Goal: Task Accomplishment & Management: Complete application form

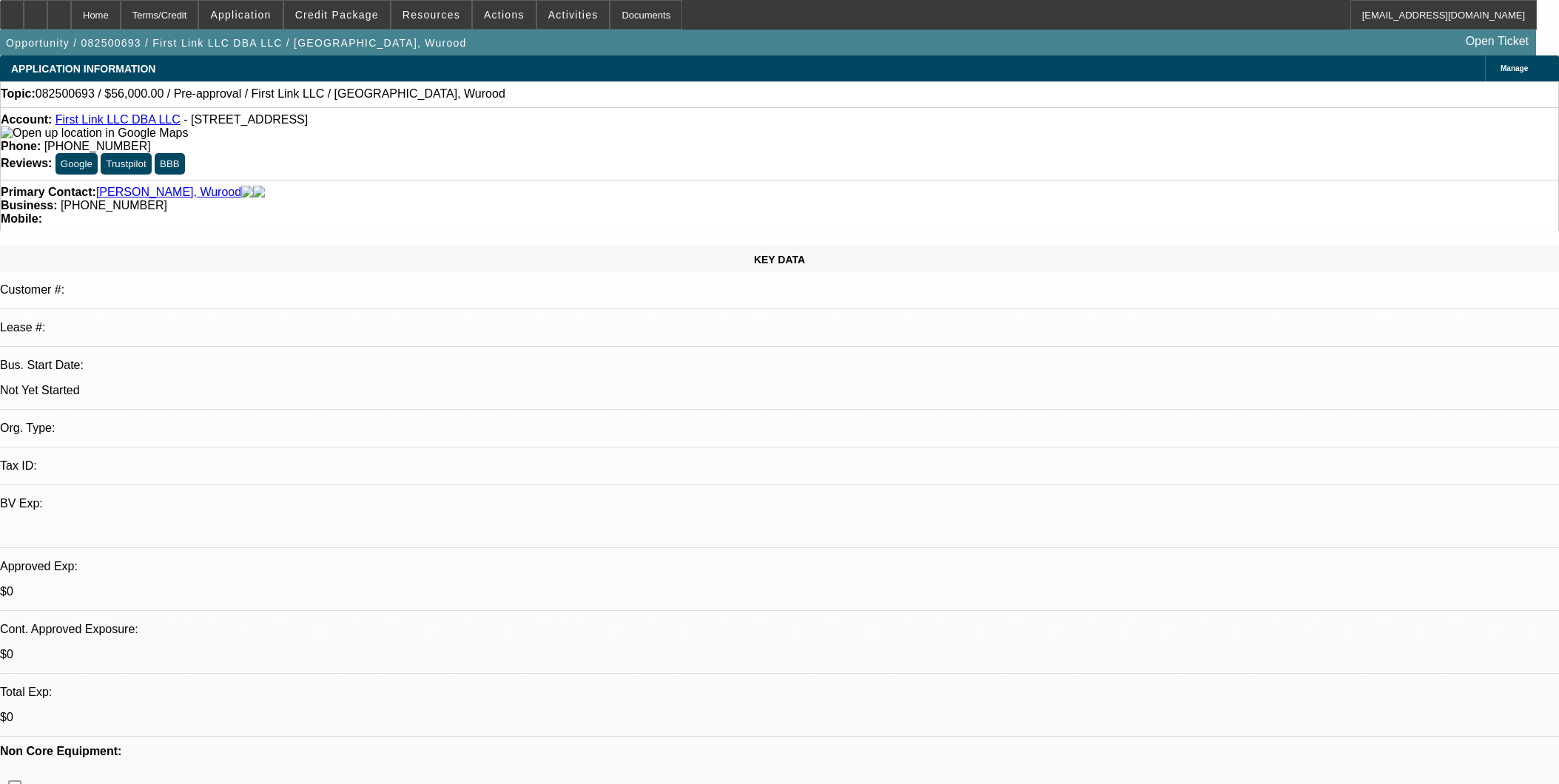
select select "0"
select select "2"
select select "0.1"
select select "4"
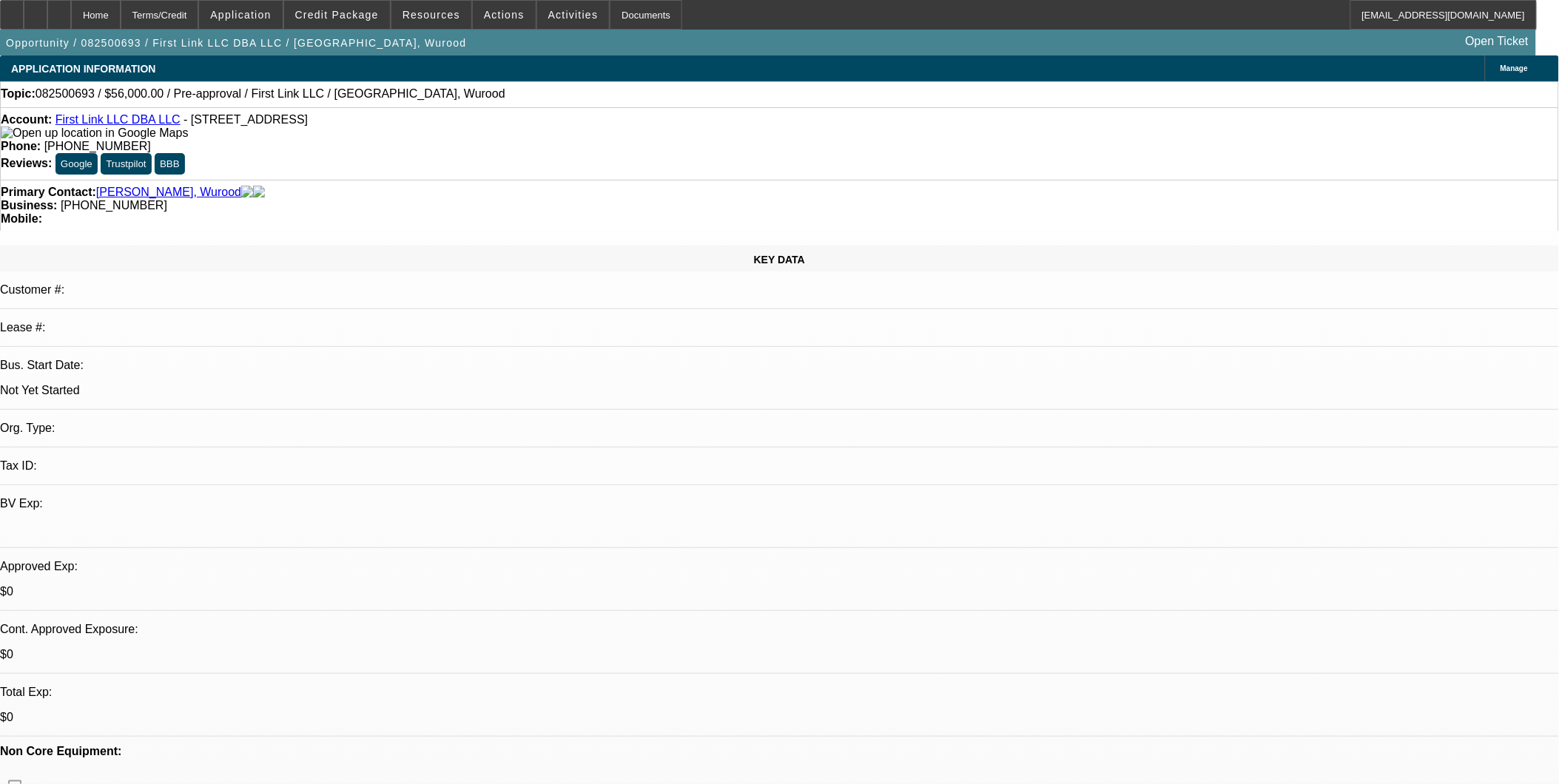
drag, startPoint x: 740, startPoint y: 467, endPoint x: 735, endPoint y: 427, distance: 40.3
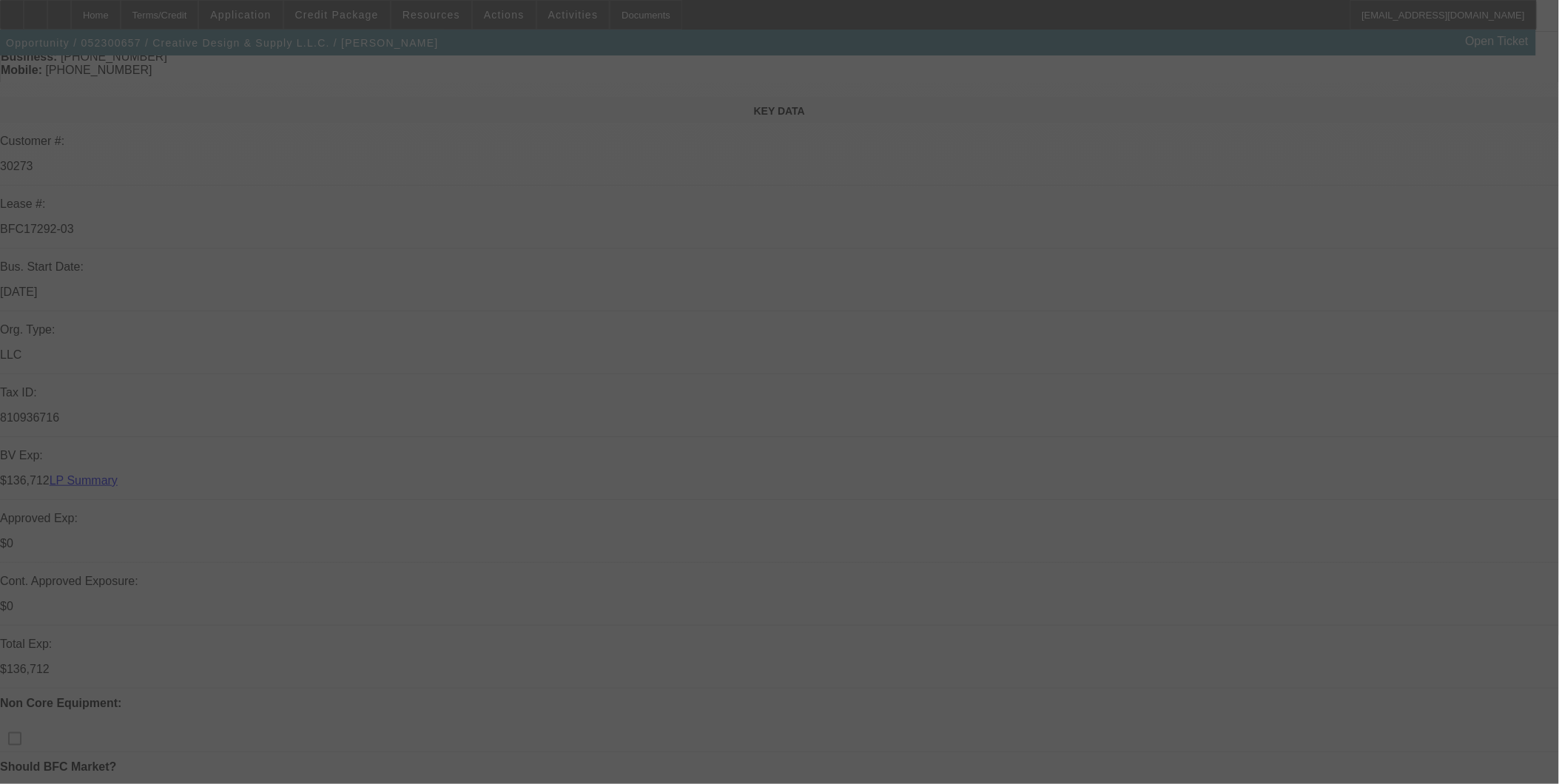
scroll to position [329, 0]
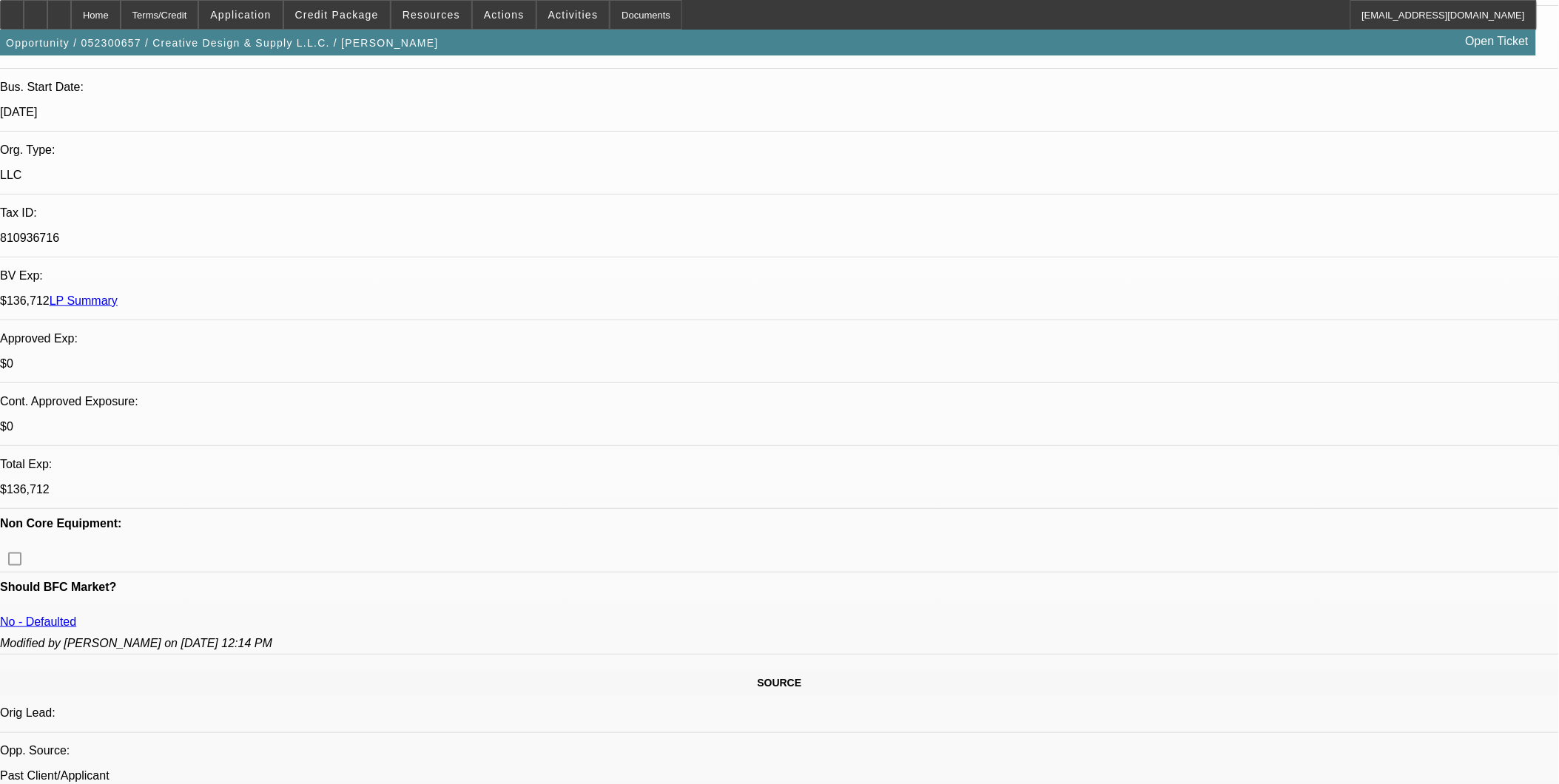
select select "0"
select select "2"
select select "0"
select select "2"
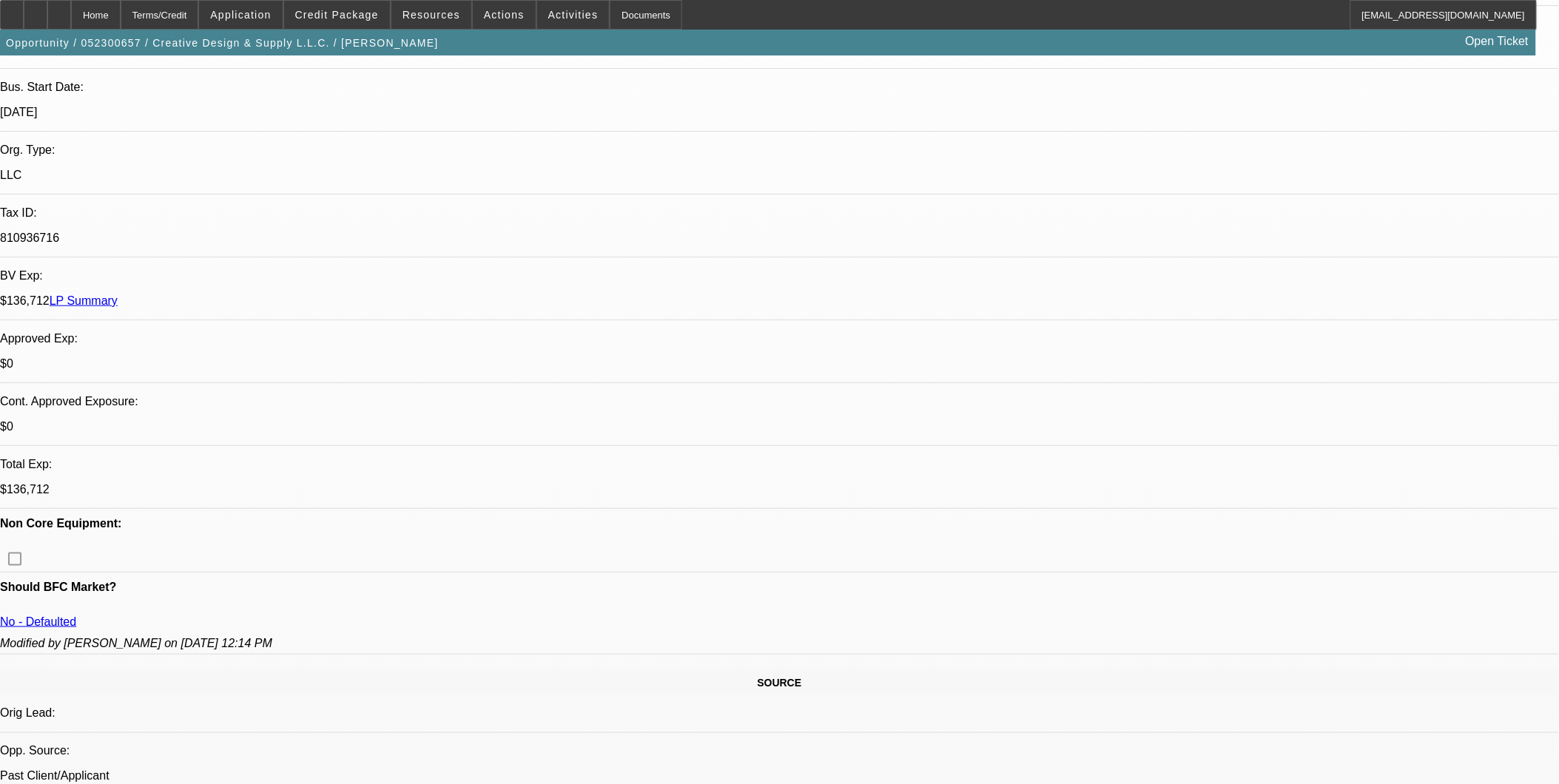
select select "0"
select select "2"
select select "0"
select select "1"
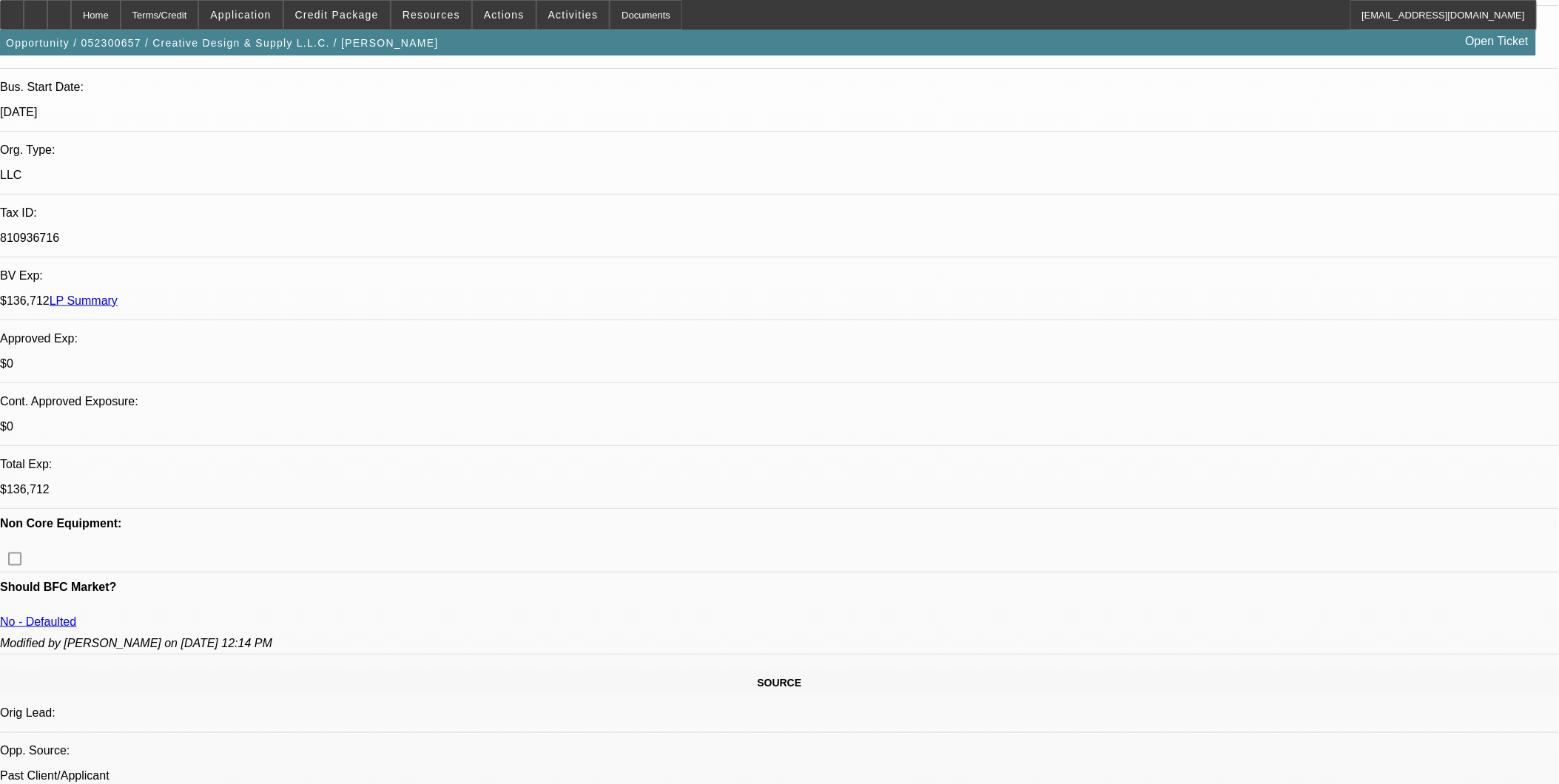
select select "2"
select select "6"
select select "1"
select select "2"
select select "6"
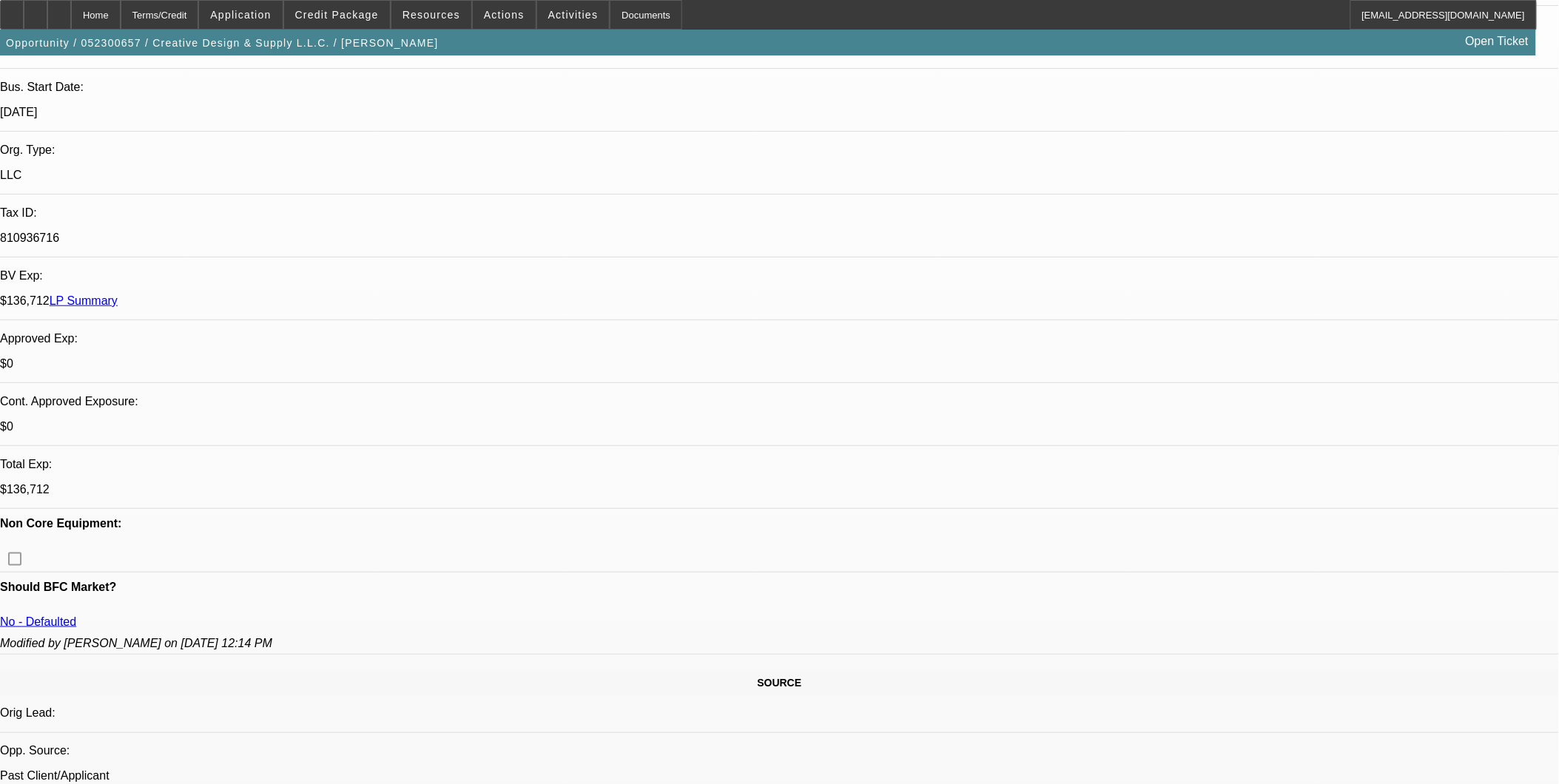
select select "1"
select select "2"
select select "6"
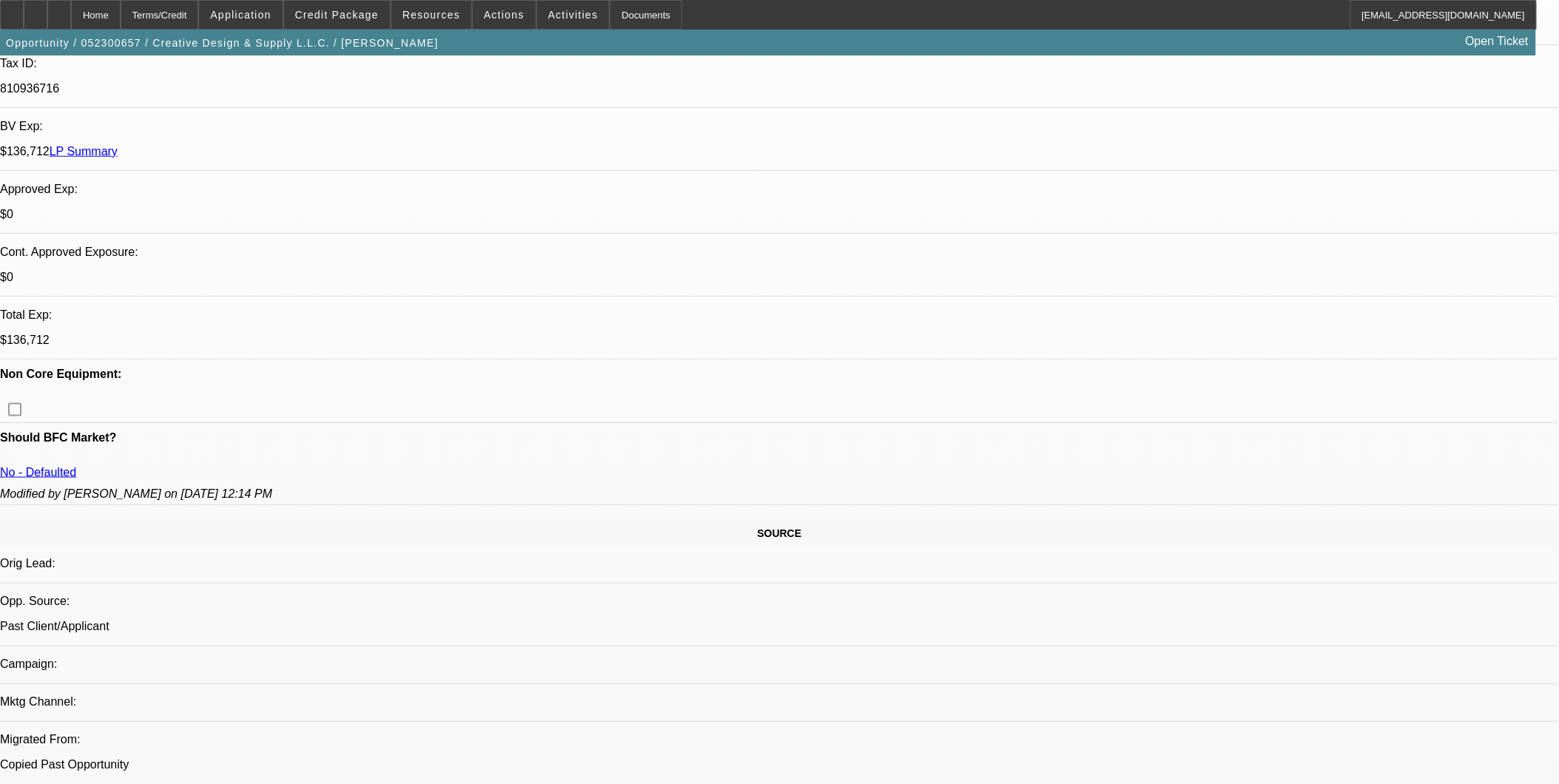
scroll to position [656, 0]
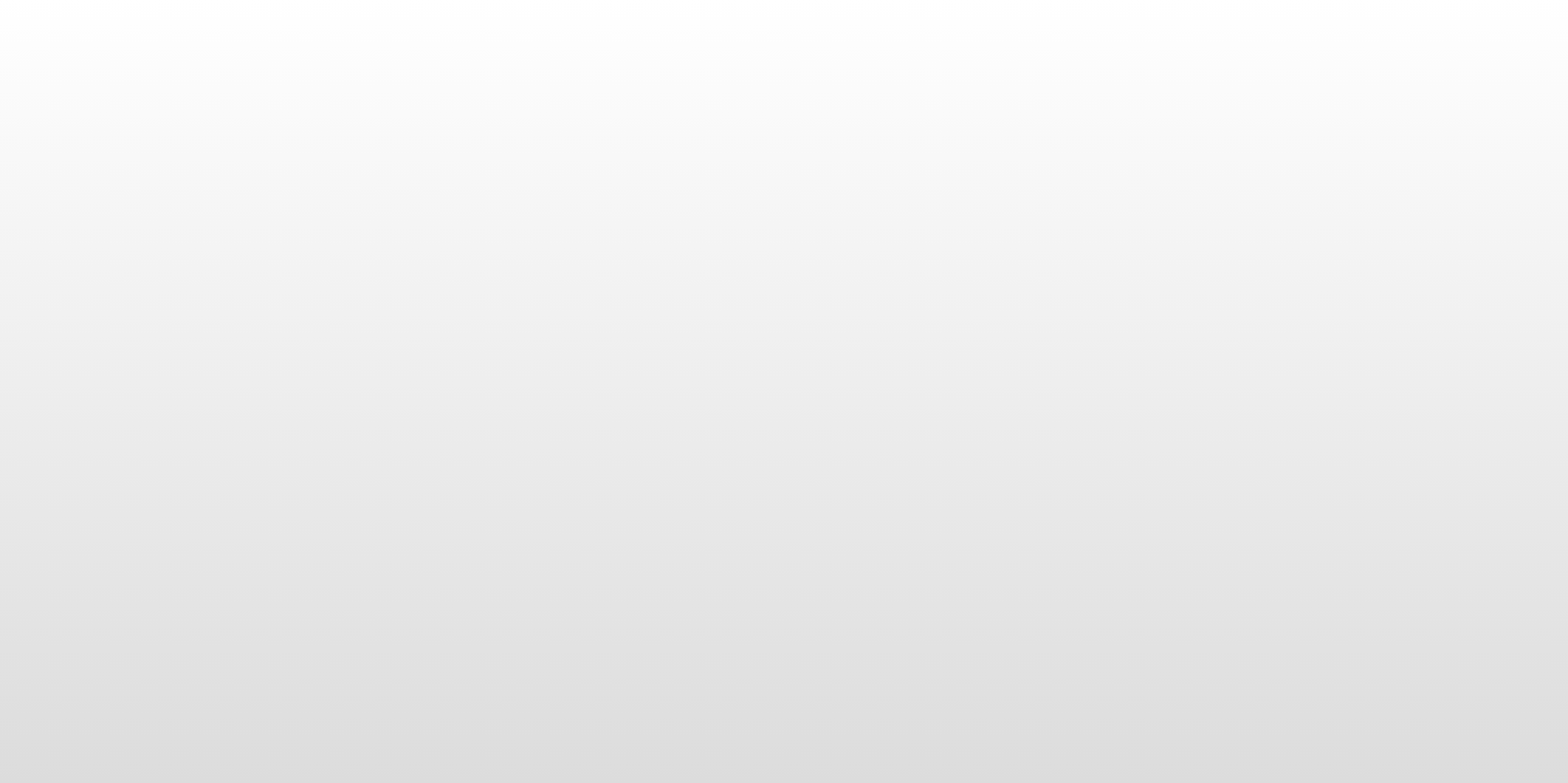
click at [825, 382] on body at bounding box center [784, 391] width 1568 height 783
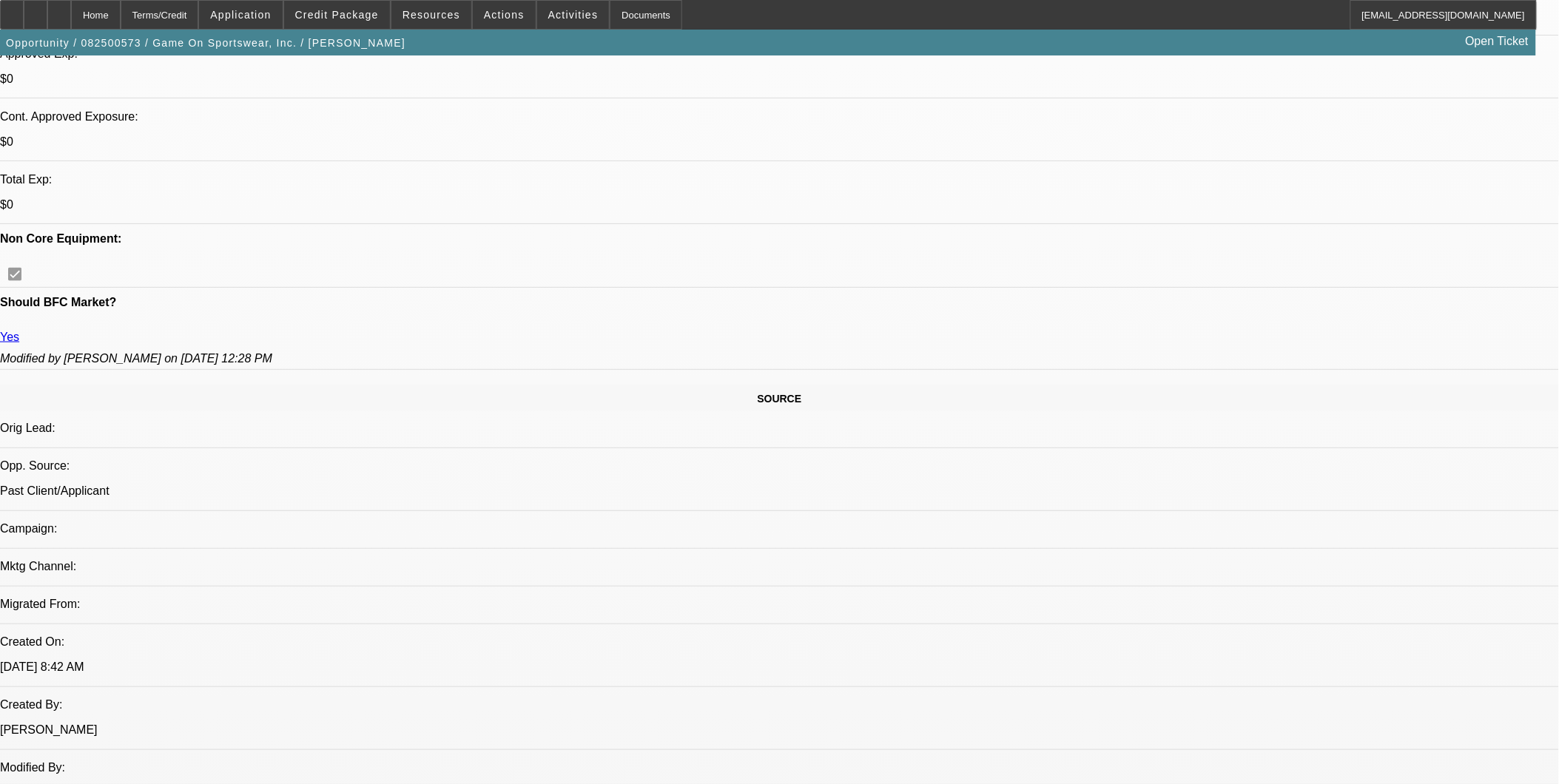
select select "0"
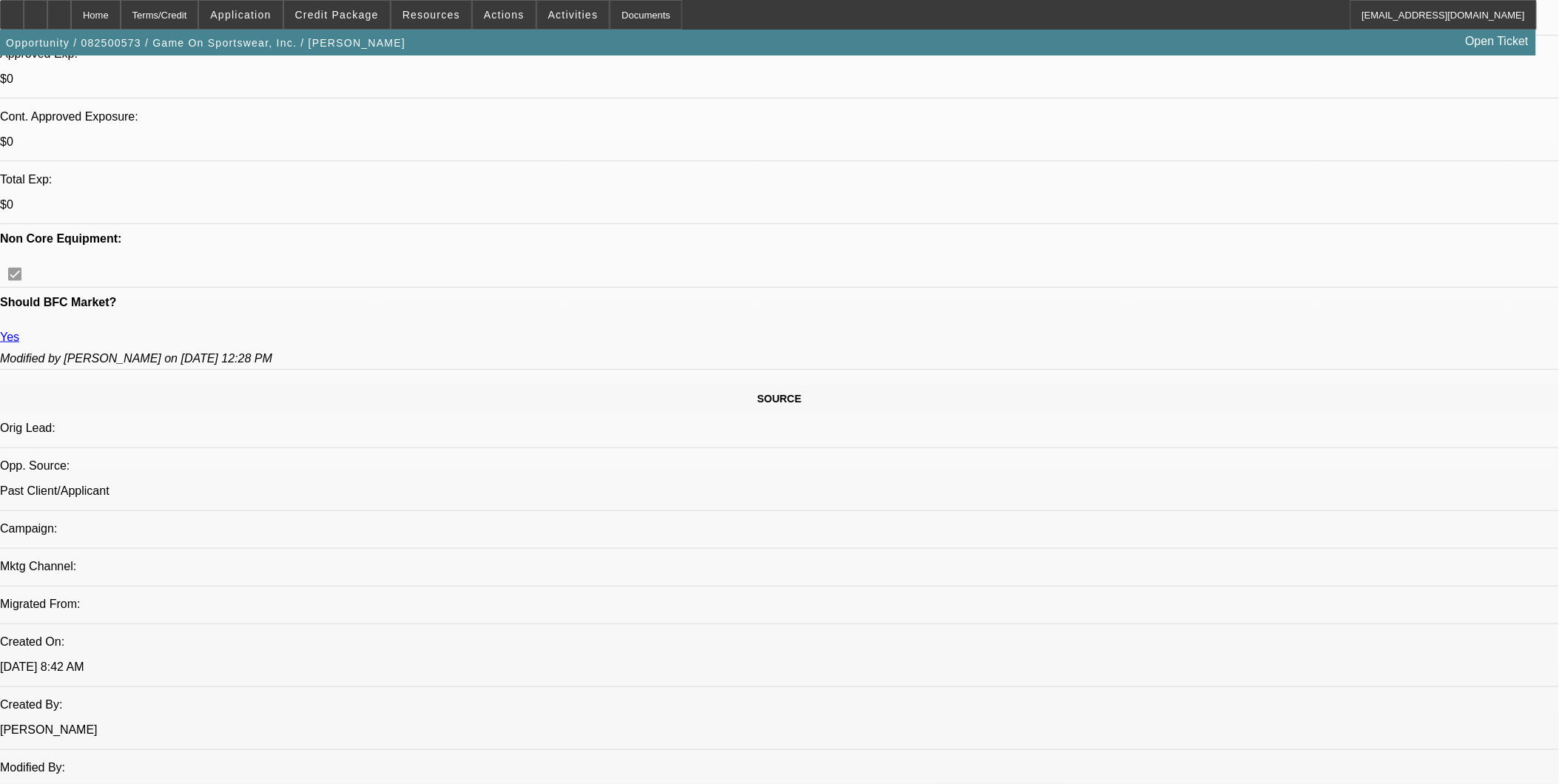
select select "0"
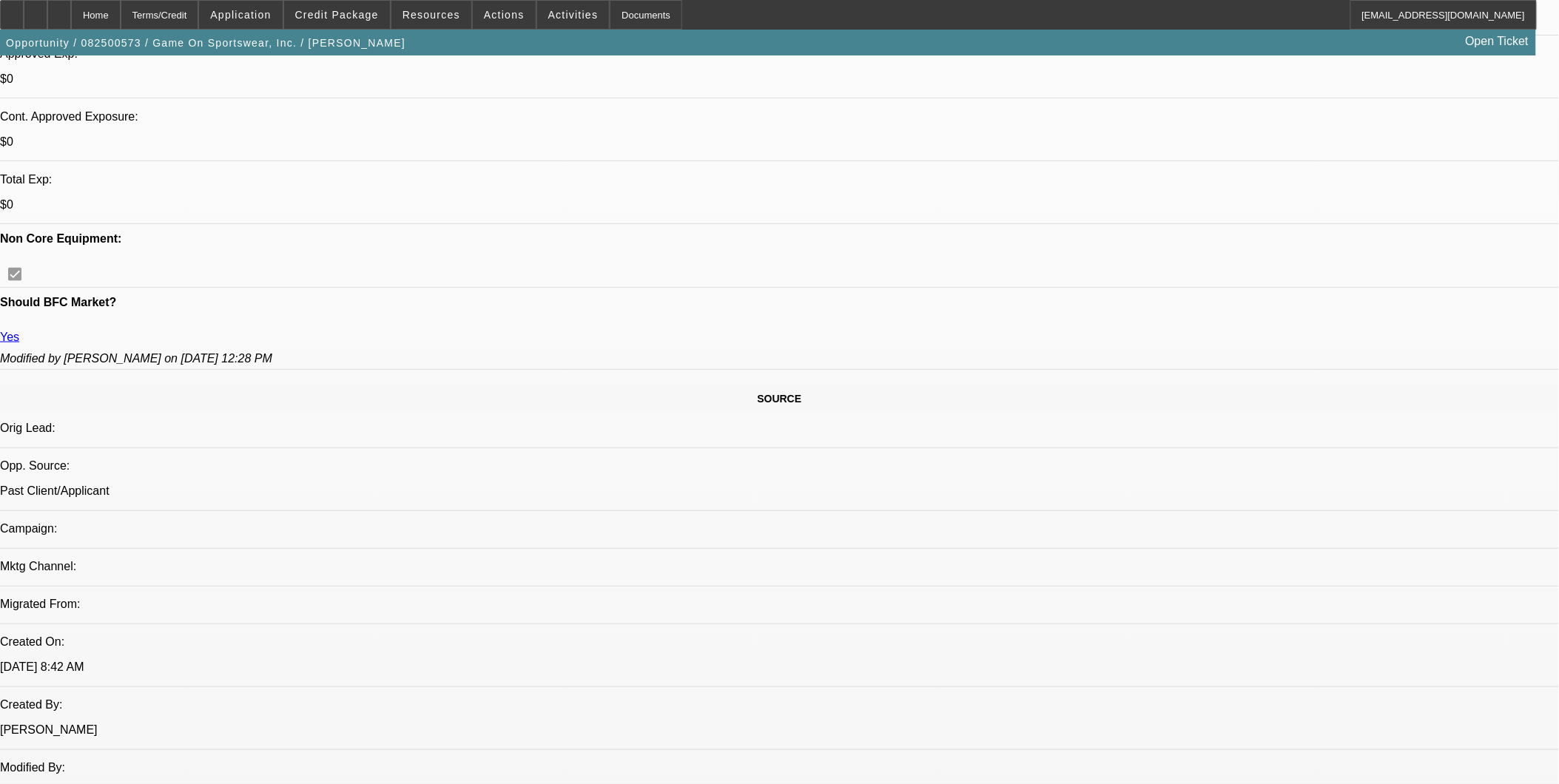
select select "0"
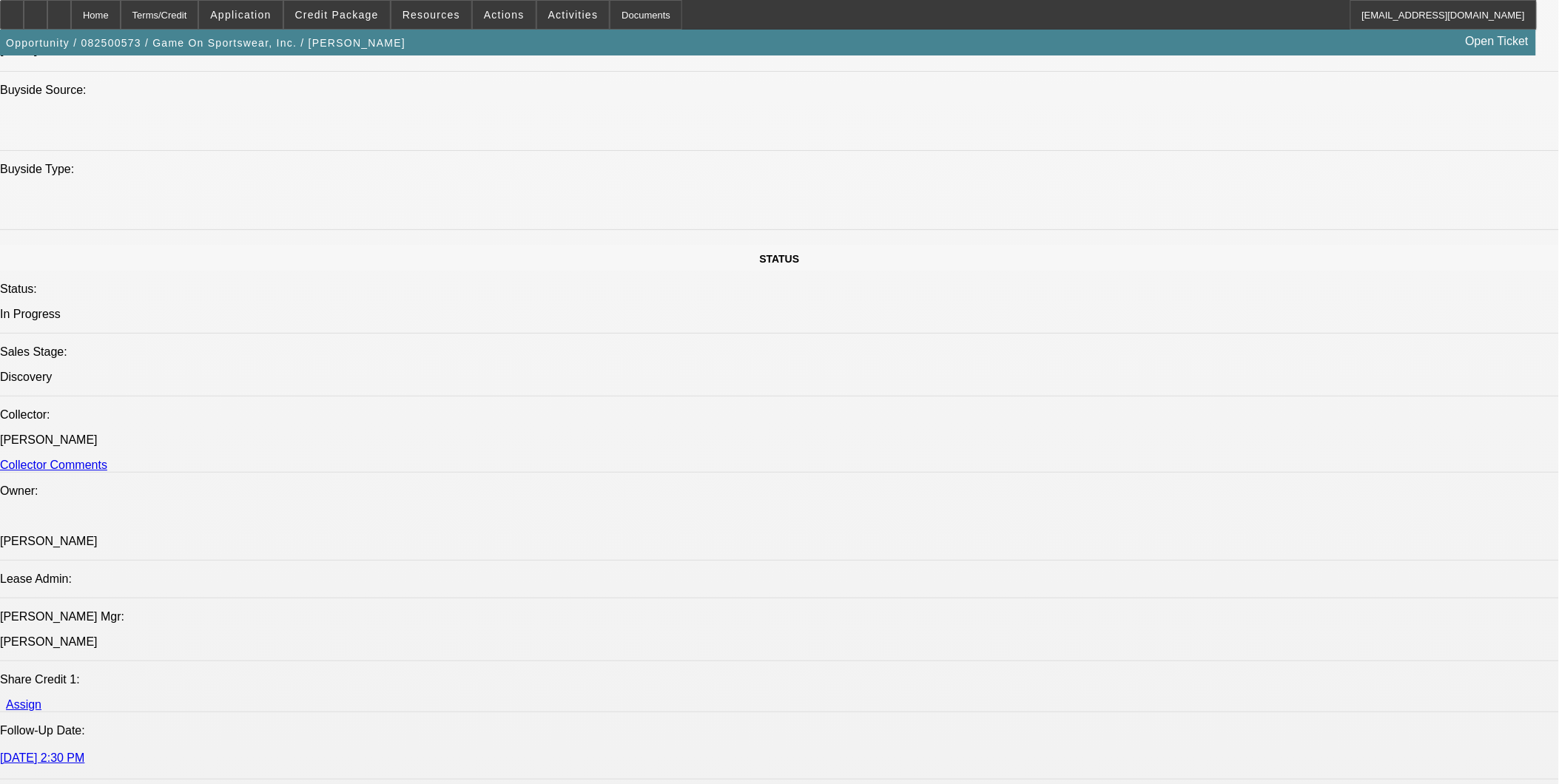
select select "1"
select select "6"
select select "1"
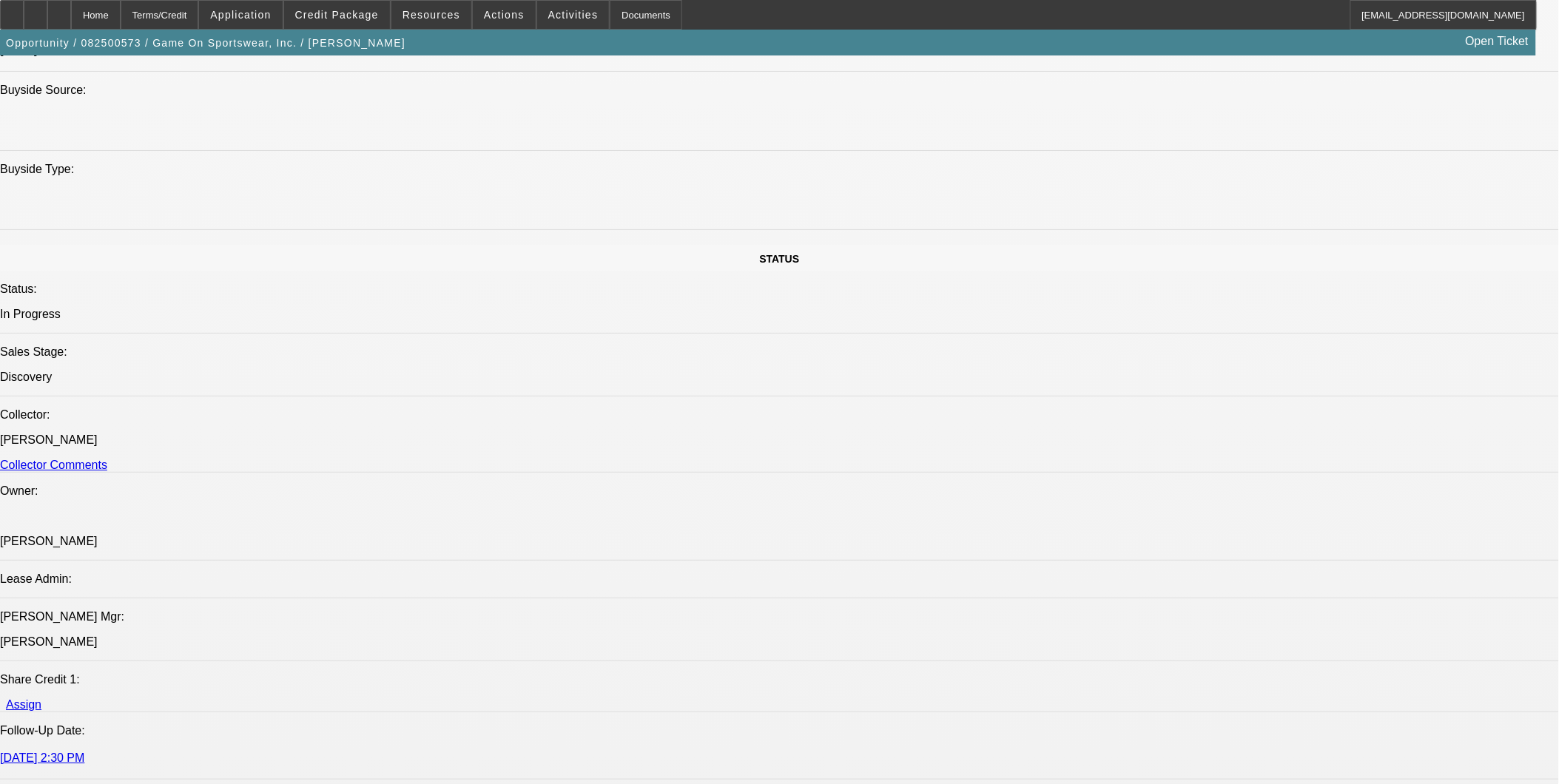
select select "6"
select select "1"
select select "6"
select select "1"
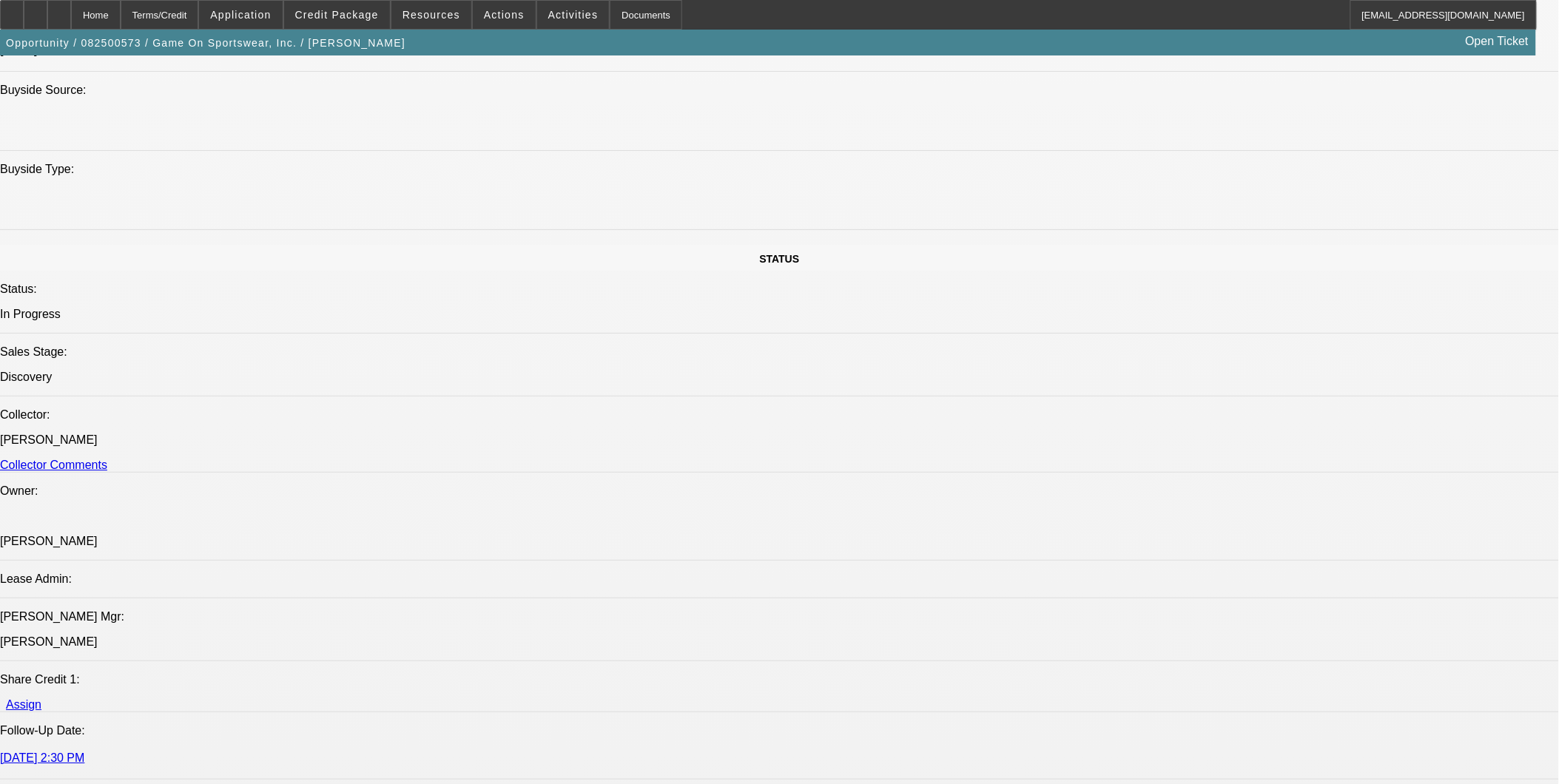
select select "1"
select select "6"
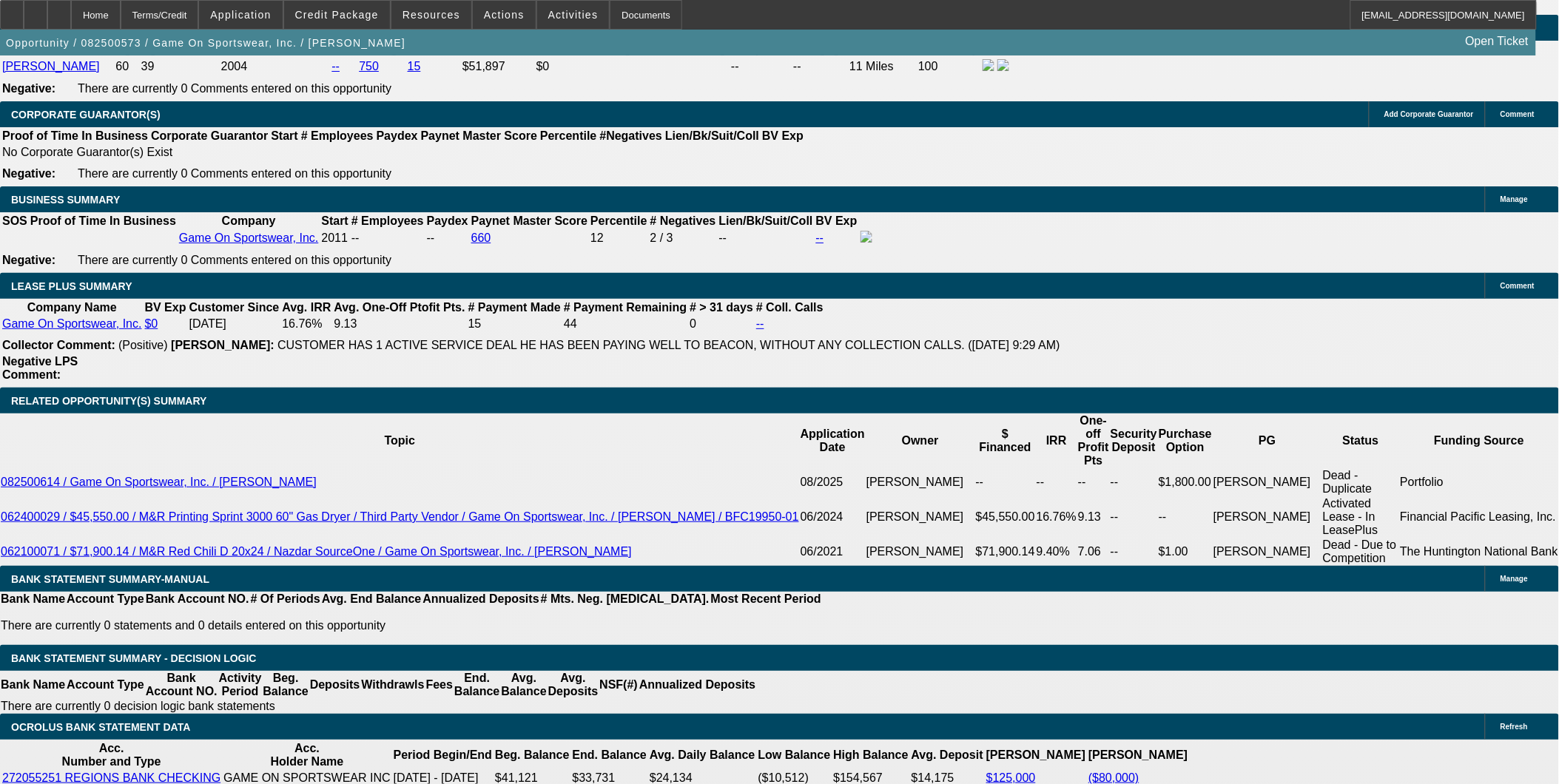
scroll to position [2232, 0]
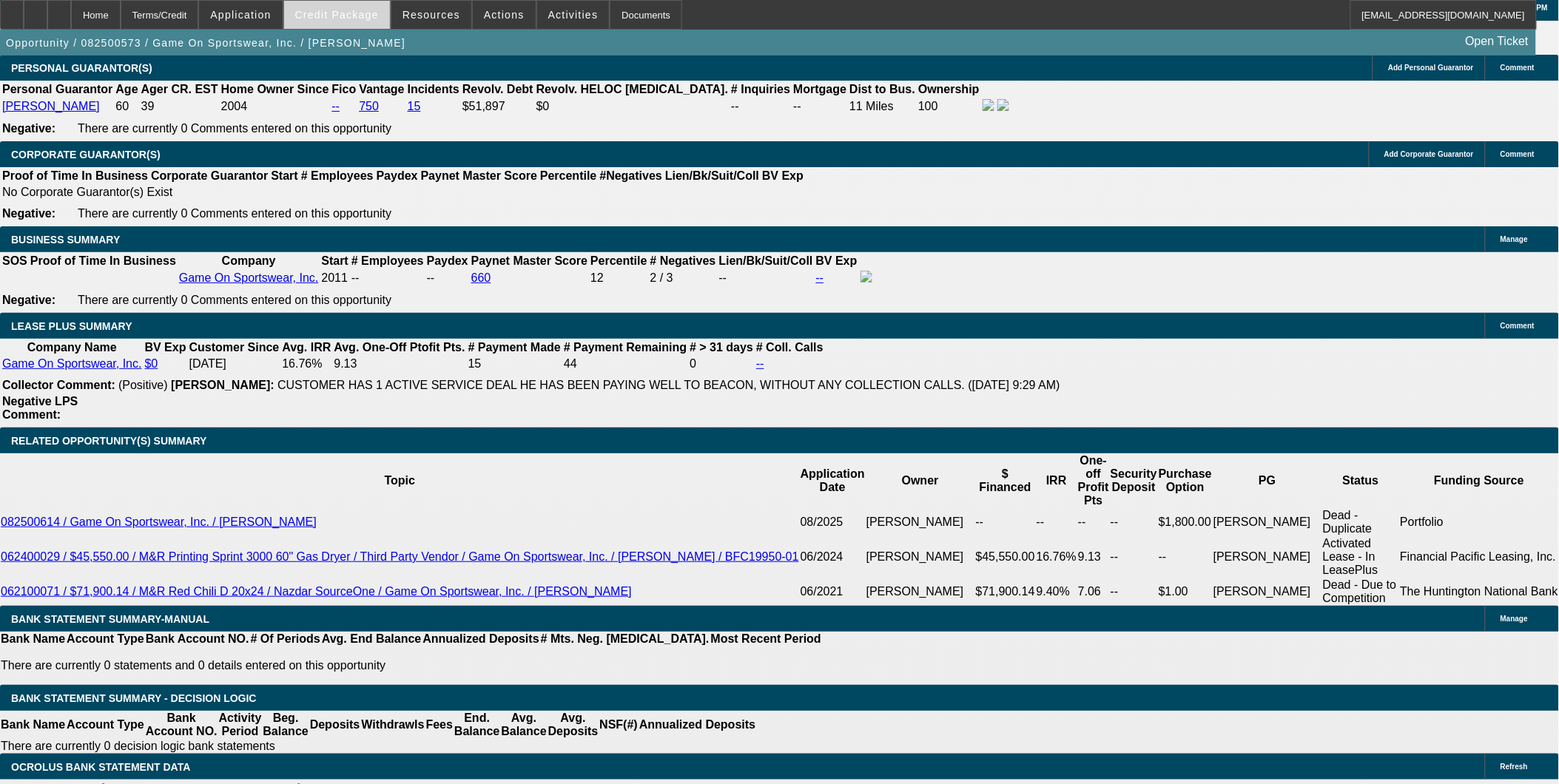
click at [345, 18] on span "Credit Package" at bounding box center [337, 14] width 84 height 12
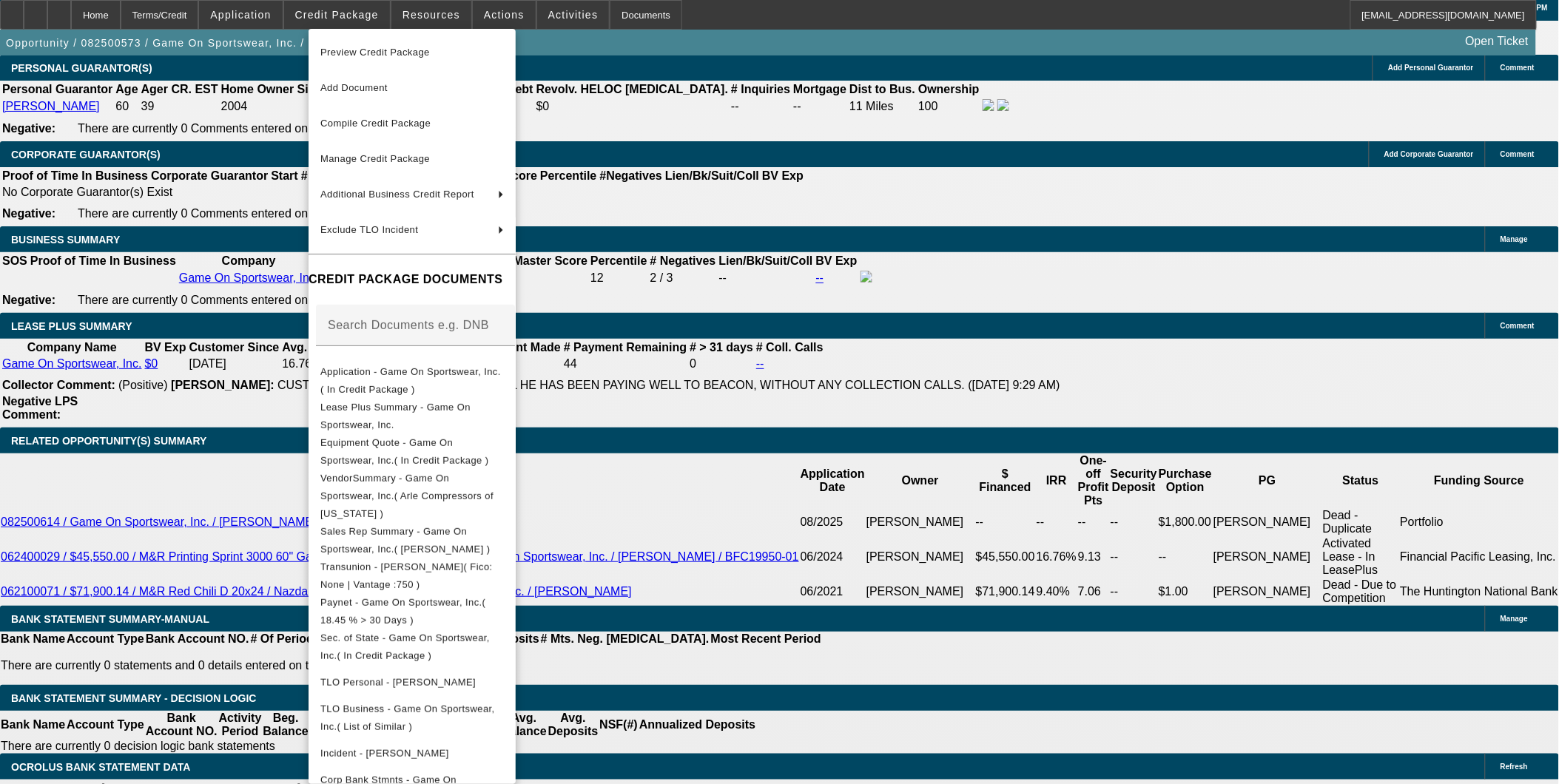
click at [119, 269] on div at bounding box center [780, 392] width 1559 height 784
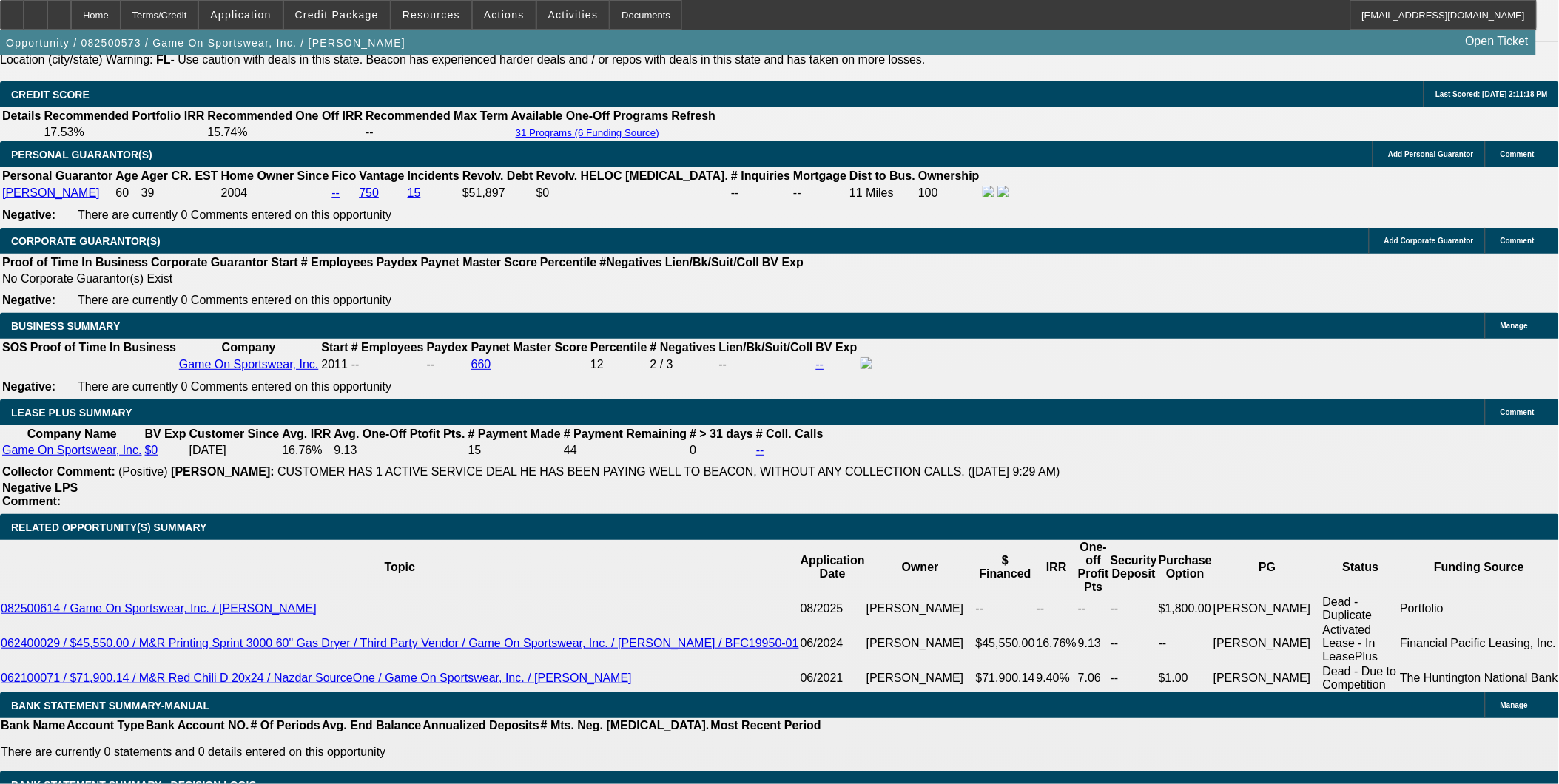
scroll to position [2149, 0]
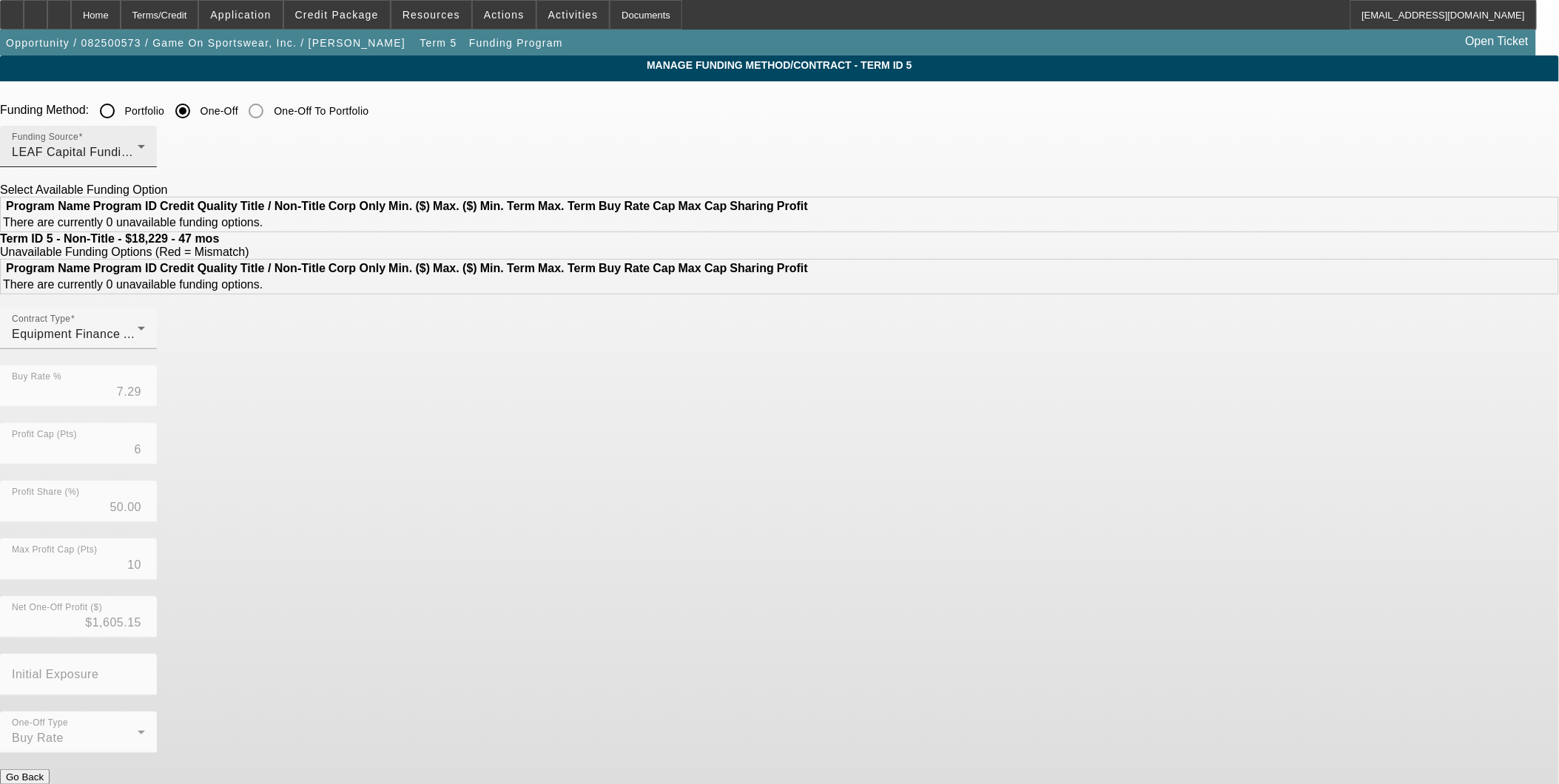
click at [137, 150] on div "LEAF Capital Funding, LLC" at bounding box center [75, 152] width 126 height 18
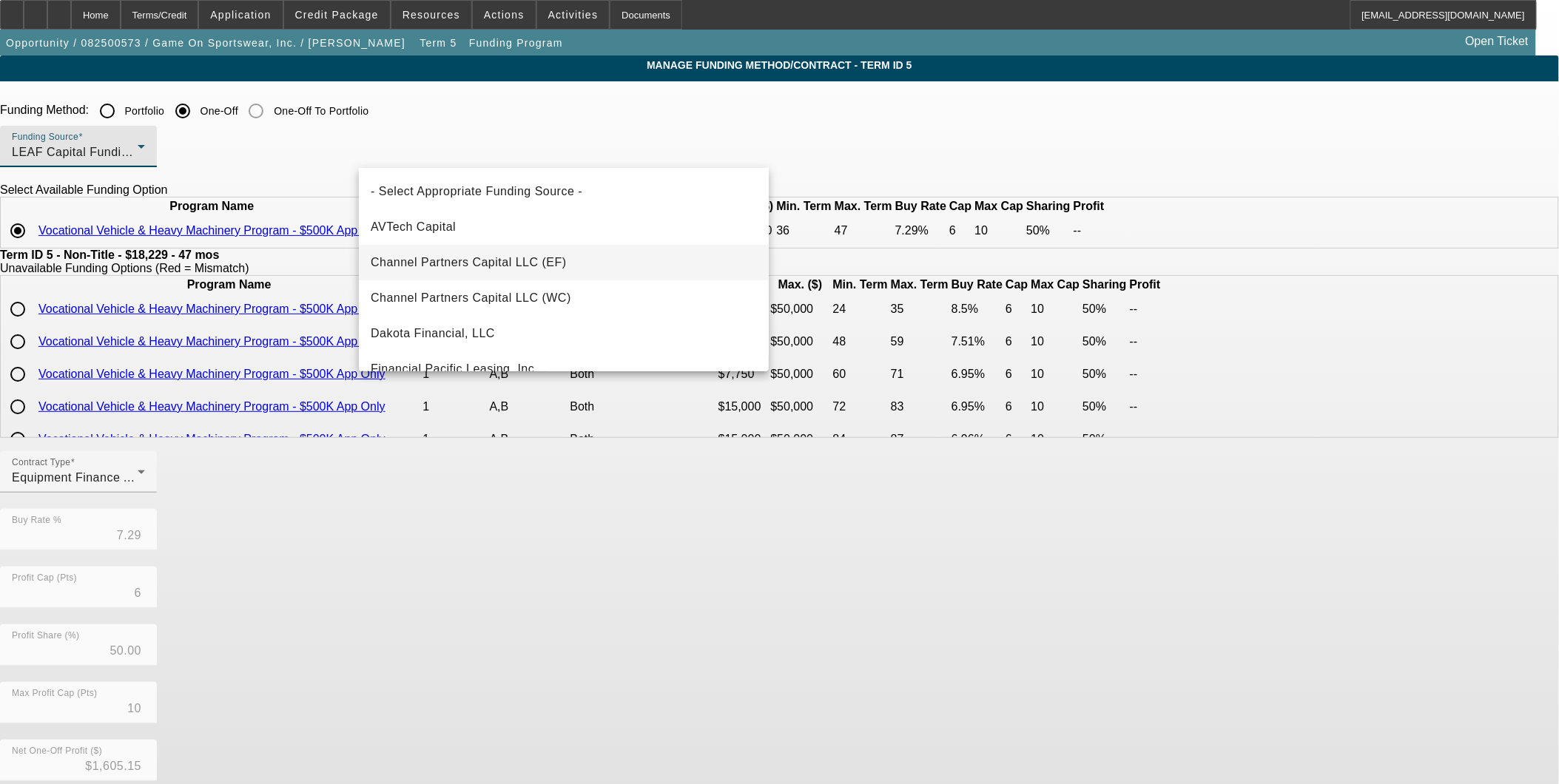
click at [548, 270] on span "Channel Partners Capital LLC (EF)" at bounding box center [469, 262] width 196 height 18
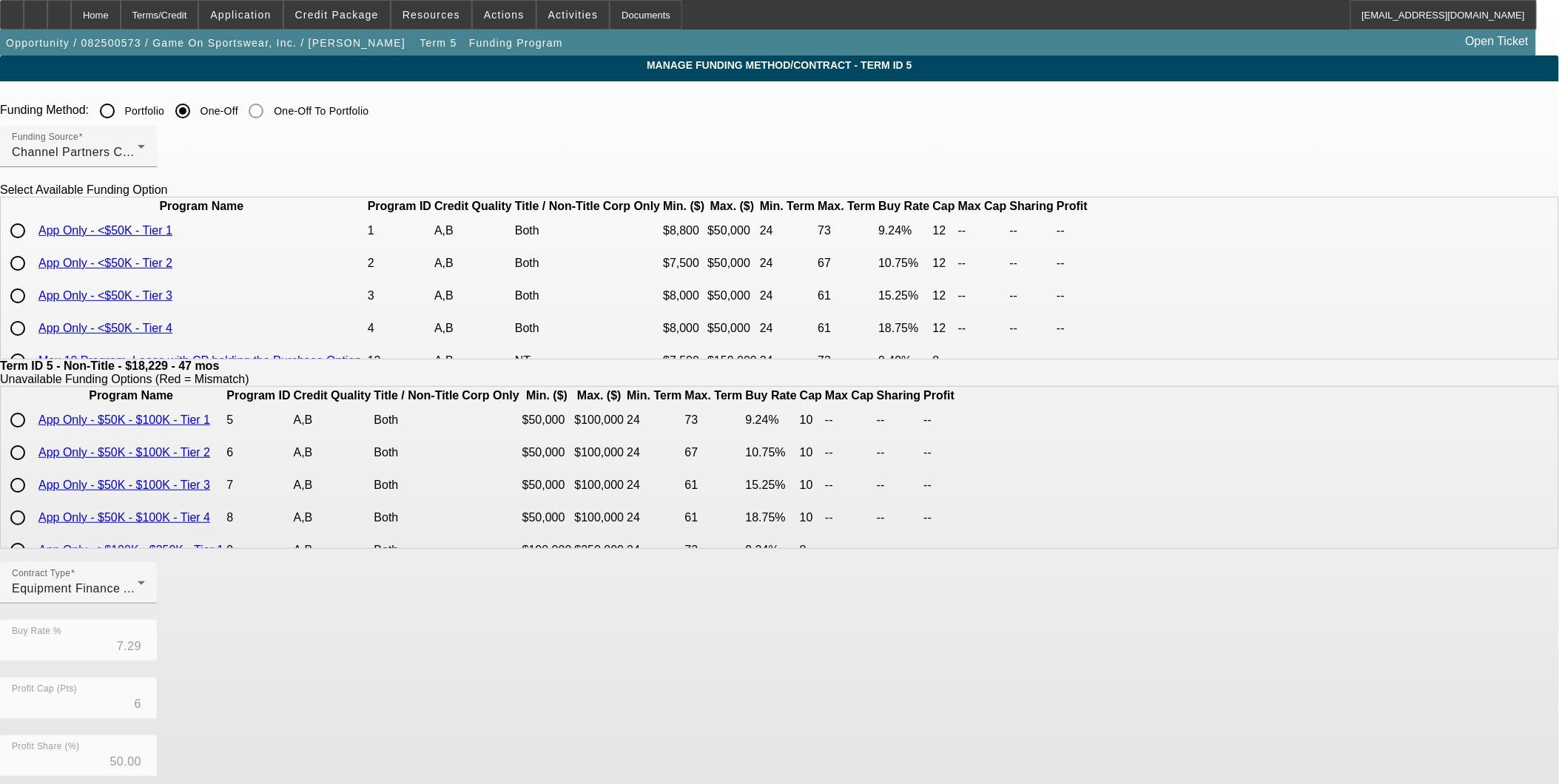
click at [36, 246] on td at bounding box center [19, 230] width 34 height 31
click at [33, 246] on input "radio" at bounding box center [18, 230] width 30 height 30
radio input "true"
type input "9.24"
type input "12"
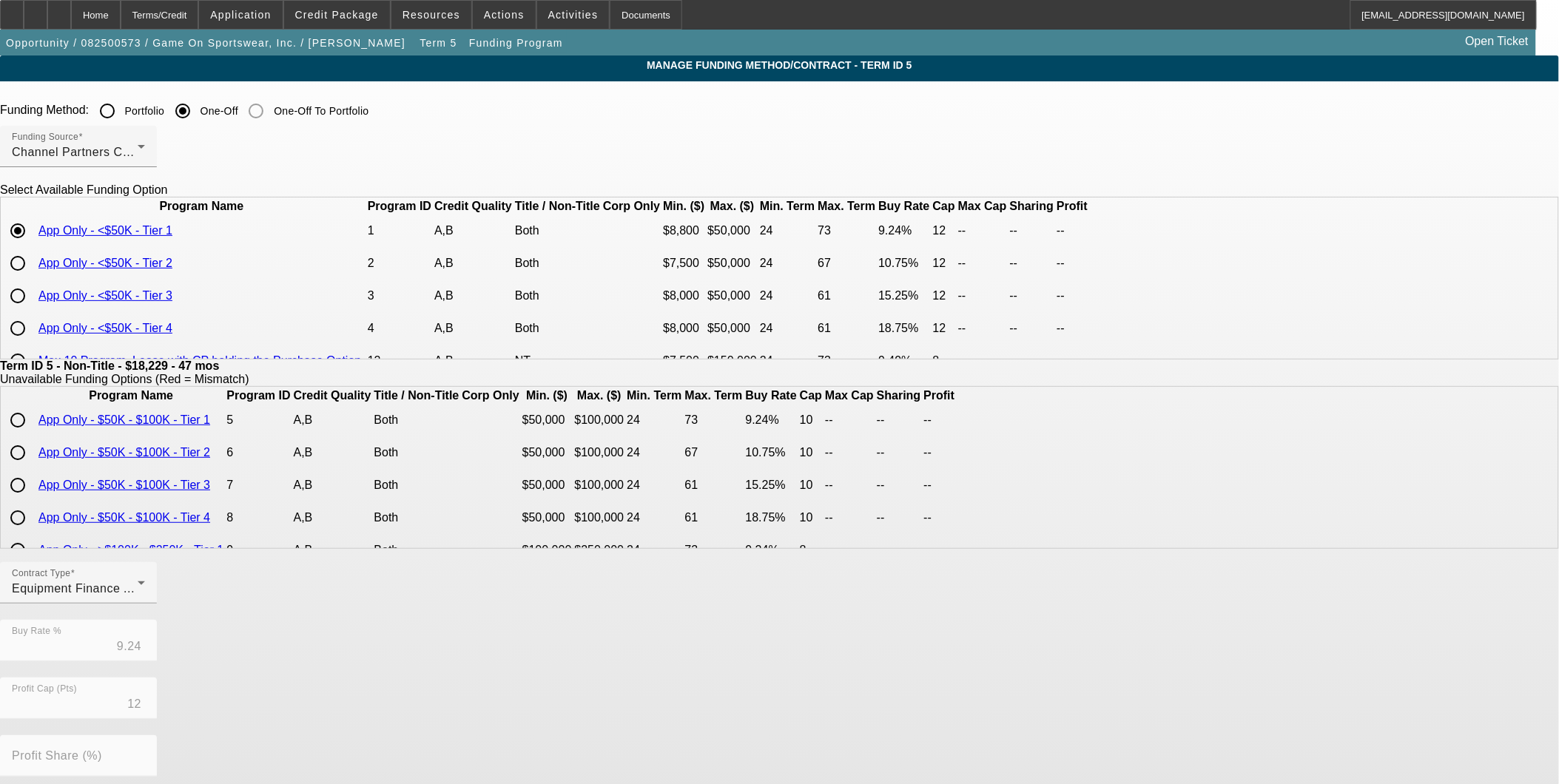
scroll to position [235, 0]
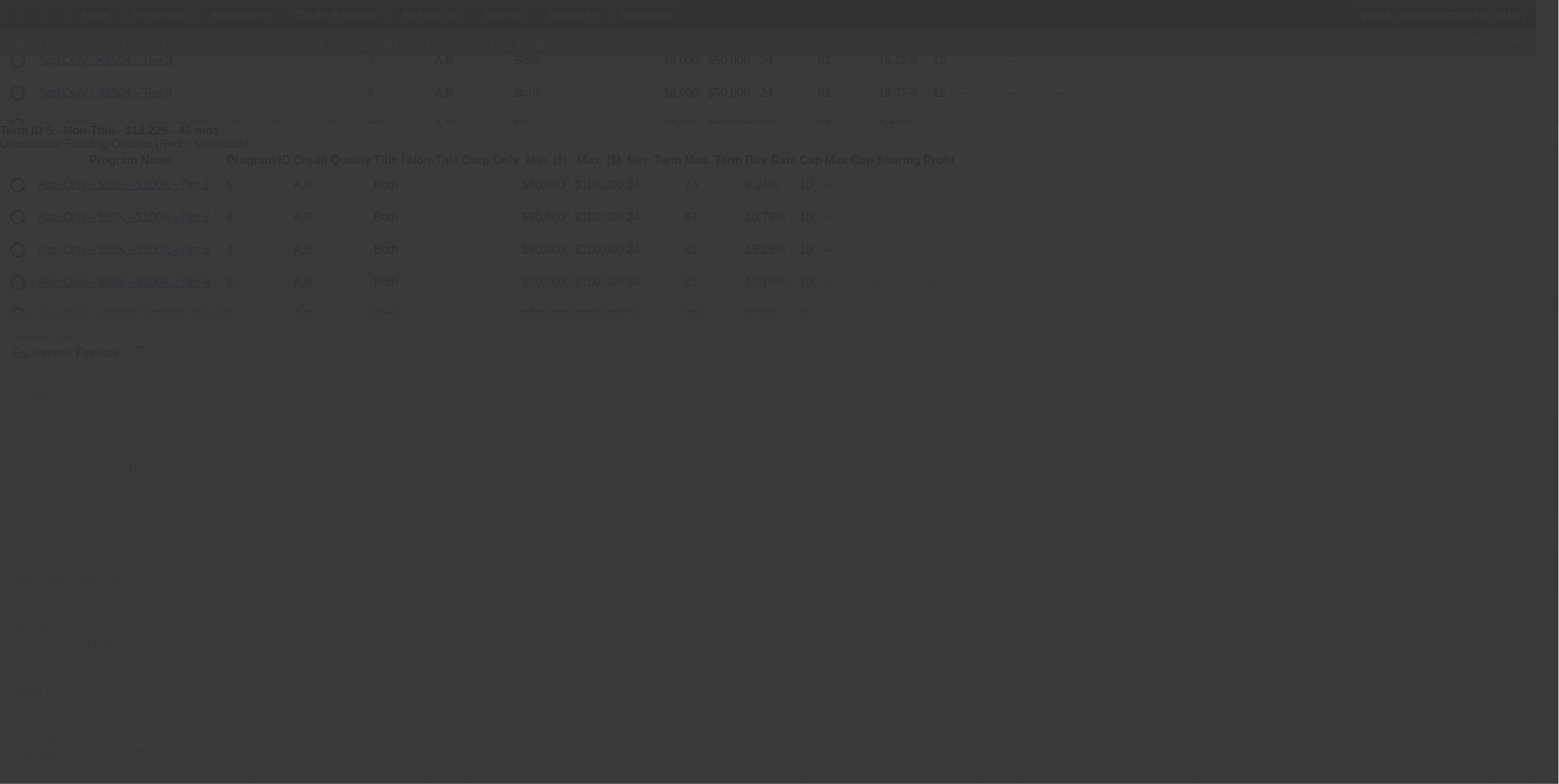
type input "7.29"
type input "6"
type input "50.00"
type input "10"
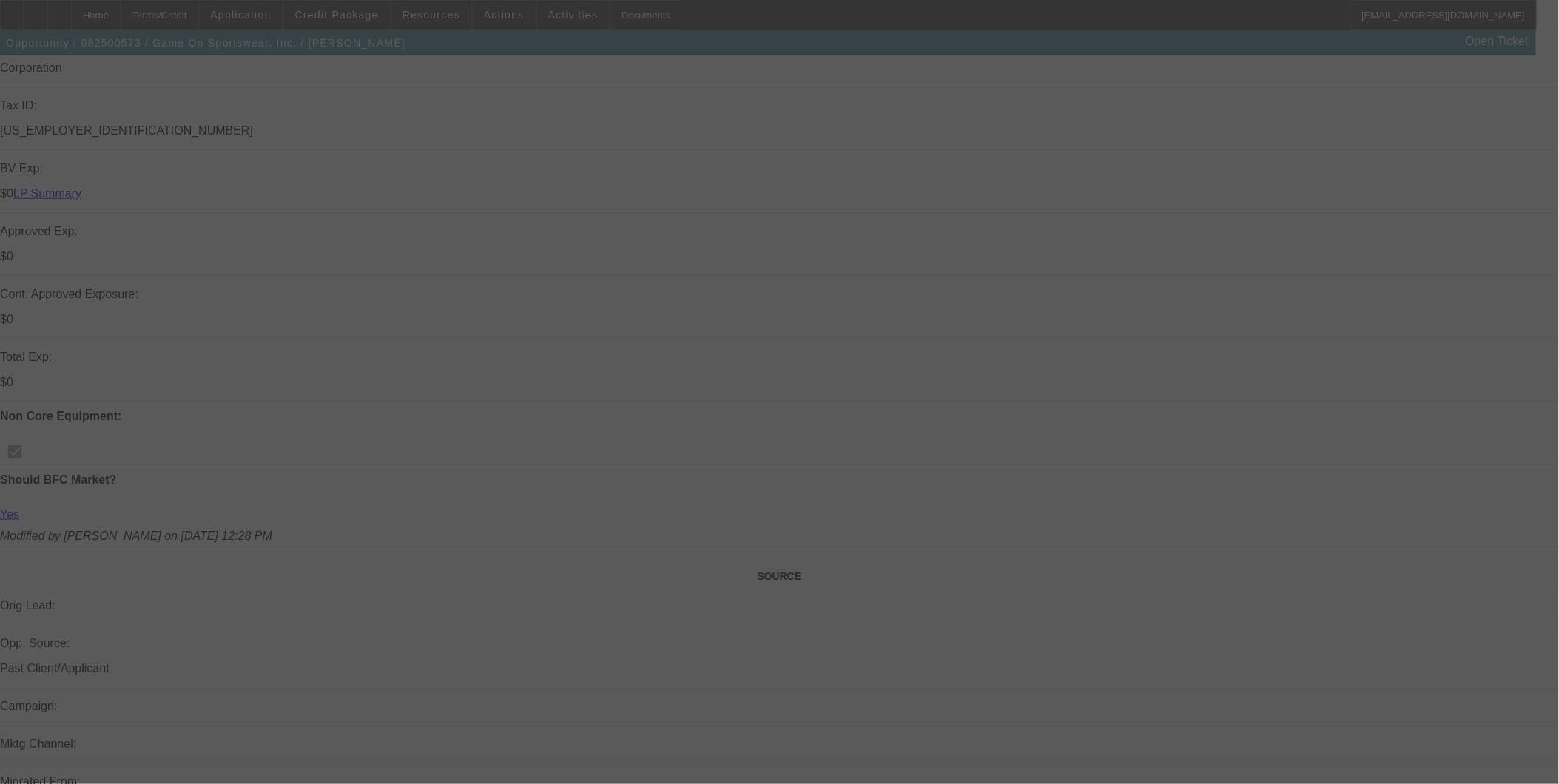
scroll to position [821, 0]
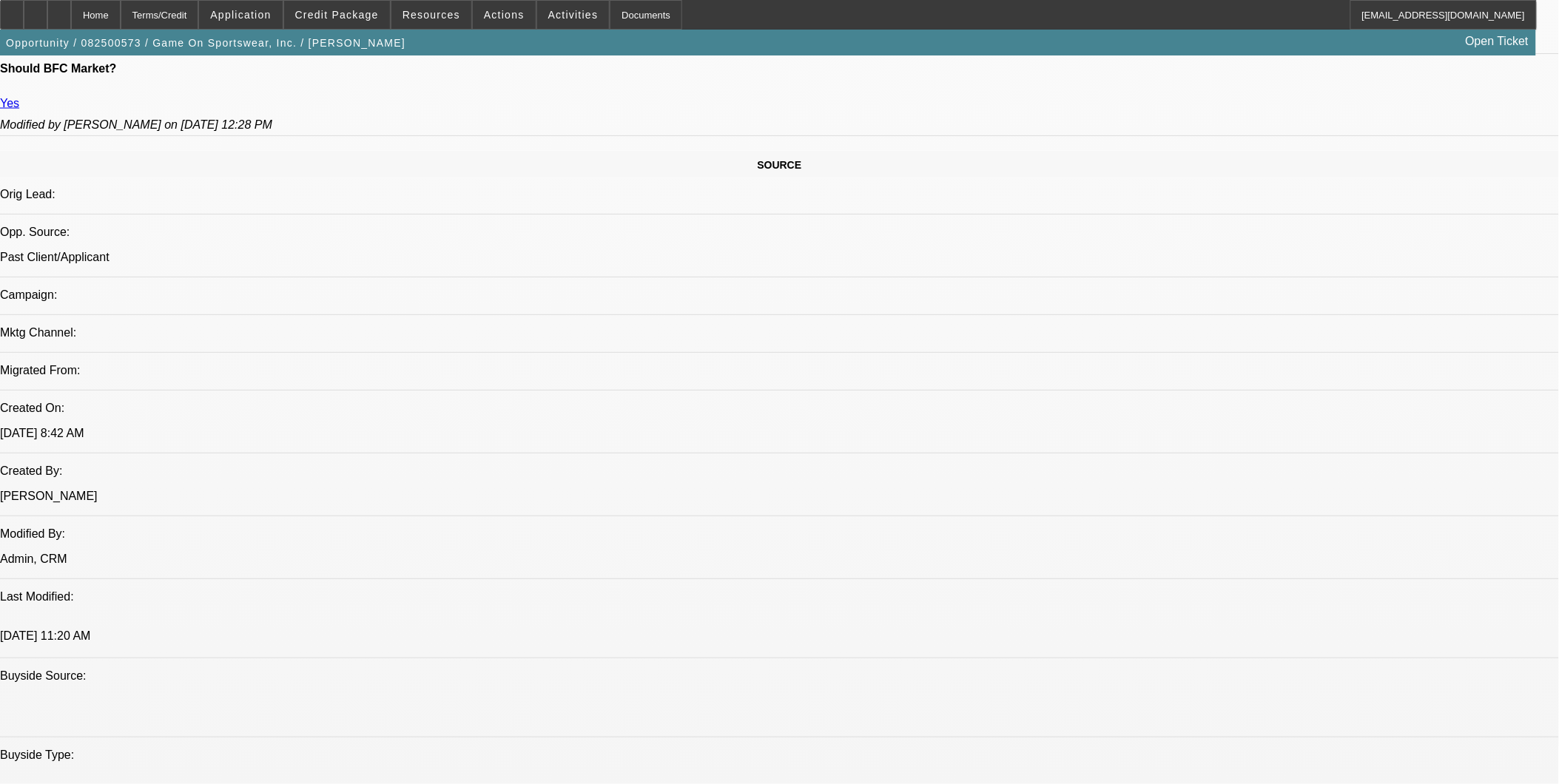
select select "0"
select select "6"
select select "0"
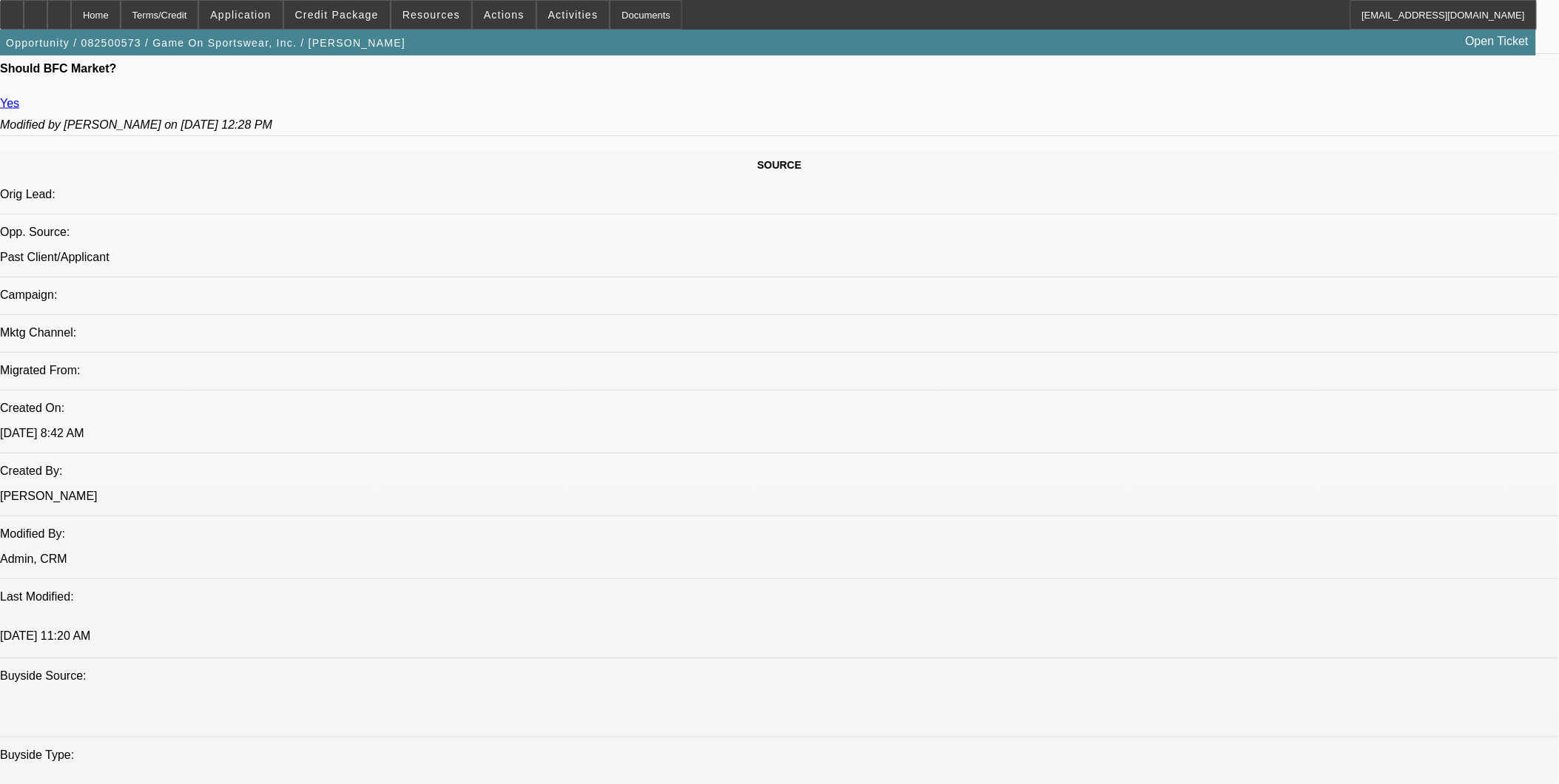
select select "0"
select select "6"
select select "0"
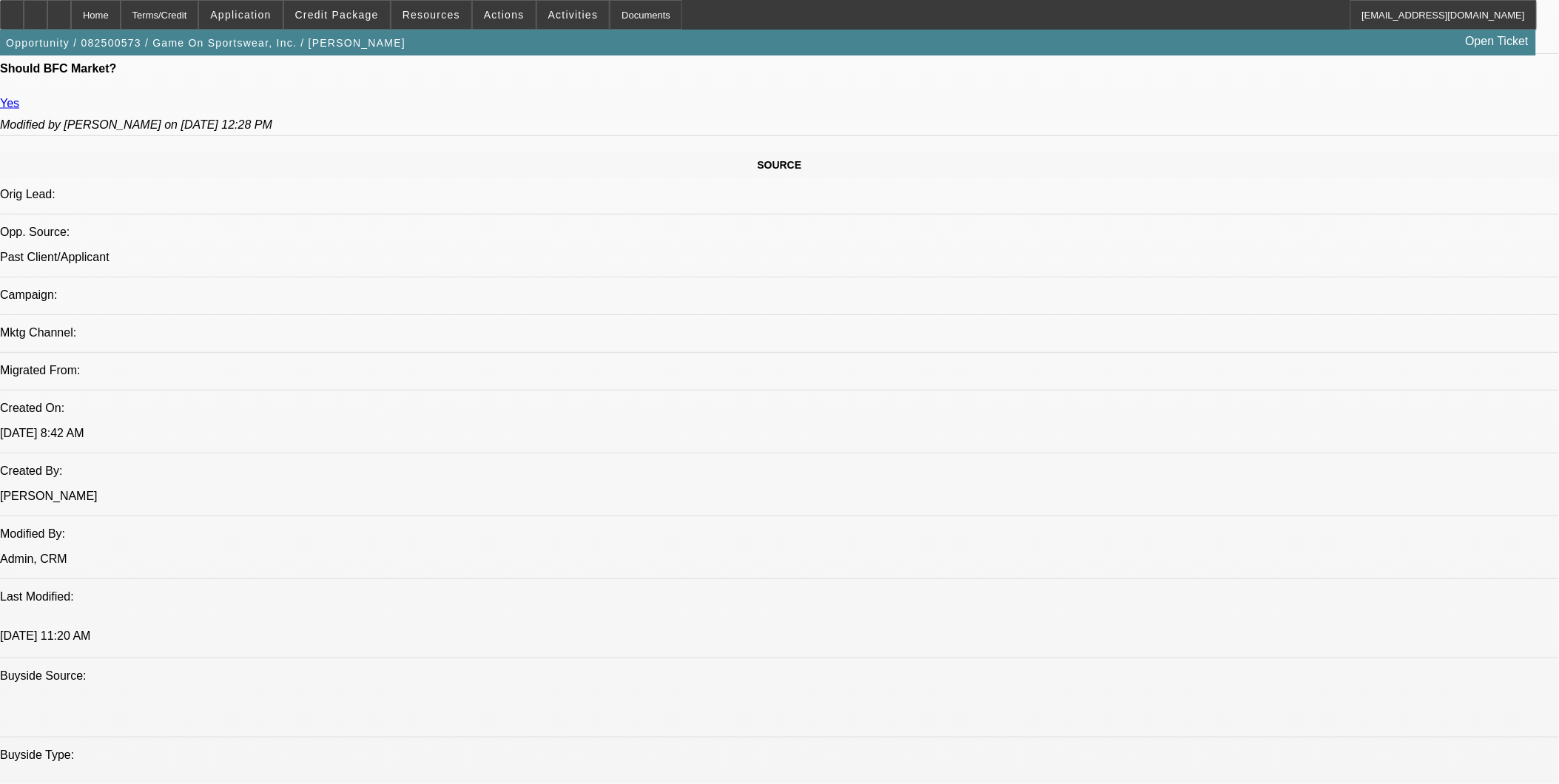
select select "0"
select select "6"
select select "0"
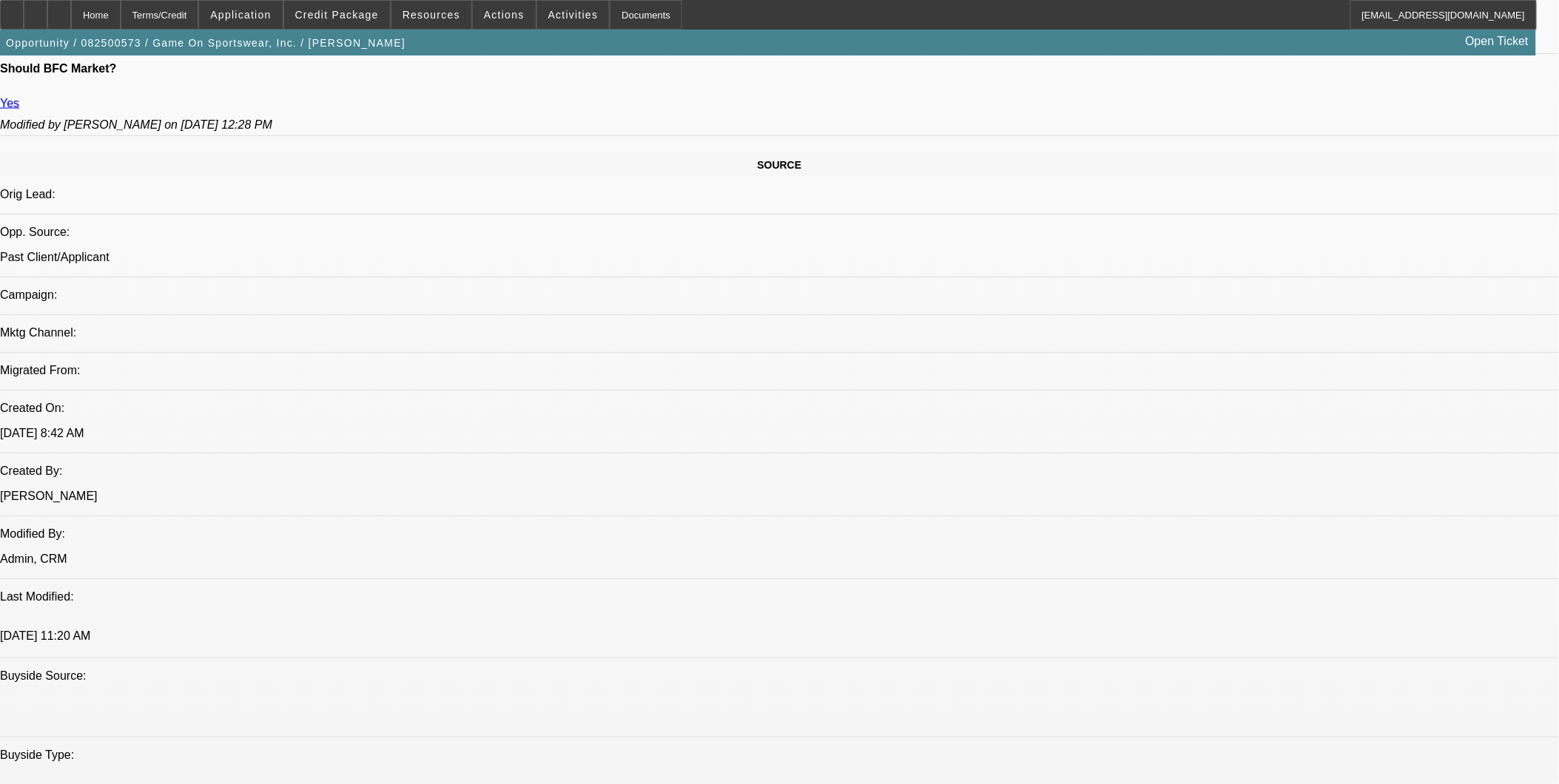
select select "6"
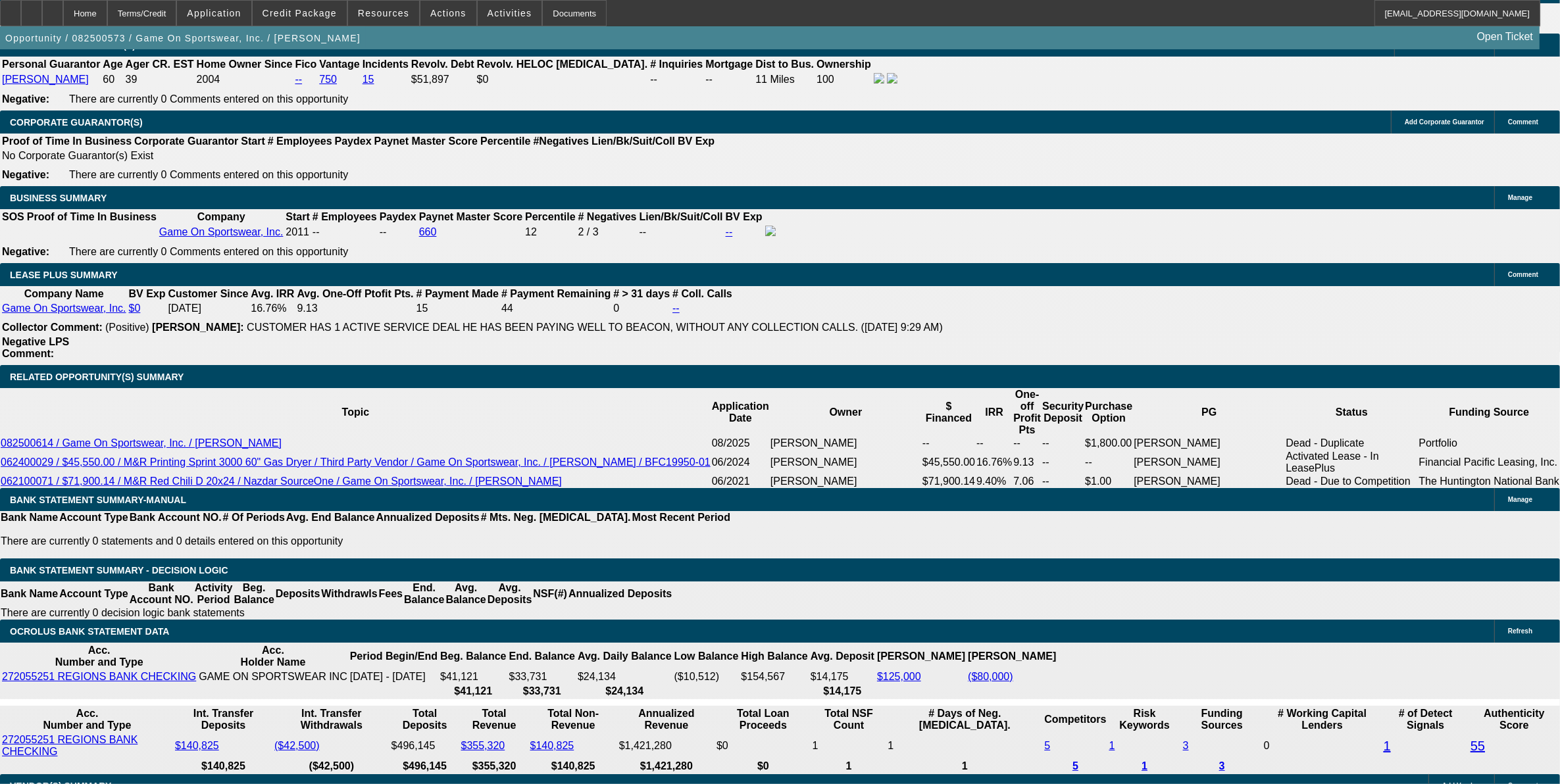
scroll to position [1836, 0]
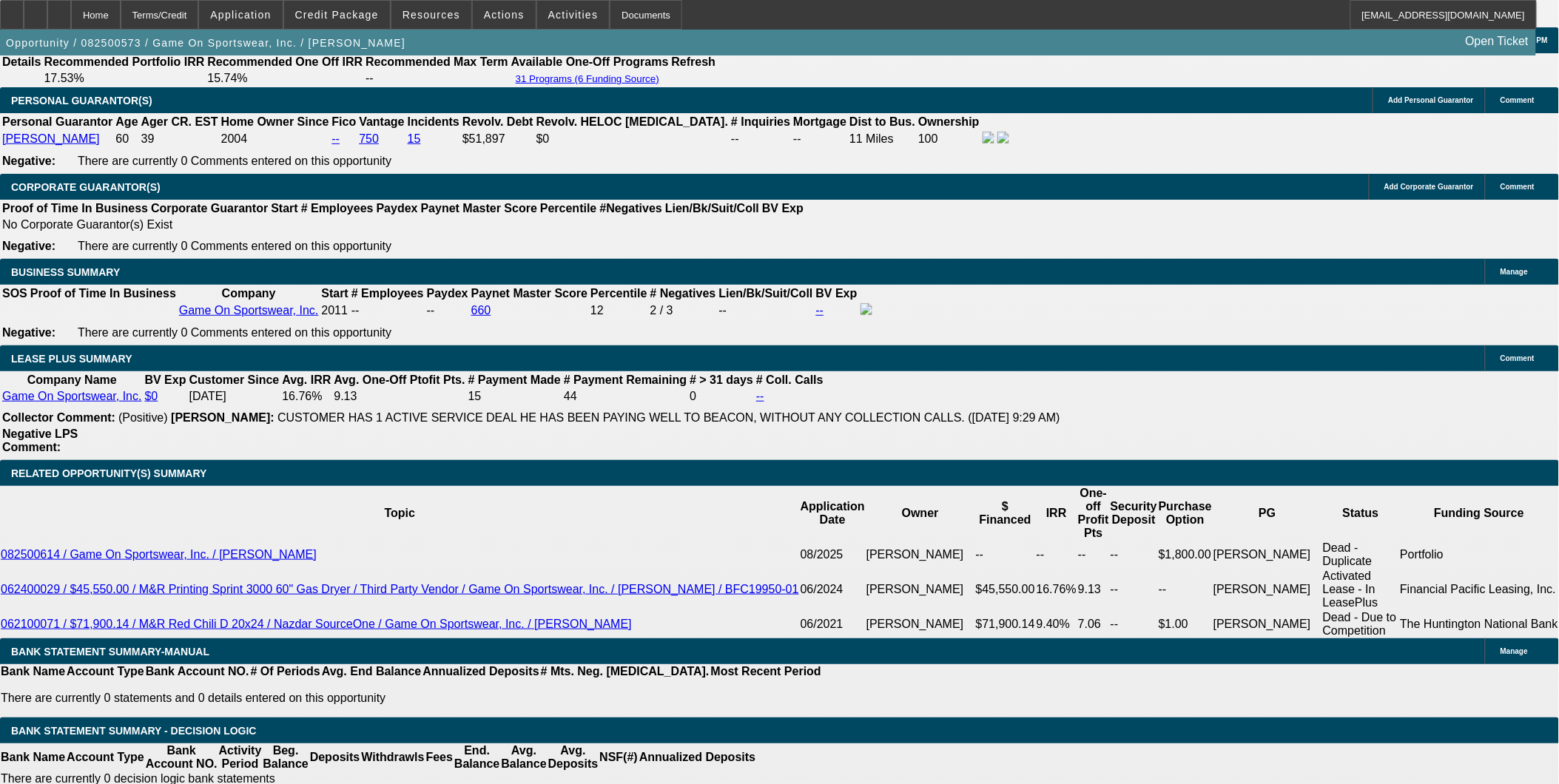
scroll to position [2228, 0]
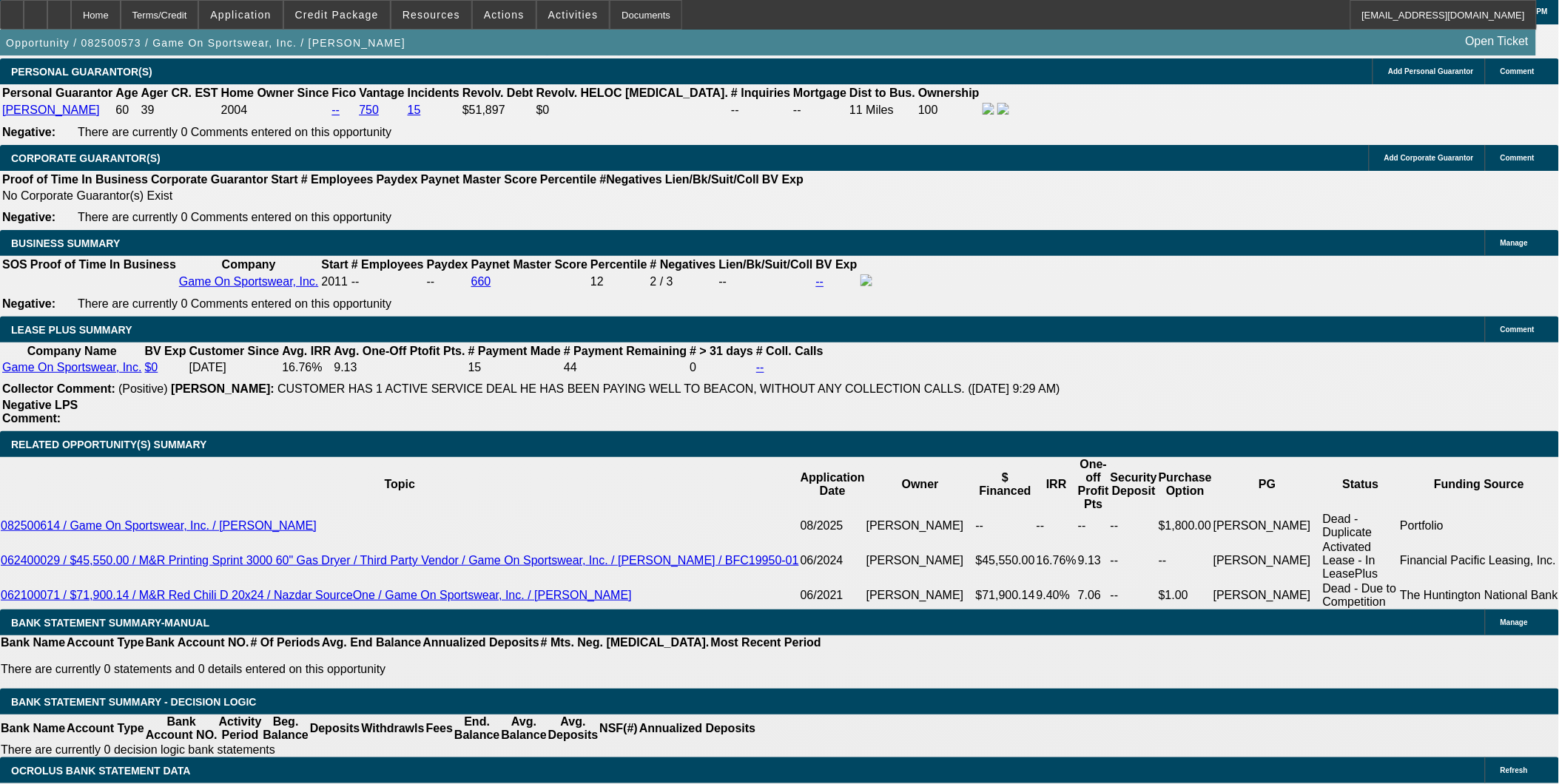
drag, startPoint x: 337, startPoint y: 498, endPoint x: 442, endPoint y: 507, distance: 105.4
type input "UNKNOWN"
type input "12"
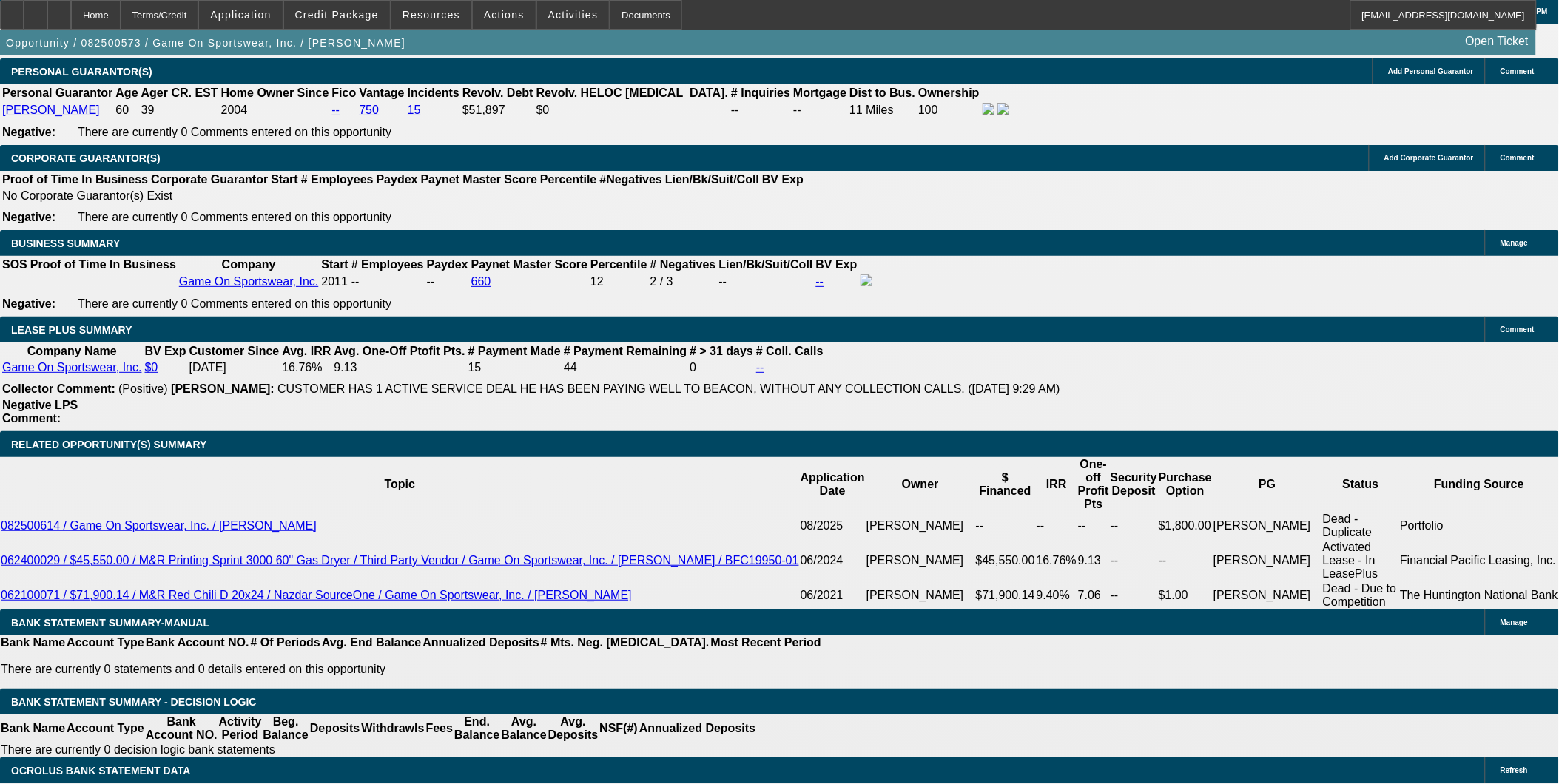
type input "$488.01"
type input "12.5"
type input "$492.49"
type input "12.5"
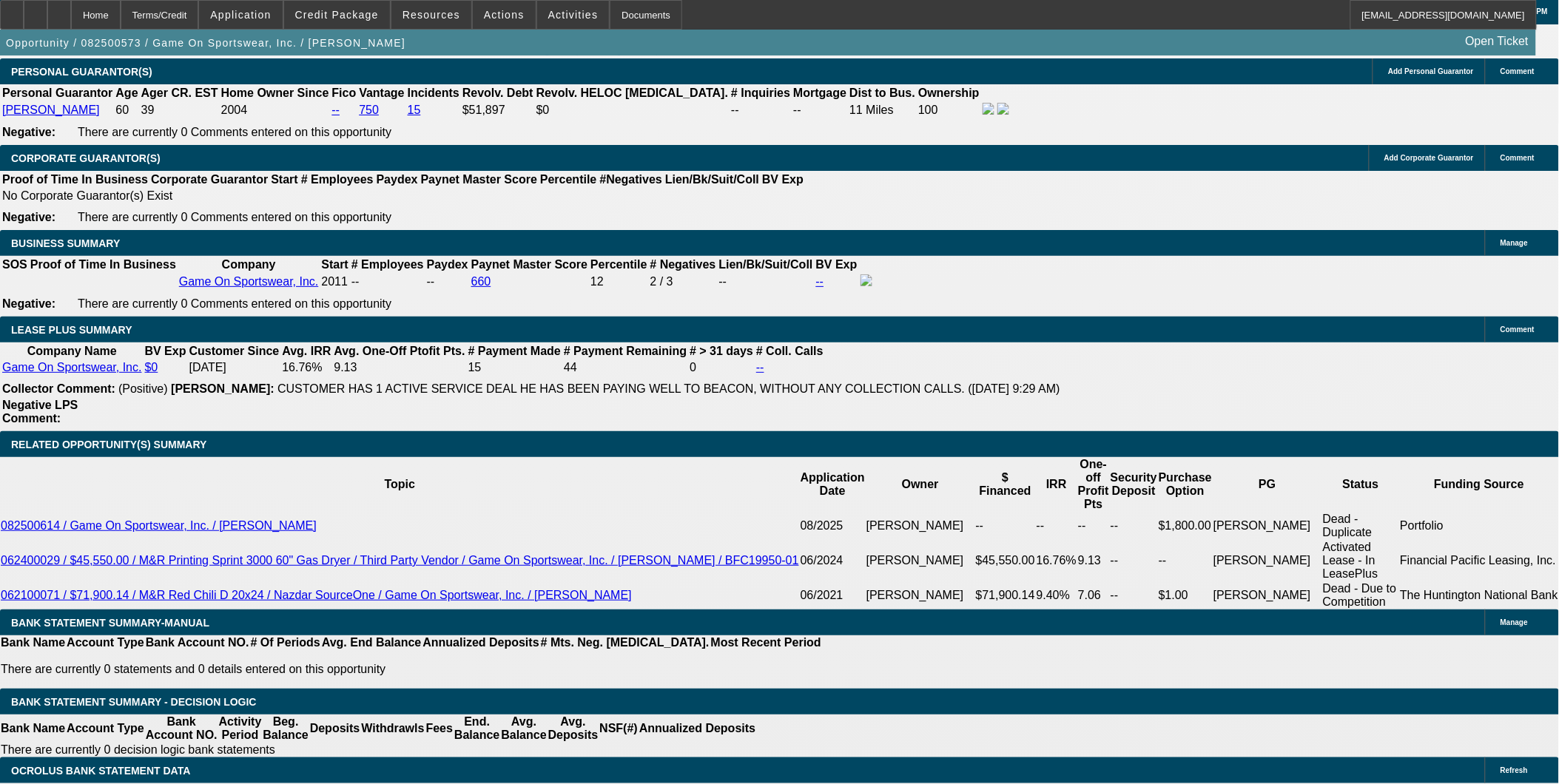
type input "$0.00"
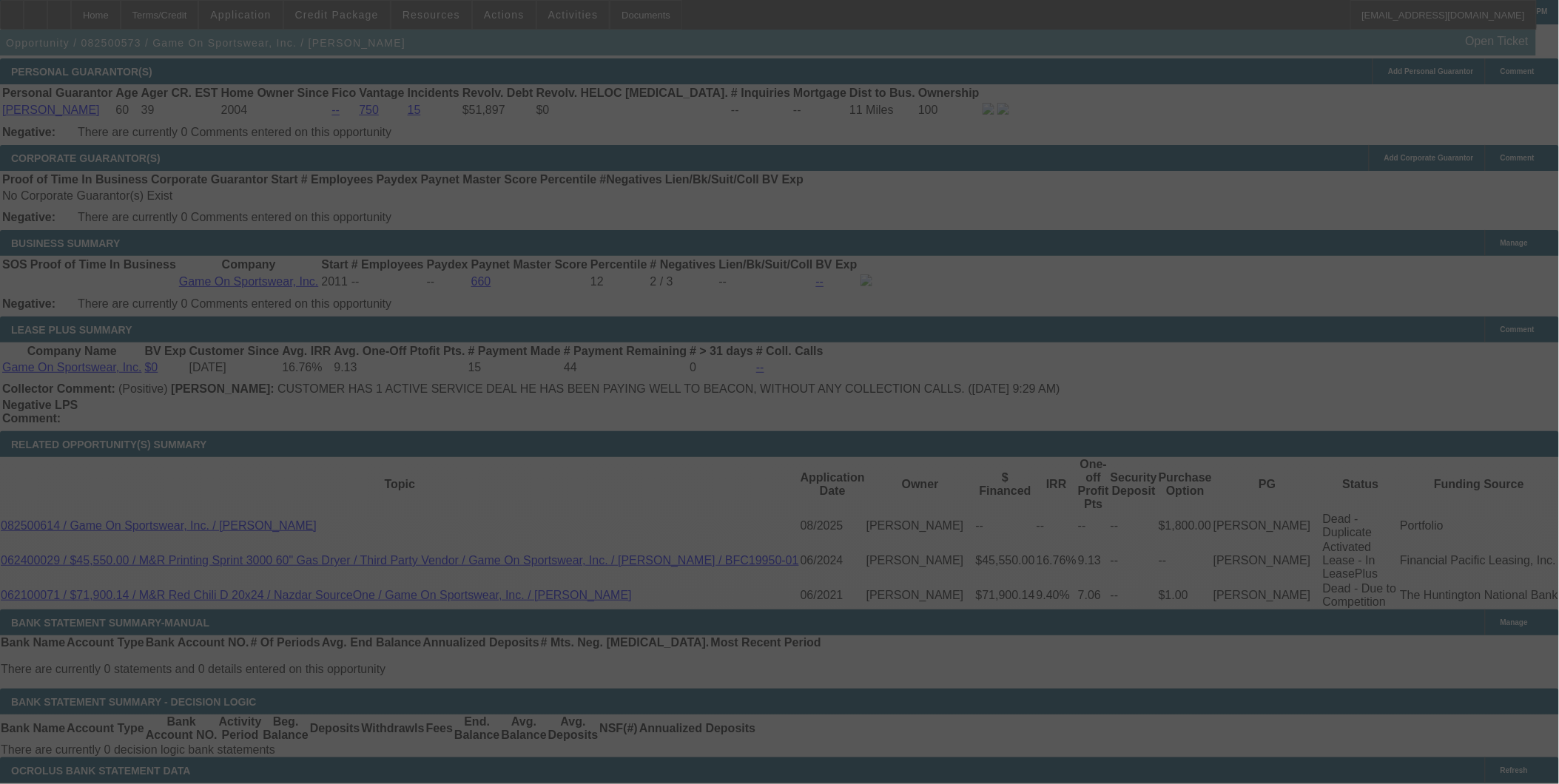
select select "0"
select select "6"
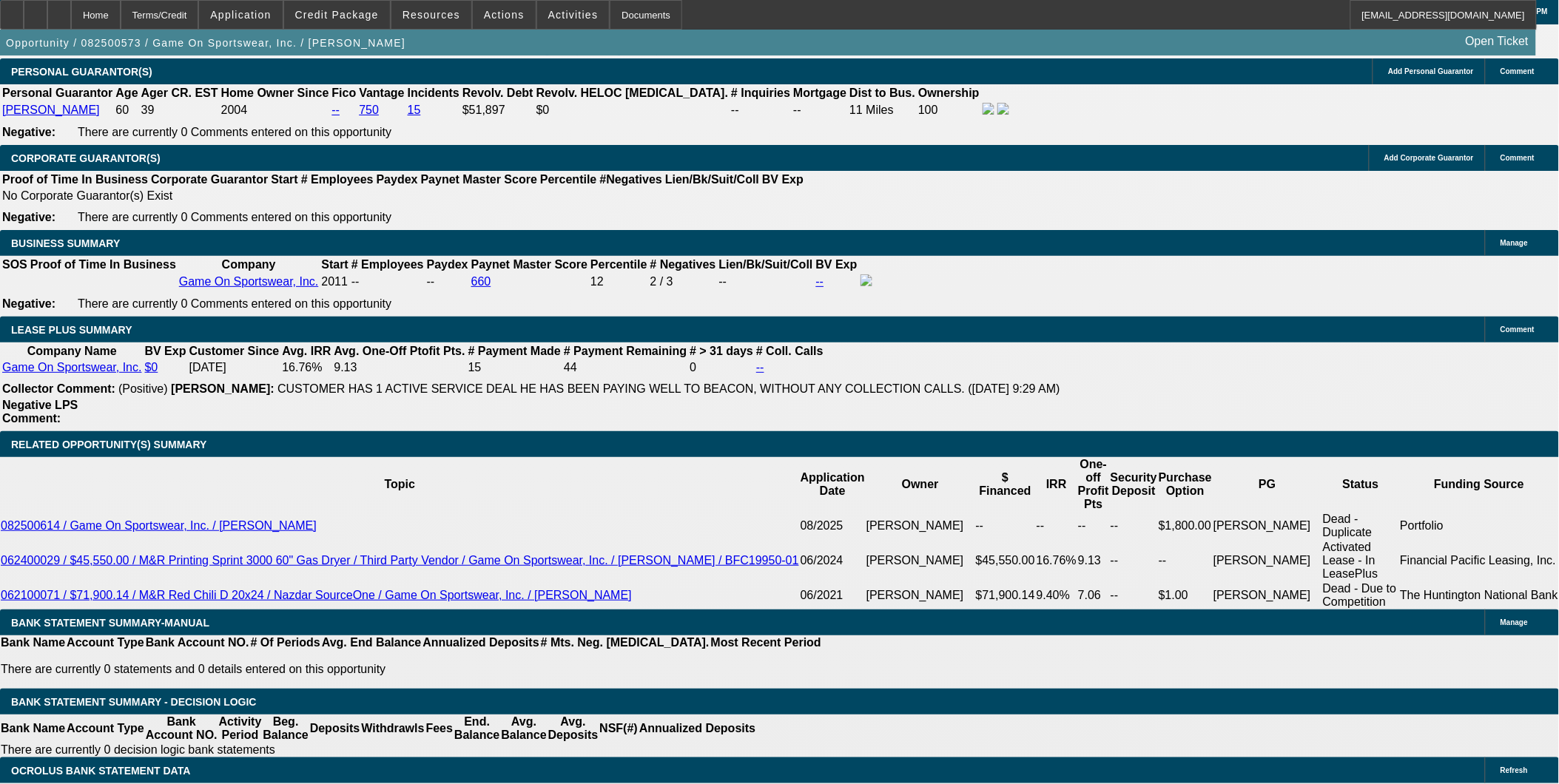
type input "0"
drag, startPoint x: 265, startPoint y: 521, endPoint x: 349, endPoint y: 518, distance: 84.1
type input "UNKNOWN"
type input "49"
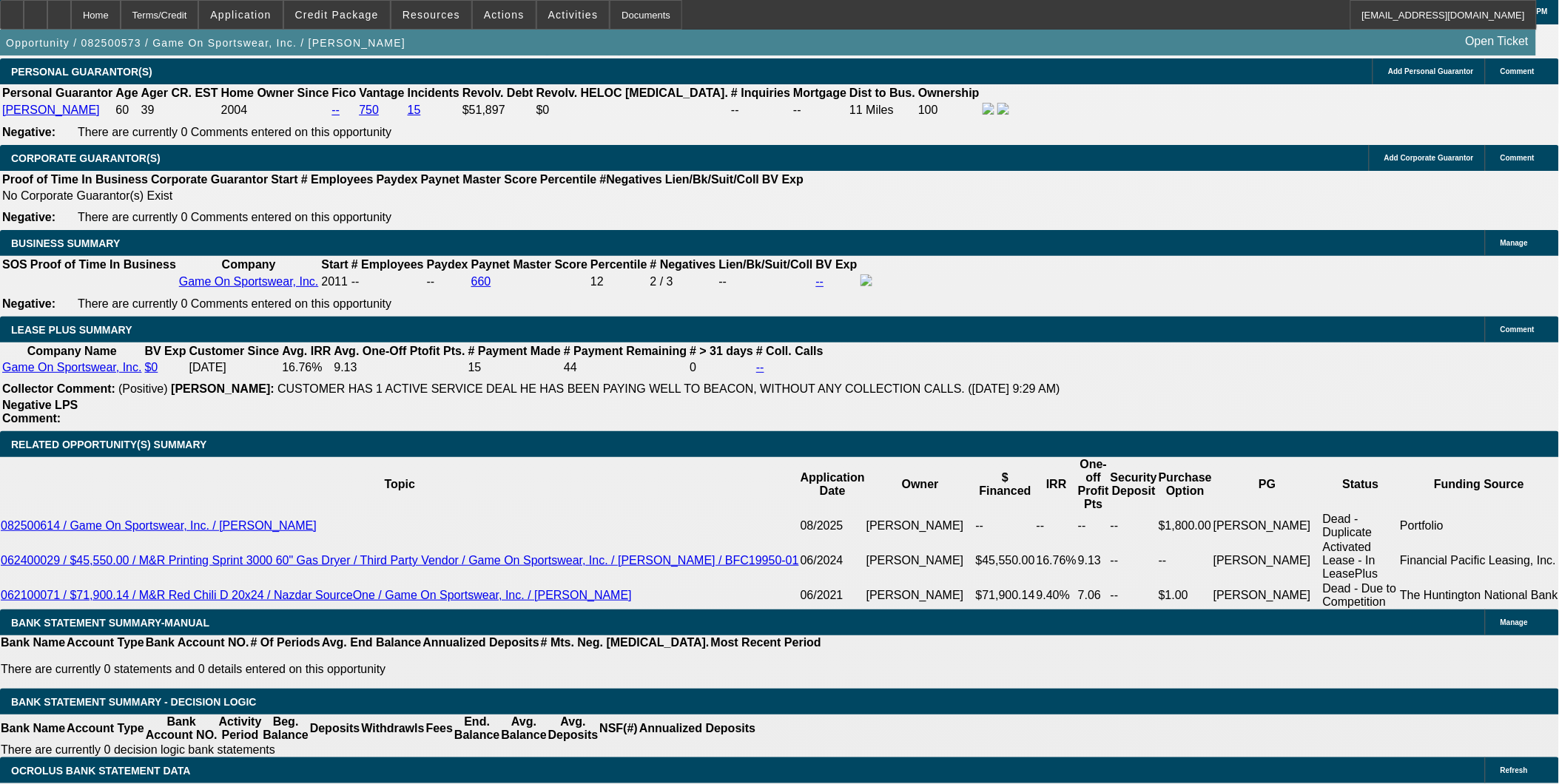
type input "492.49"
type input "$49.00"
drag, startPoint x: 279, startPoint y: 497, endPoint x: 315, endPoint y: 502, distance: 36.3
drag, startPoint x: 251, startPoint y: 499, endPoint x: 407, endPoint y: 520, distance: 157.4
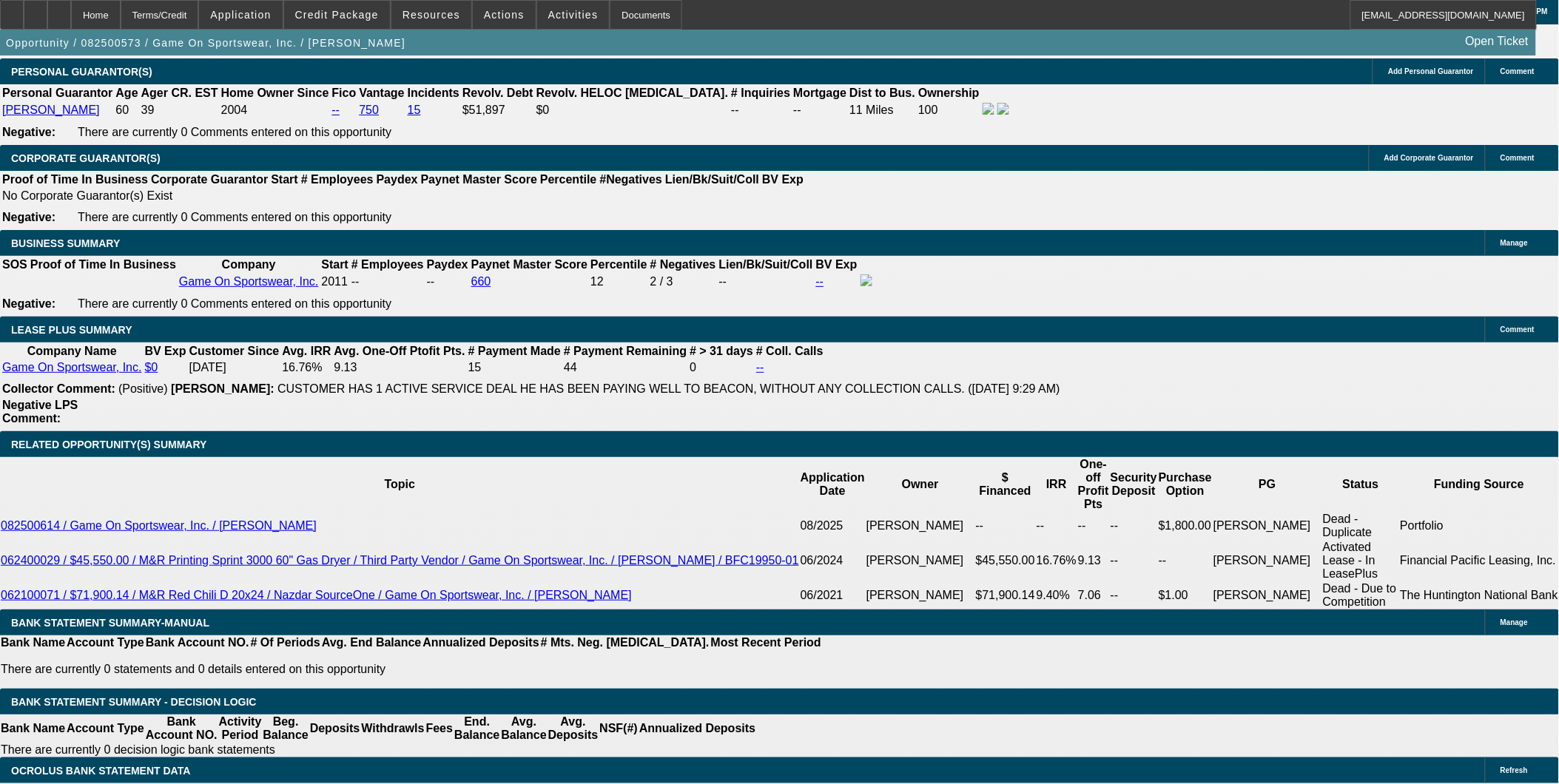
type input "4"
type input "493"
type input "12.6"
type input "$493.00"
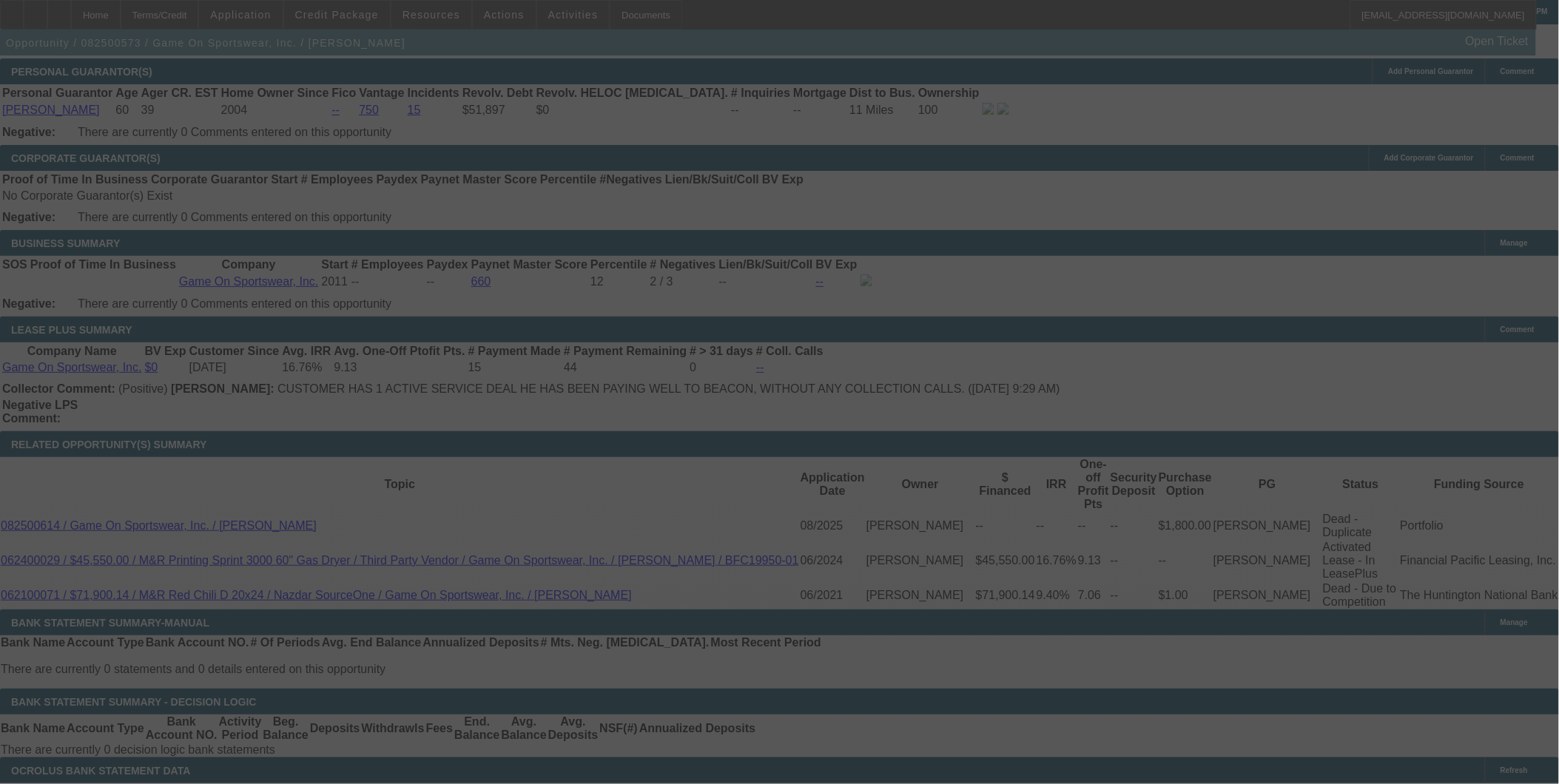
select select "0"
select select "6"
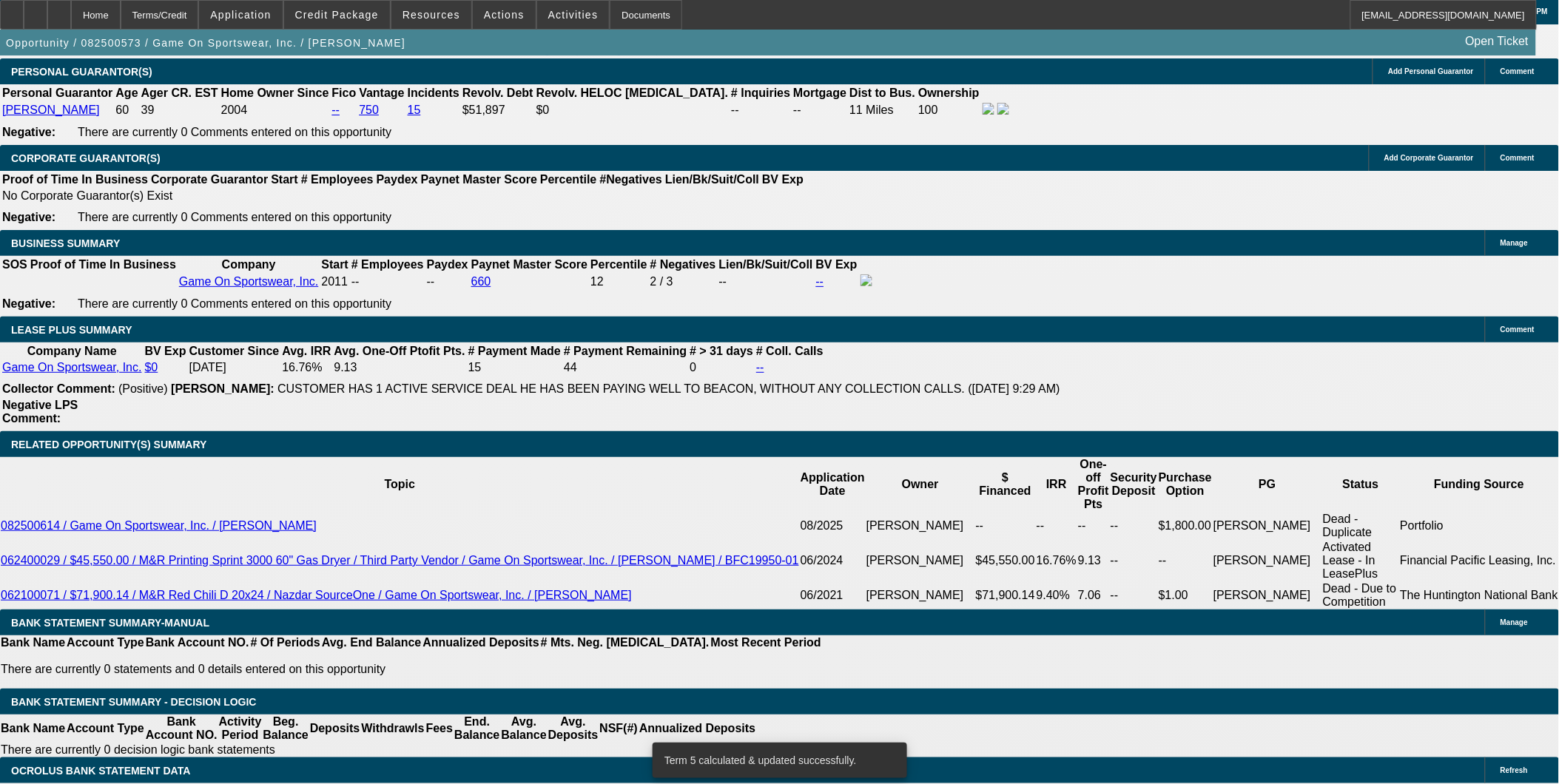
drag, startPoint x: 310, startPoint y: 499, endPoint x: 392, endPoint y: 493, distance: 82.2
type input "UNKNOWN"
type input "6"
type input "$3,150.40"
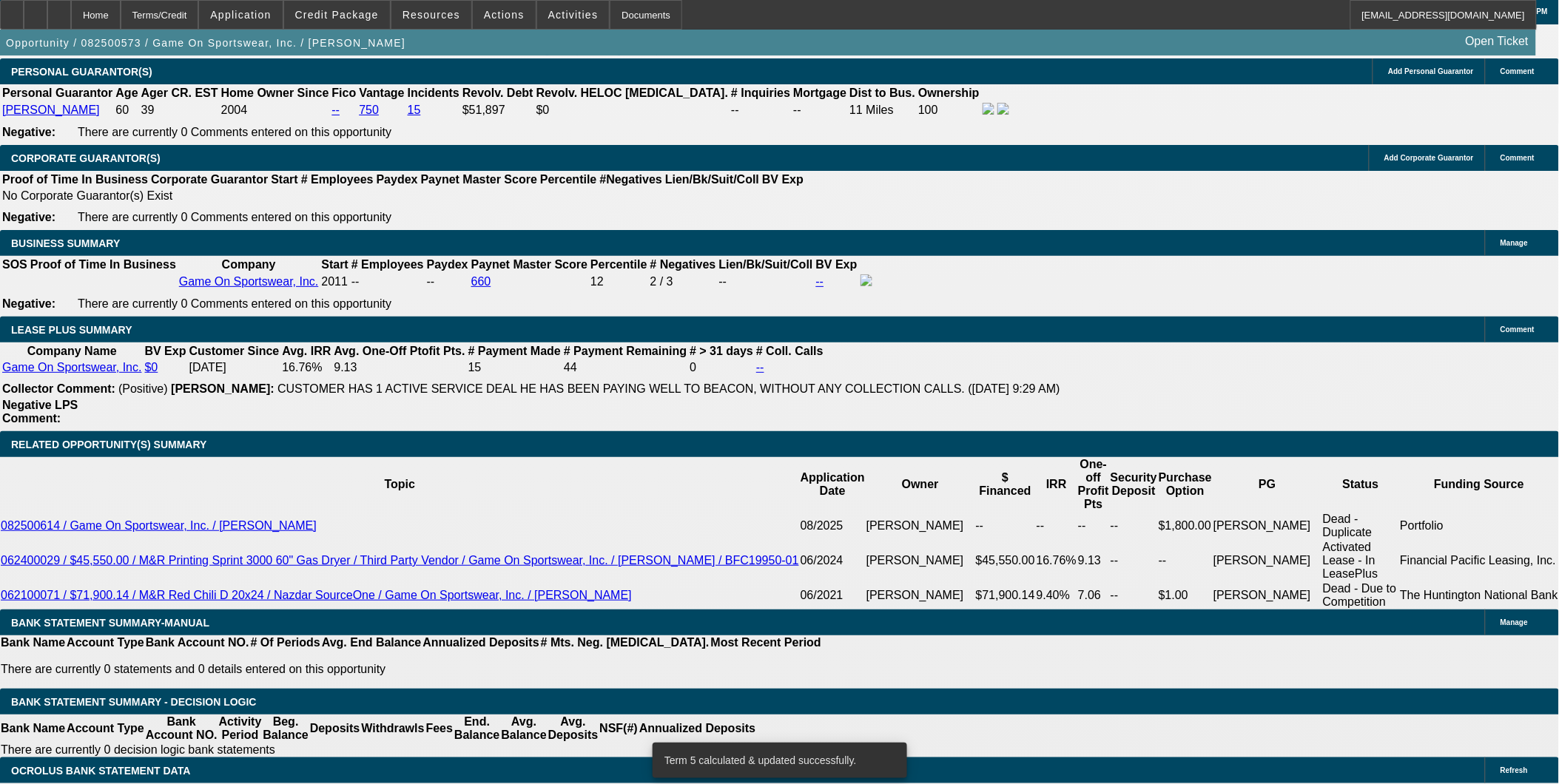
type input "60"
type input "$410.64"
type input "60"
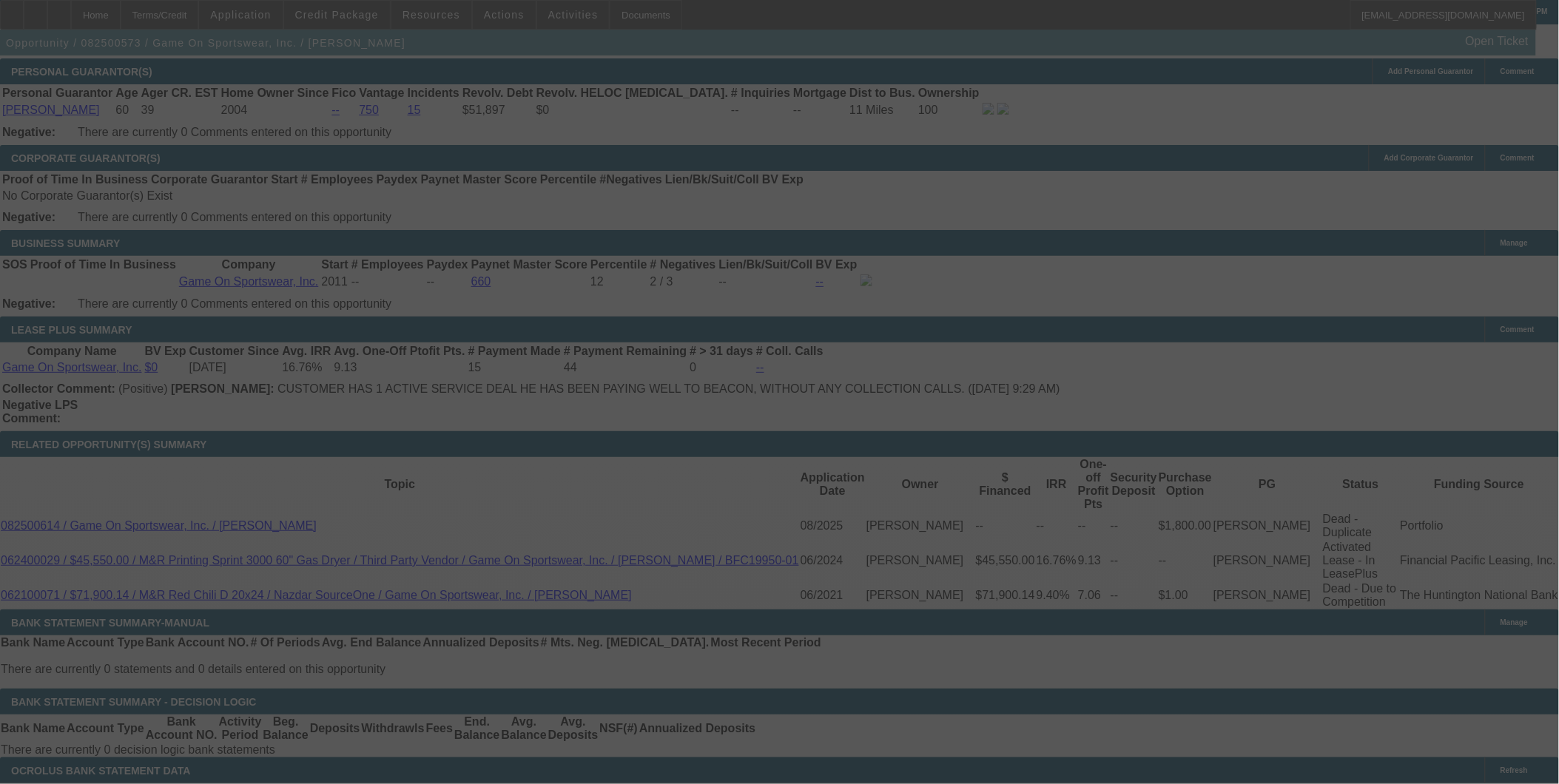
select select "0"
select select "6"
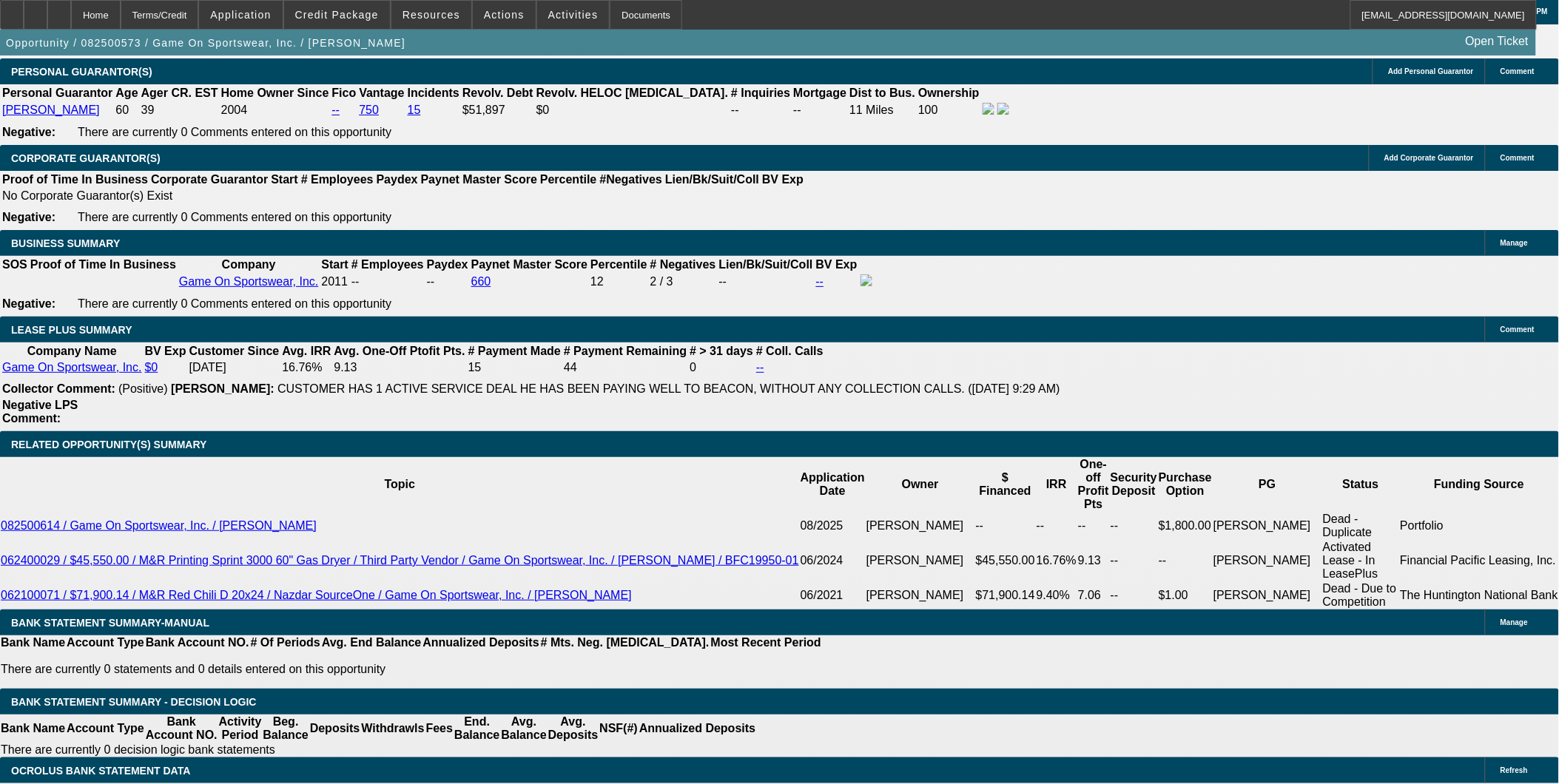
type input "UNKNOWN"
type input "12."
type input "$405.49"
type input "12"
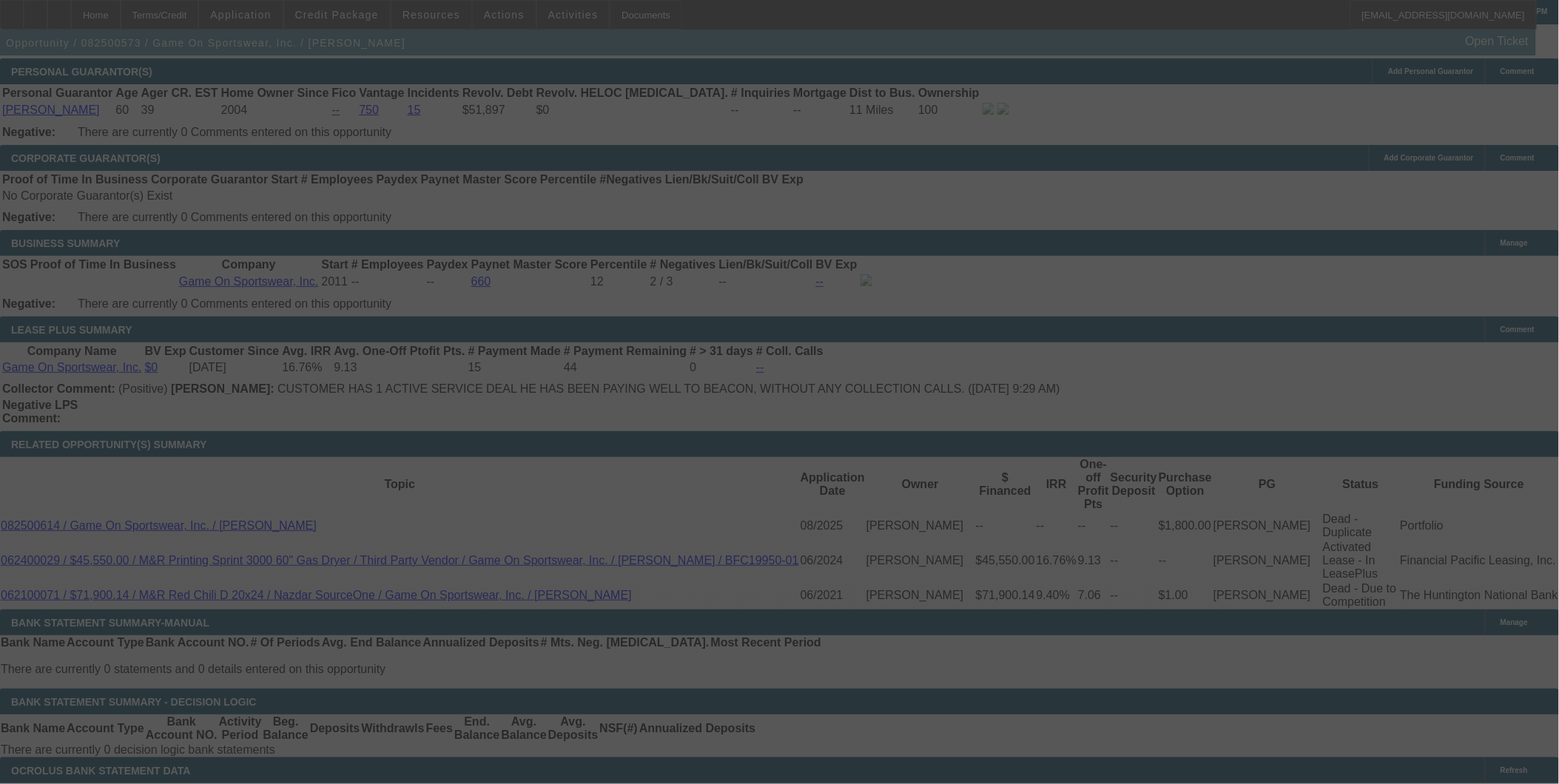
scroll to position [2310, 0]
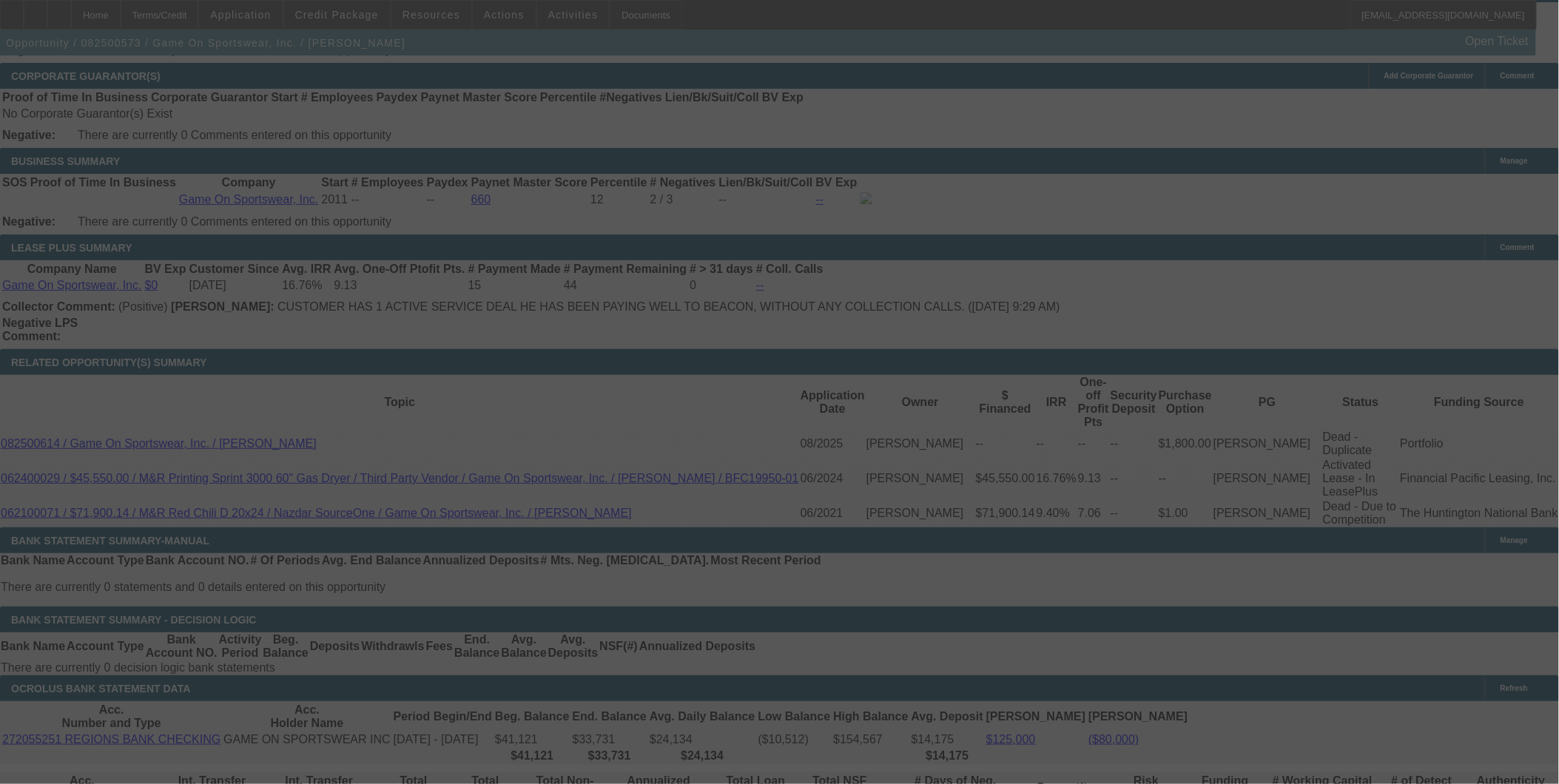
select select "0"
select select "6"
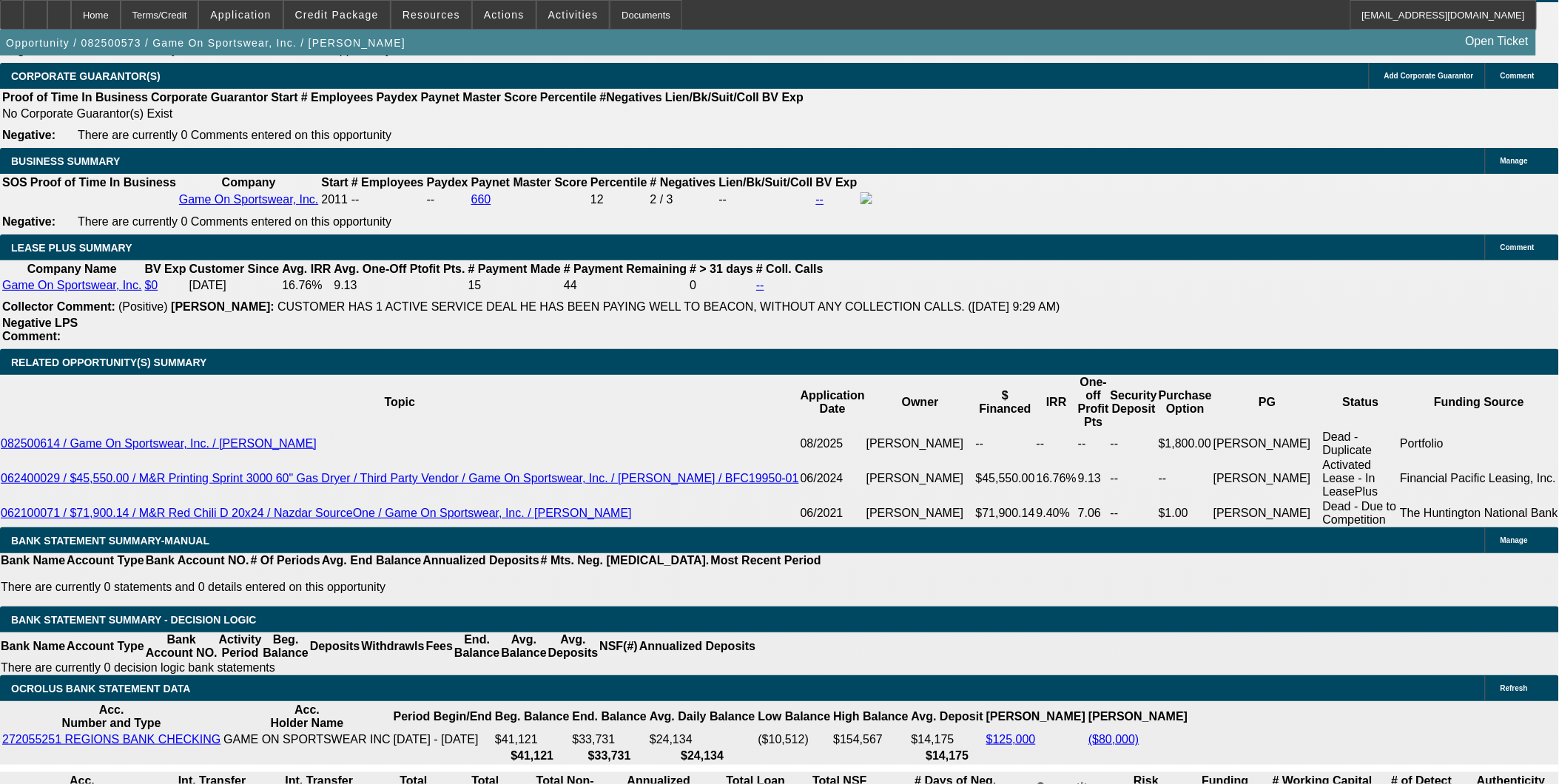
type input "49"
drag, startPoint x: 260, startPoint y: 436, endPoint x: 352, endPoint y: 447, distance: 92.7
type input "UNKNOWN"
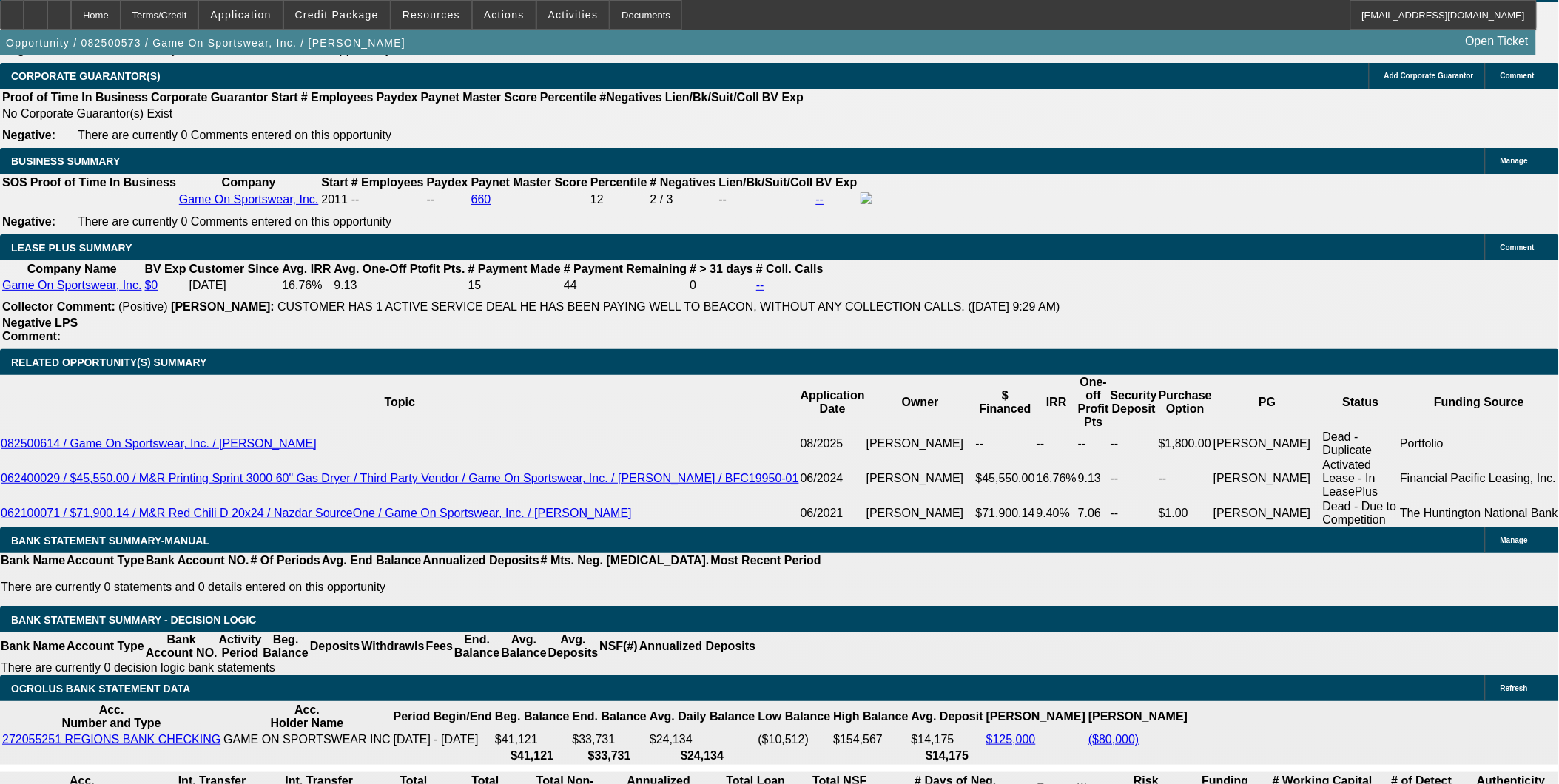
type input "$405.00"
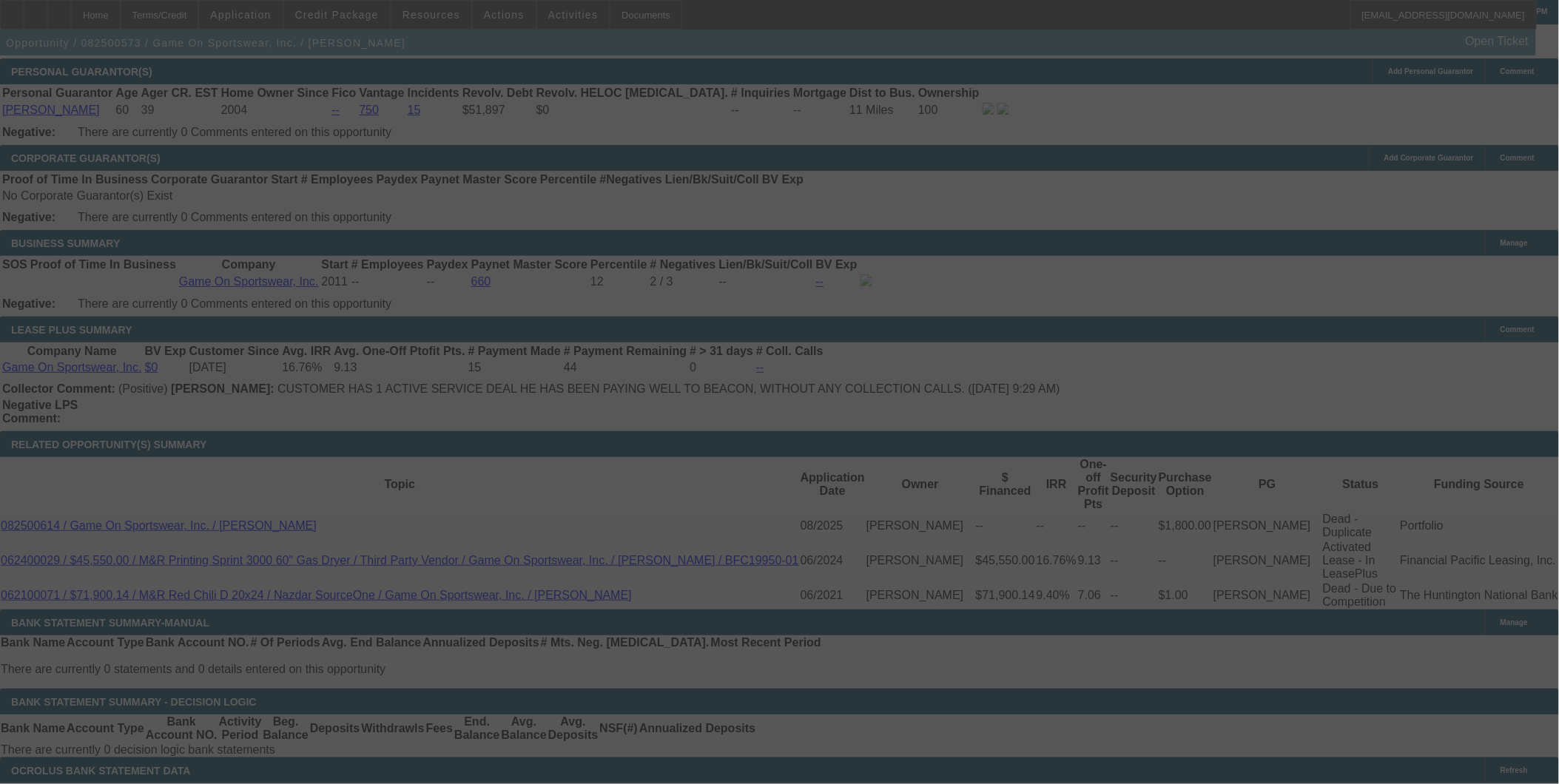
select select "0"
select select "6"
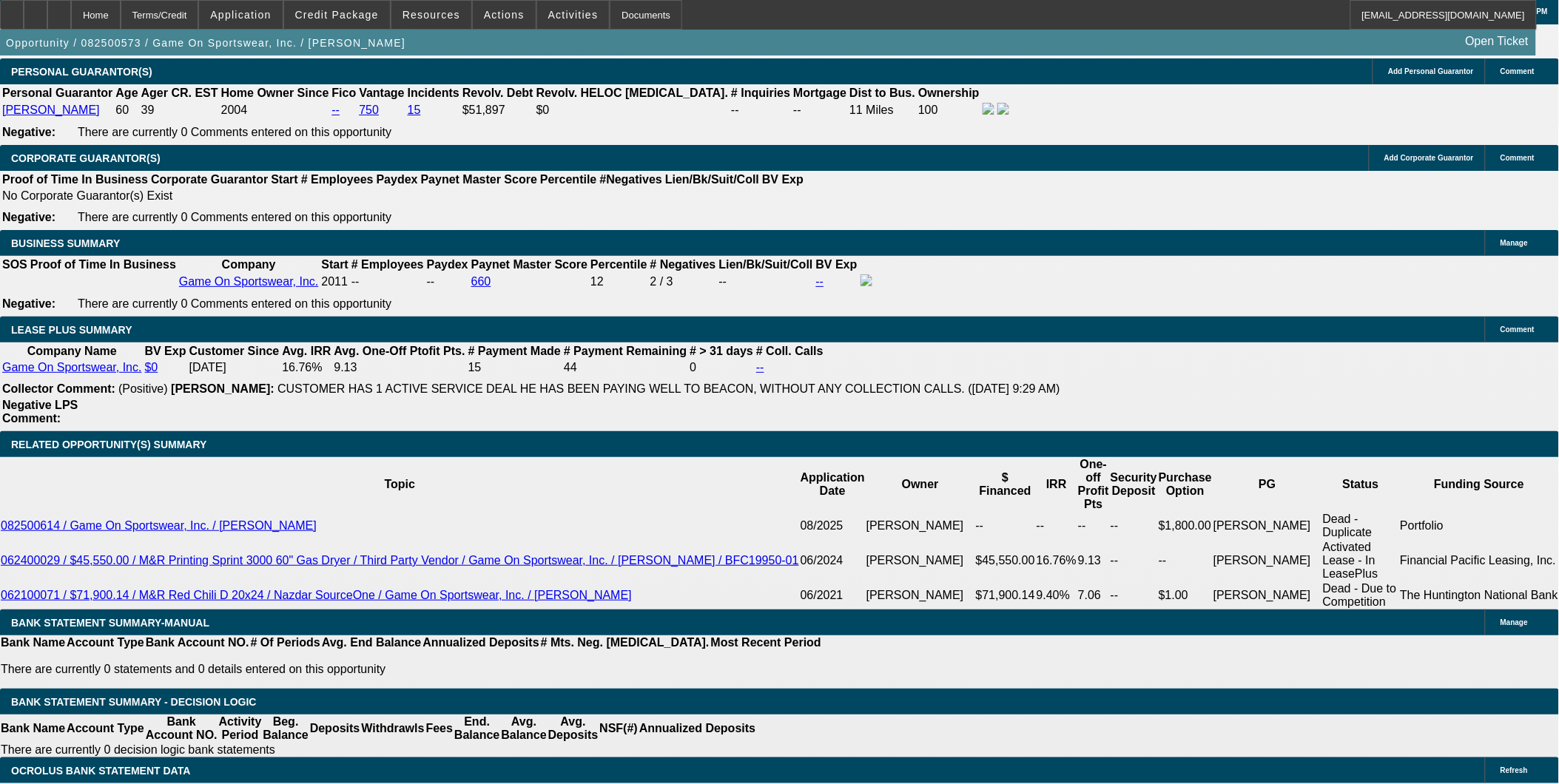
type input "405."
type input "UNKNOWN"
type input "11.9"
type input "$405.00"
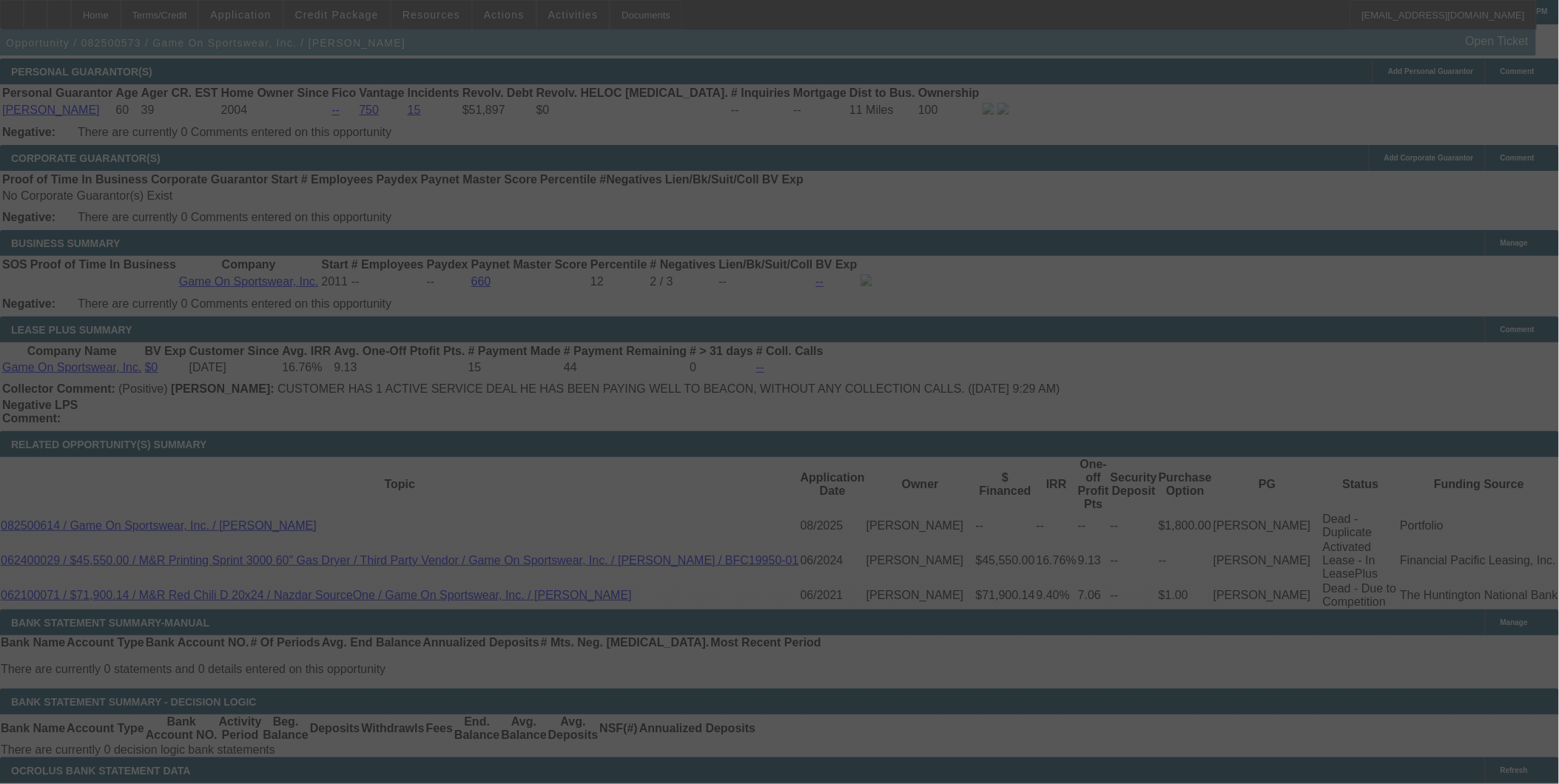
select select "0"
select select "6"
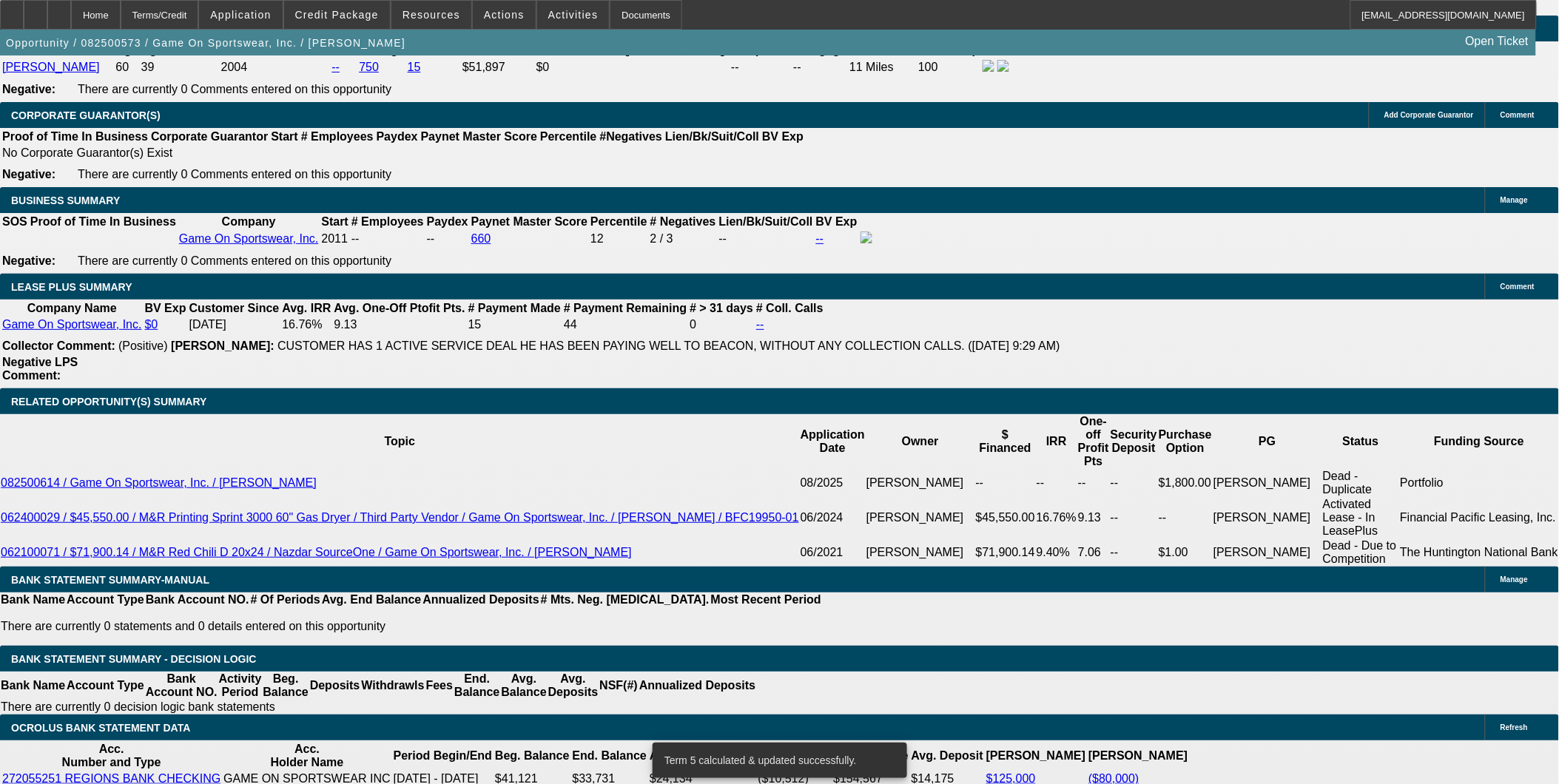
scroll to position [2310, 0]
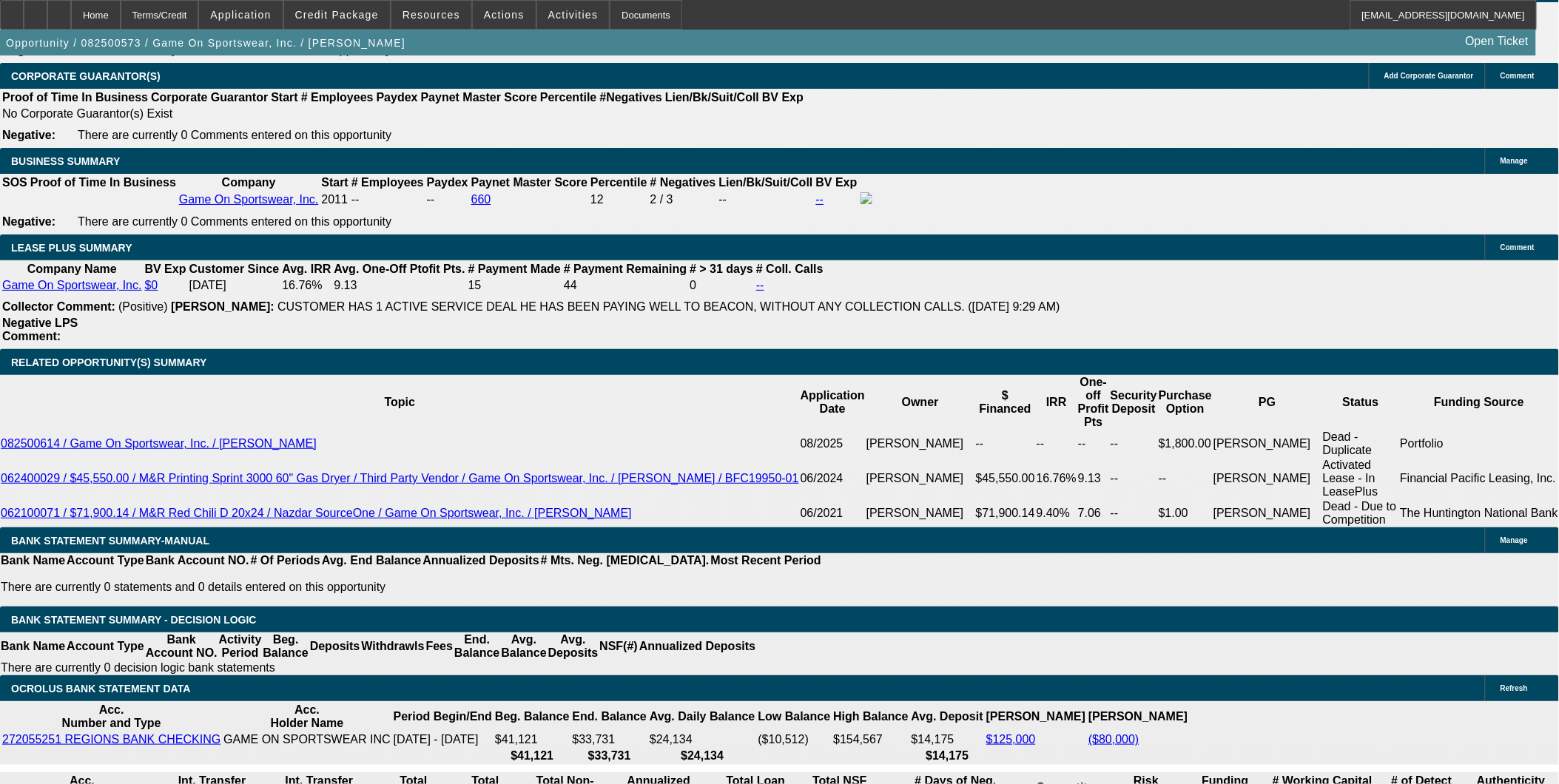
type input "11."
type input "UNKNOWN"
type input "$396.34"
type input "11.5"
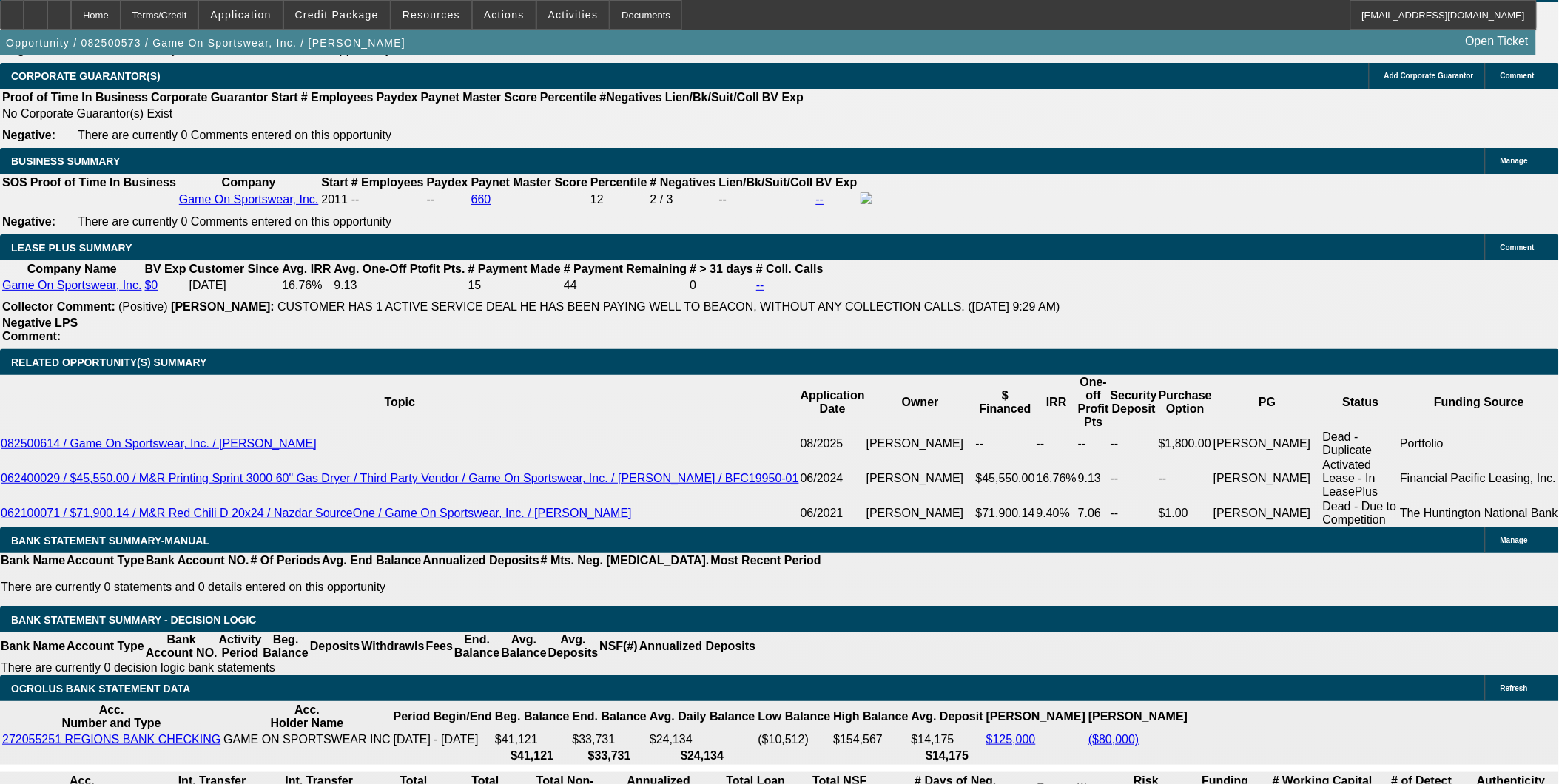
type input "$400.90"
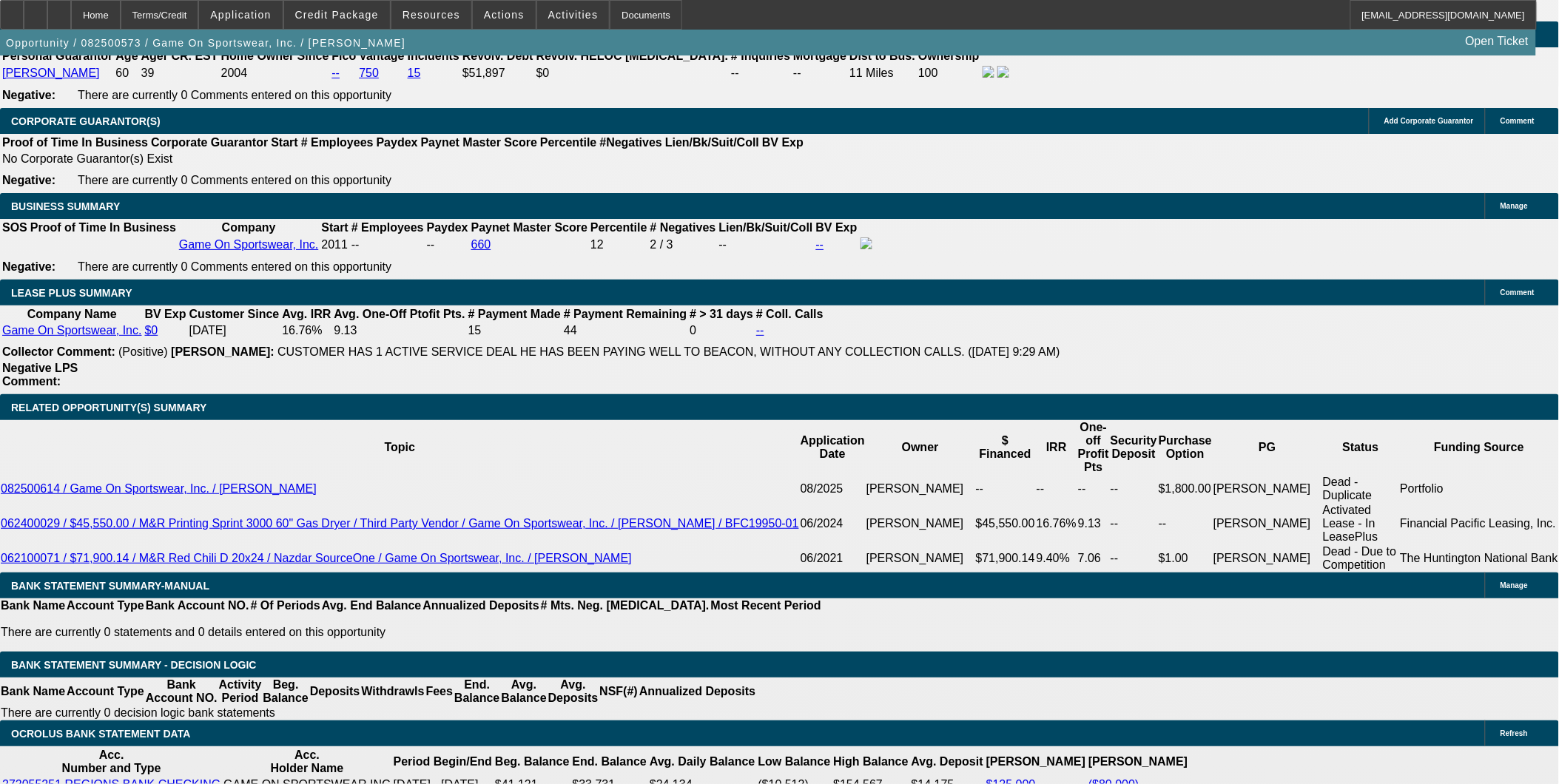
scroll to position [2228, 0]
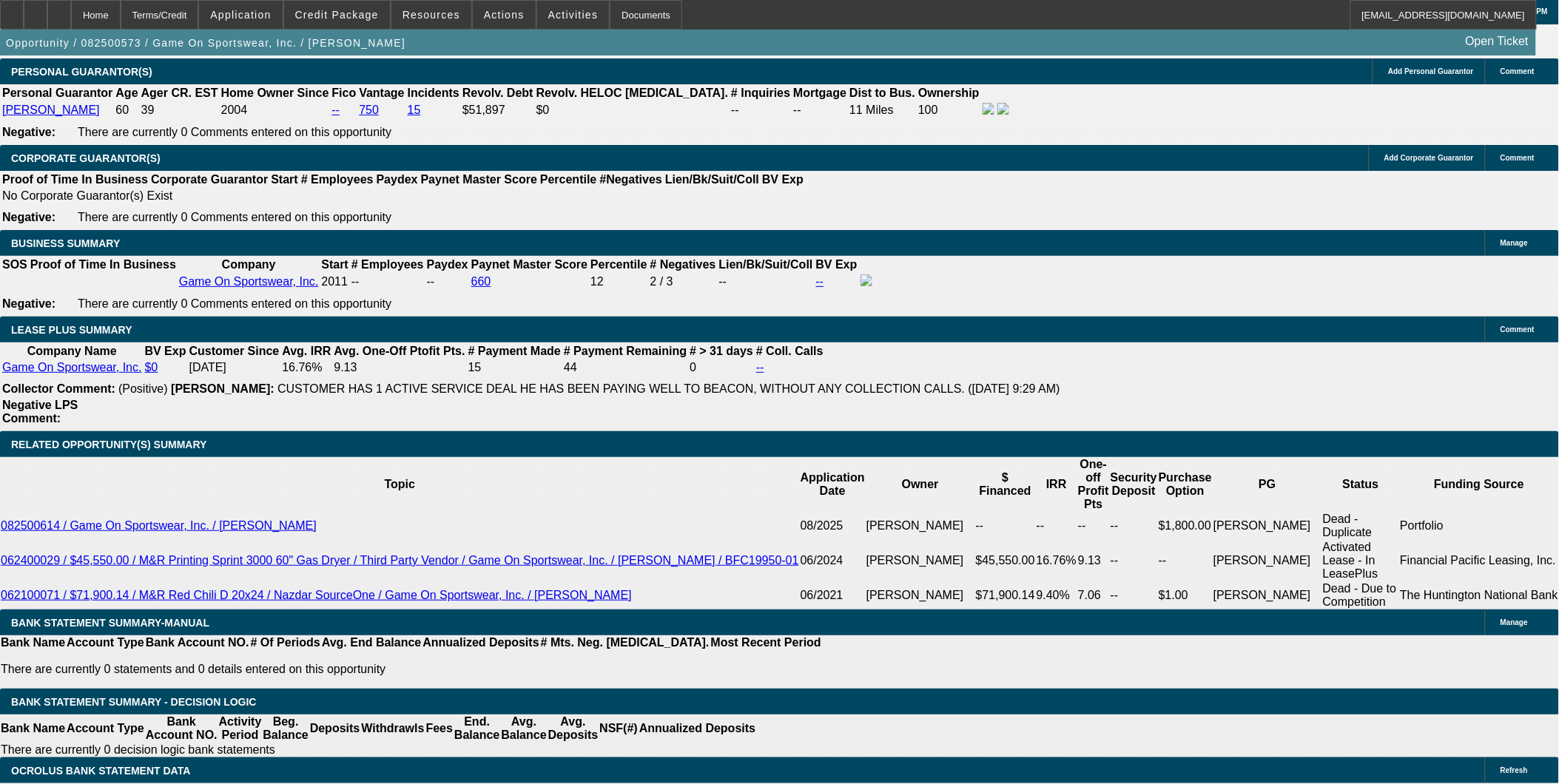
type input "11.5"
drag, startPoint x: 255, startPoint y: 498, endPoint x: 380, endPoint y: 518, distance: 126.6
type input "4"
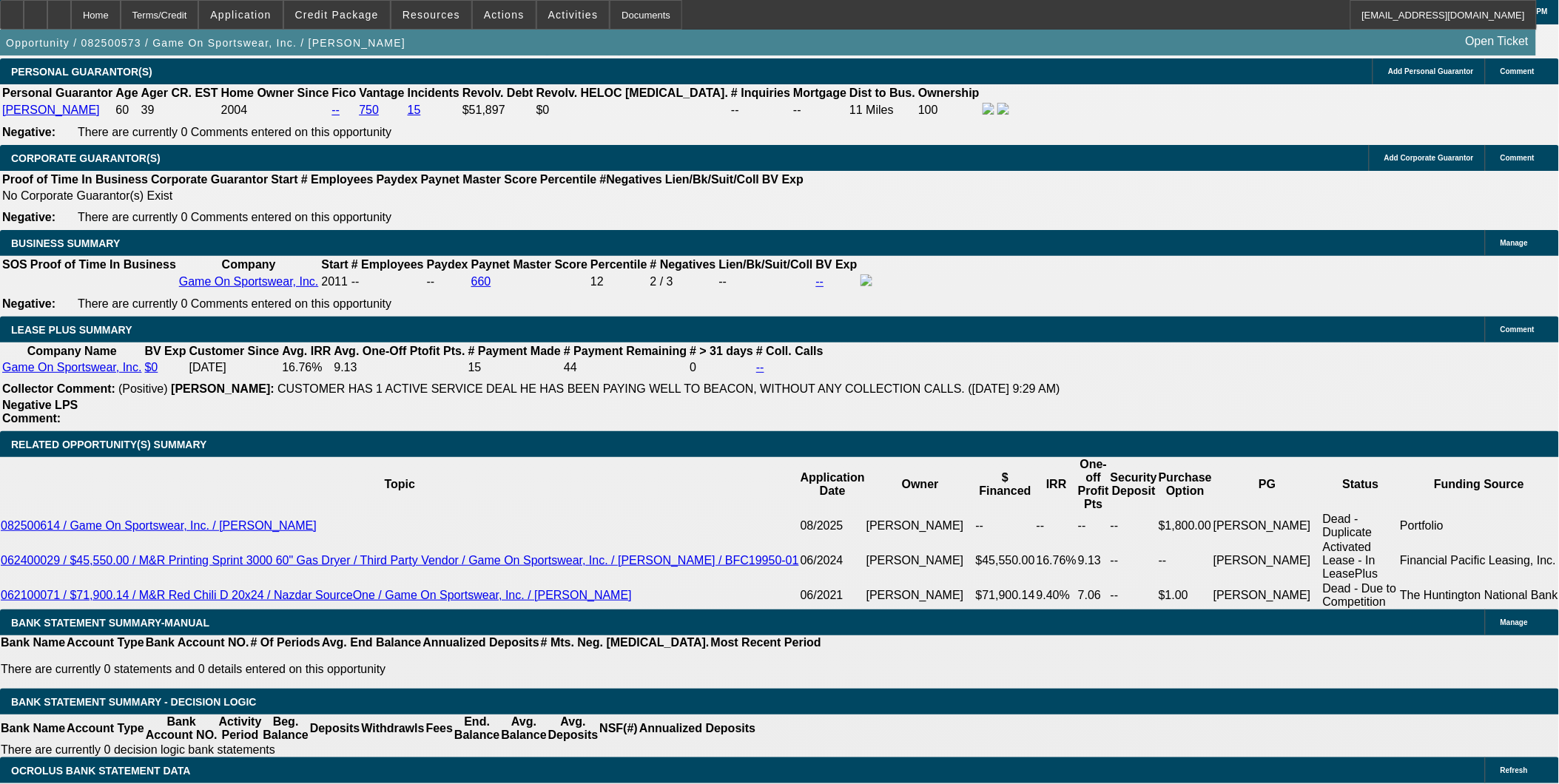
type input "400"
type input "11.4"
type input "$400.00"
type input "1"
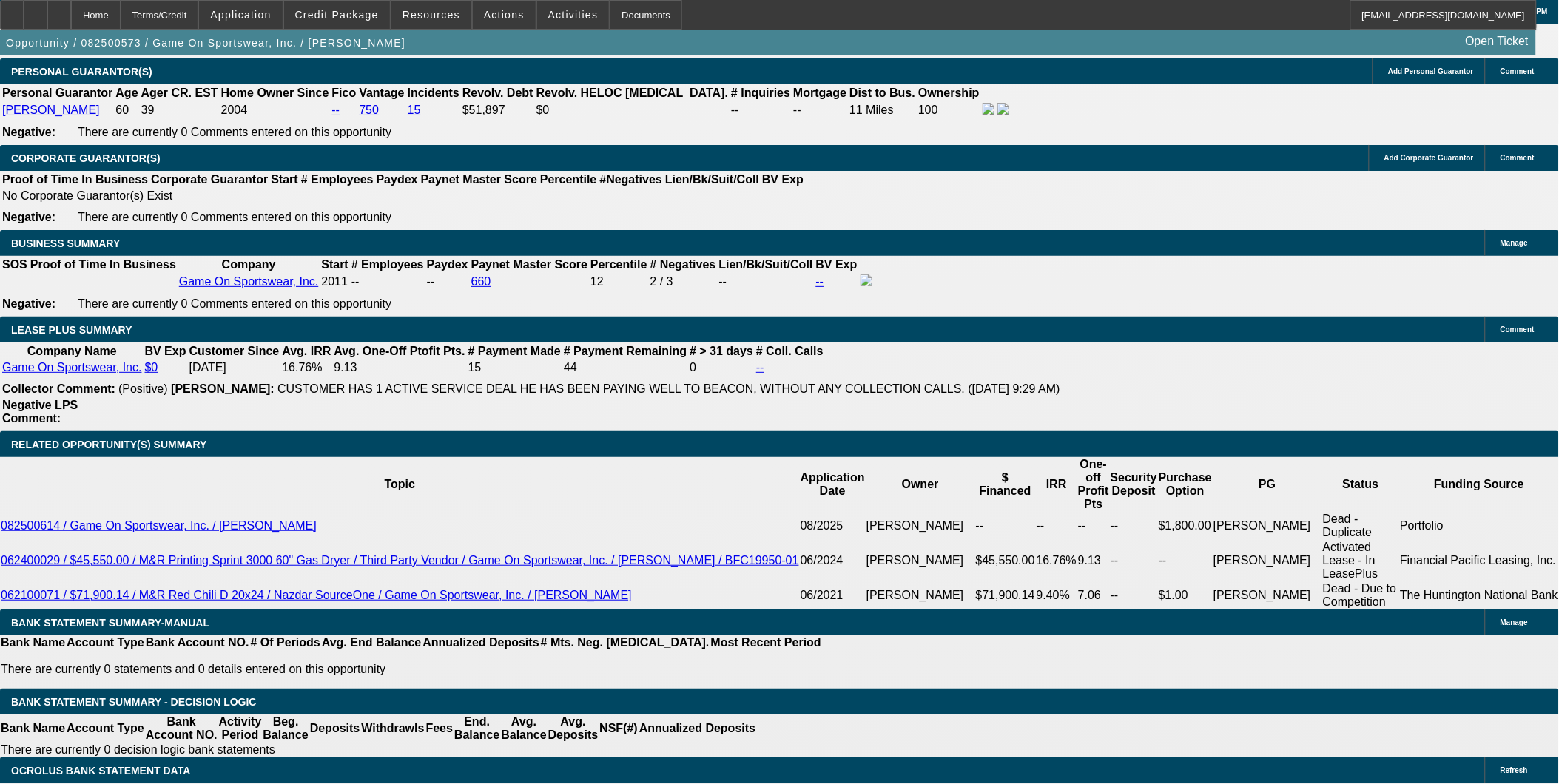
type input "$400.00"
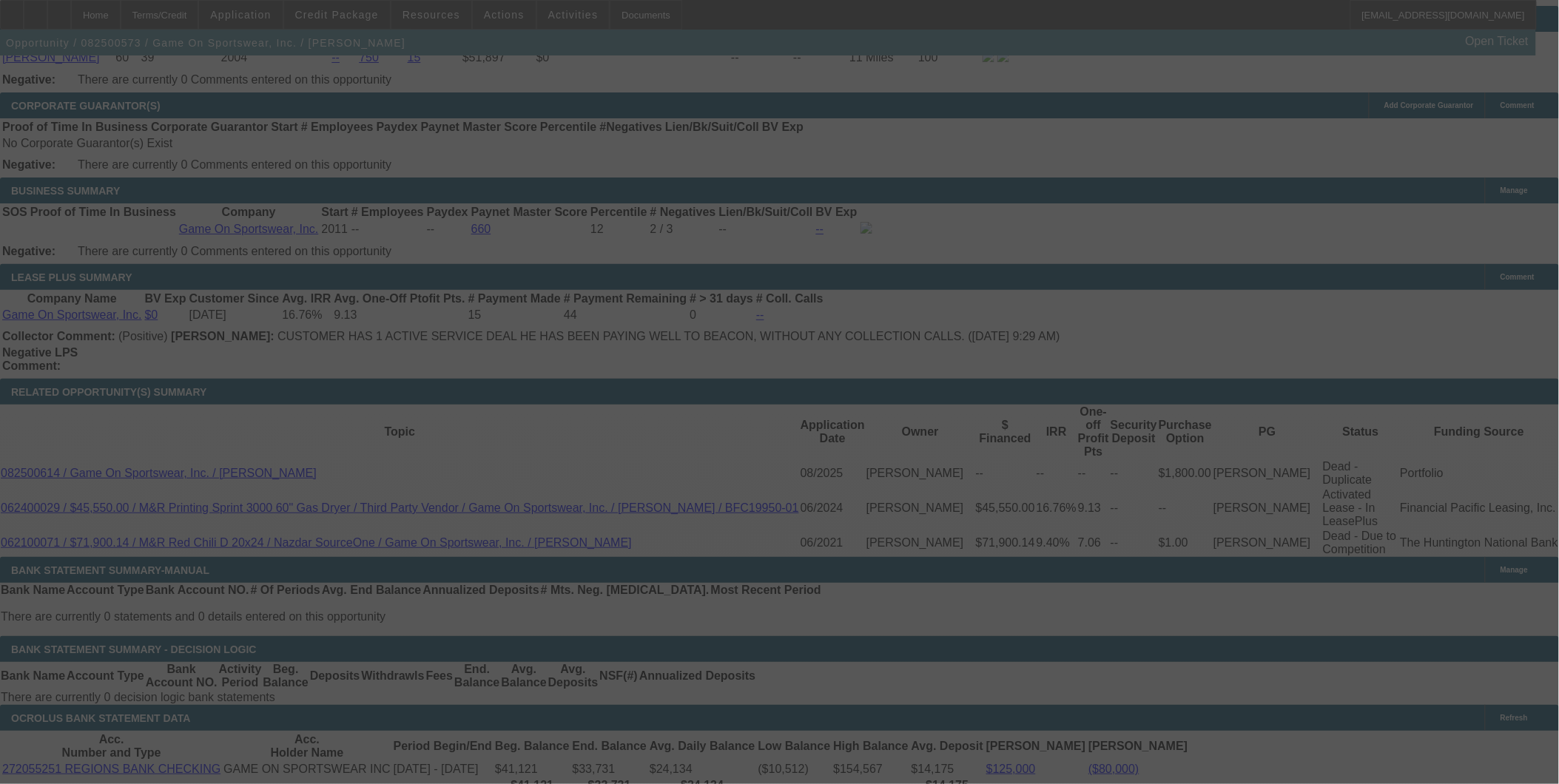
scroll to position [2310, 0]
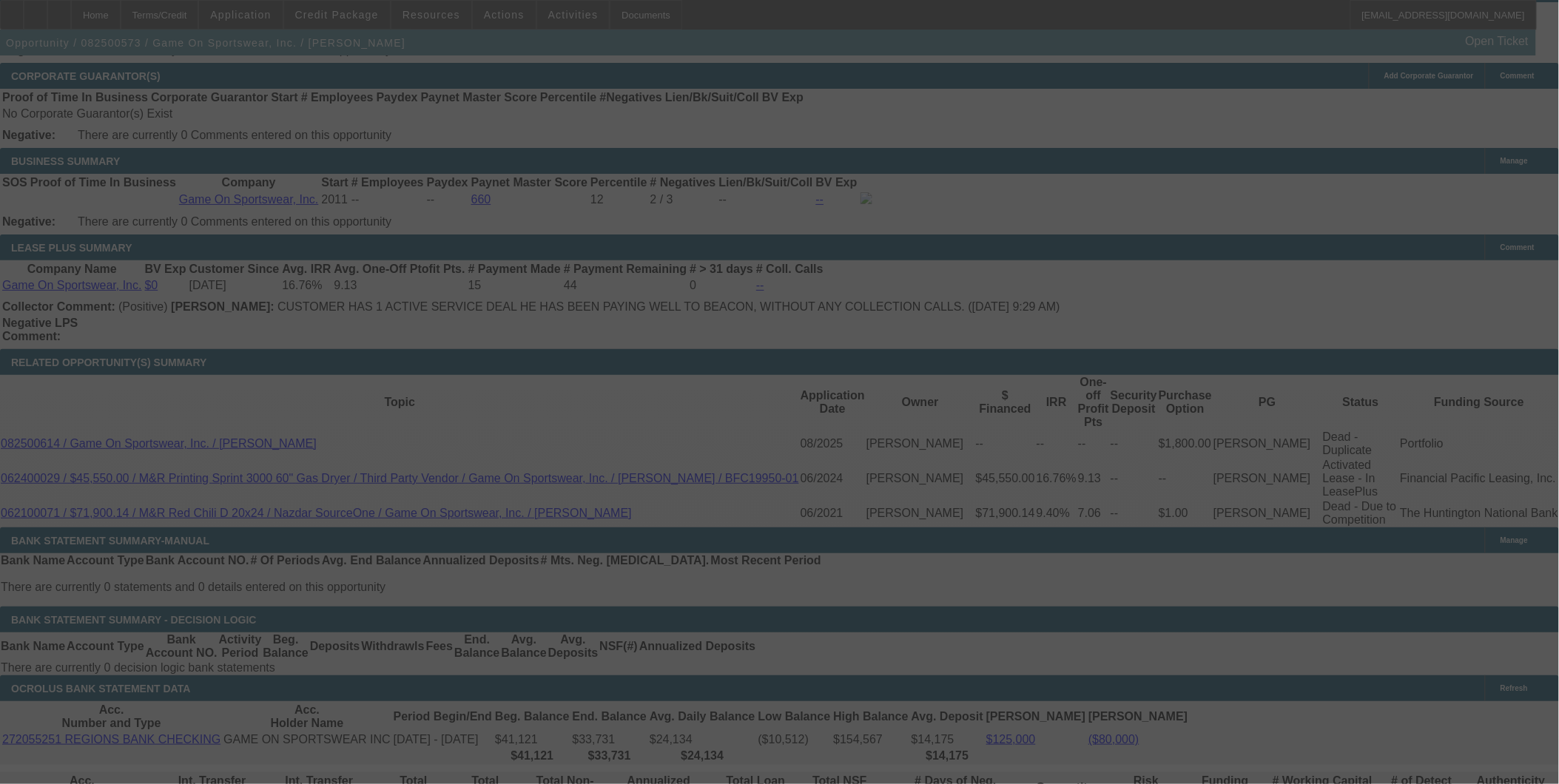
select select "0"
select select "6"
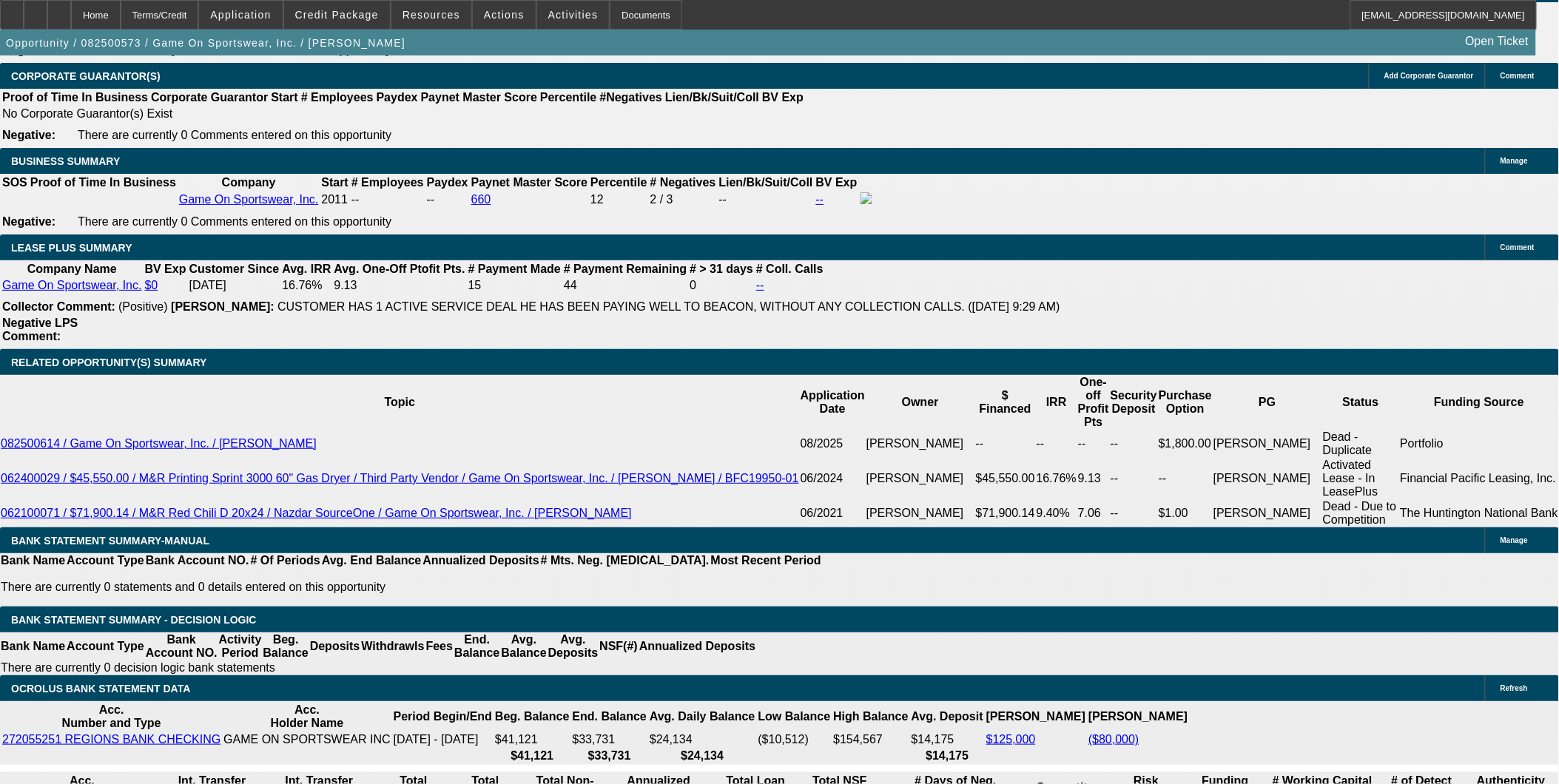
drag, startPoint x: 253, startPoint y: 416, endPoint x: 398, endPoint y: 433, distance: 146.0
type input "40"
type input "UNKNOWN"
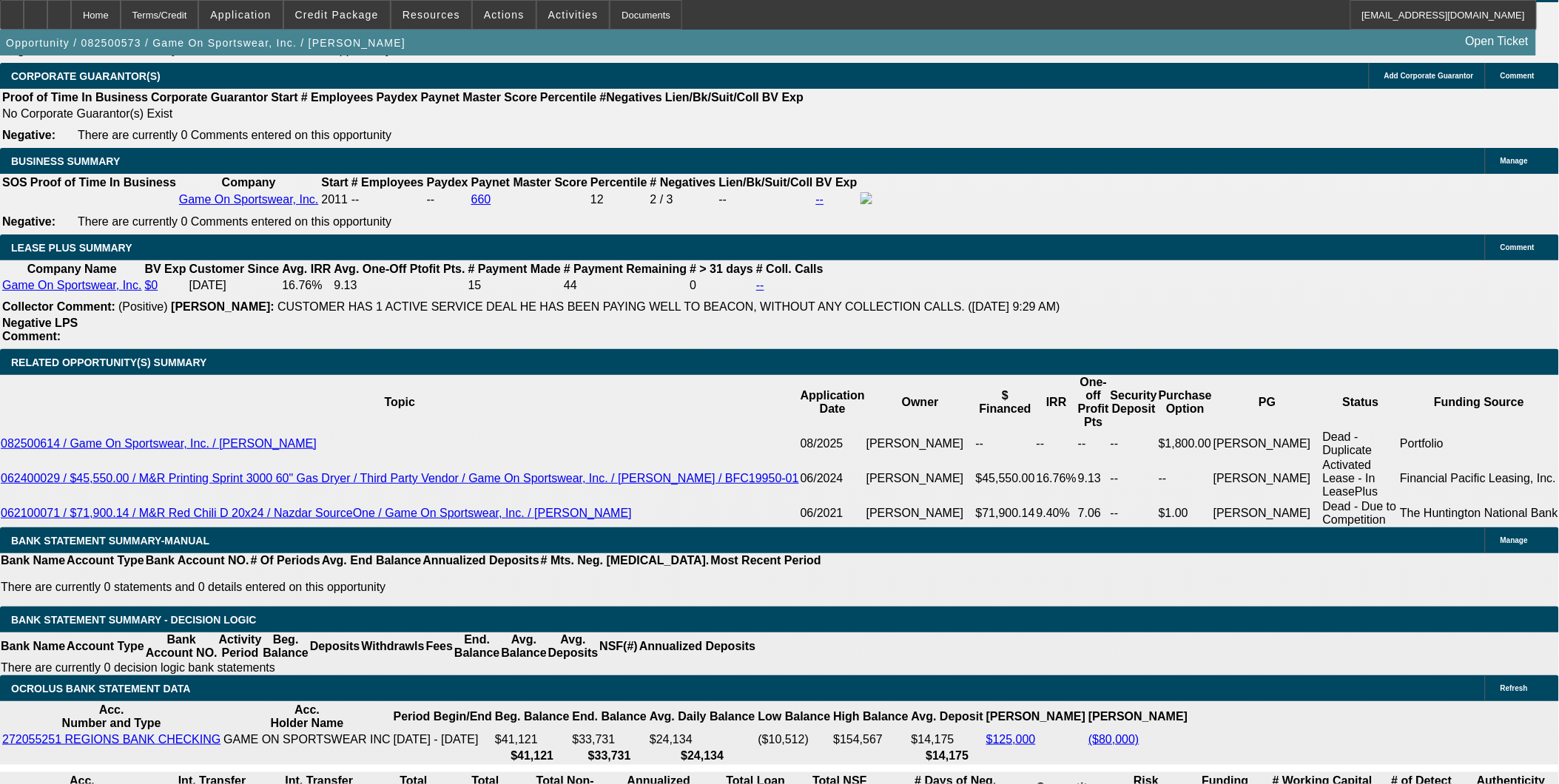
type input "402"
type input "11.6"
type input "$402.00"
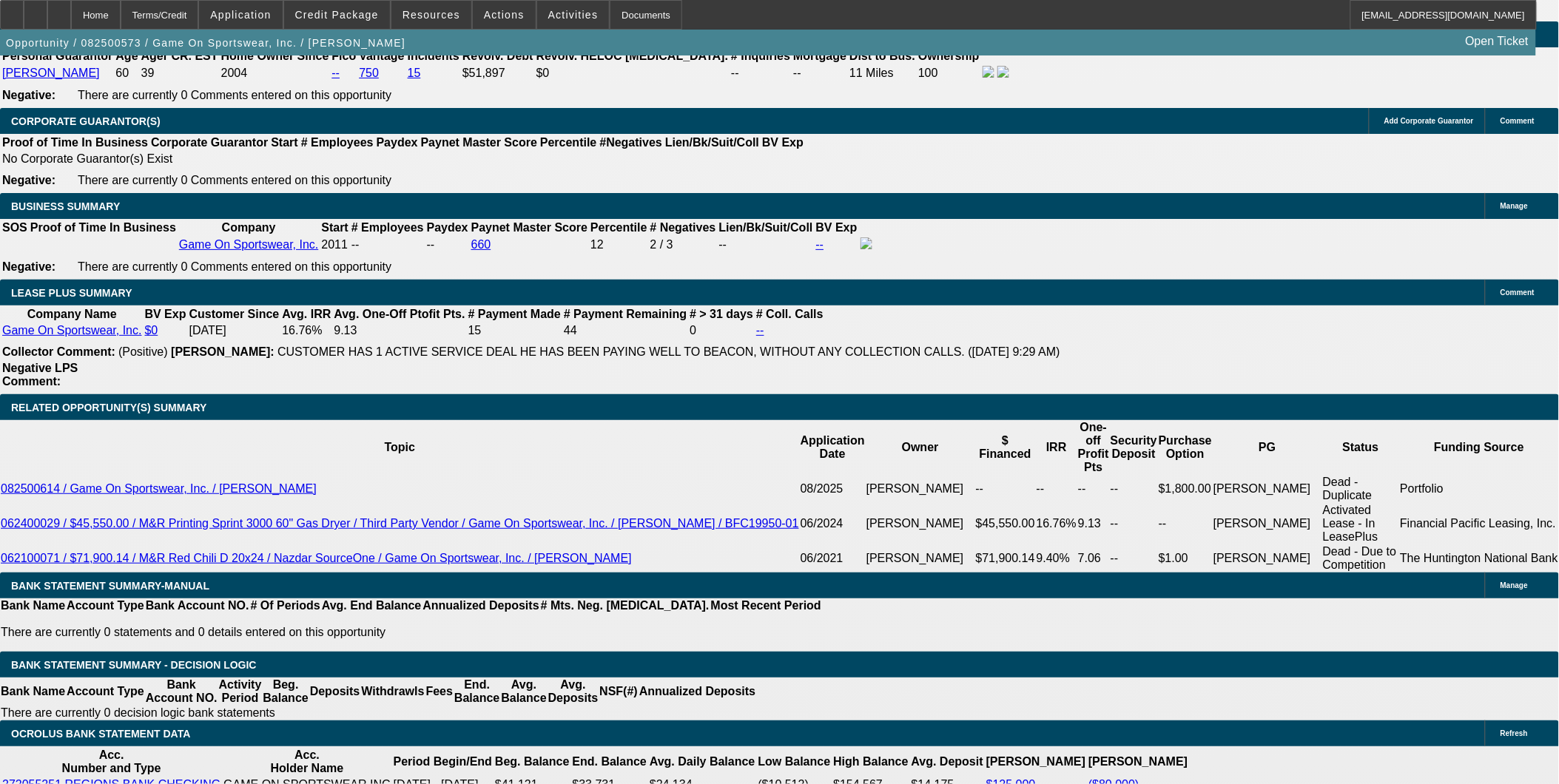
scroll to position [2228, 0]
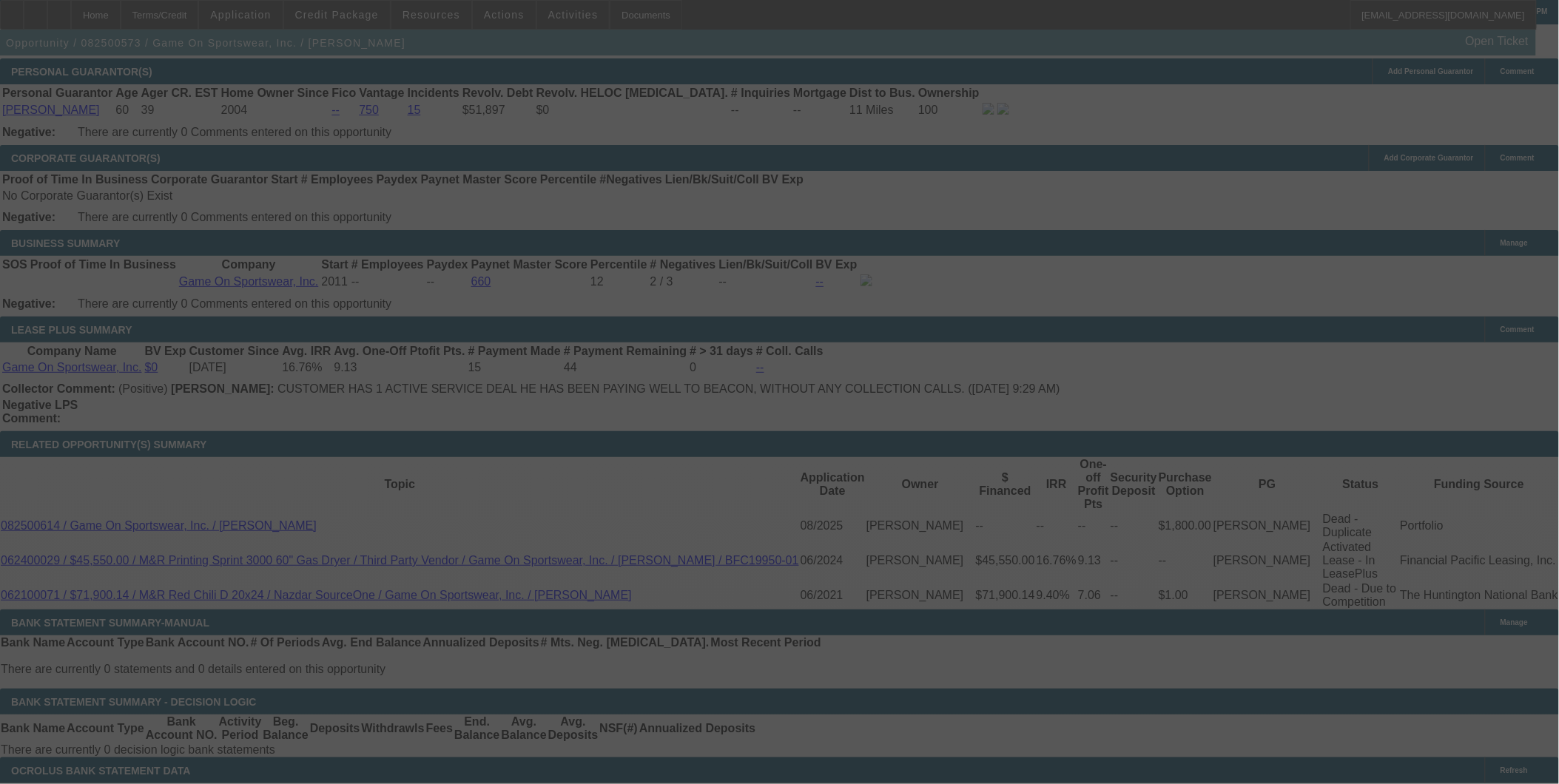
select select "0"
select select "6"
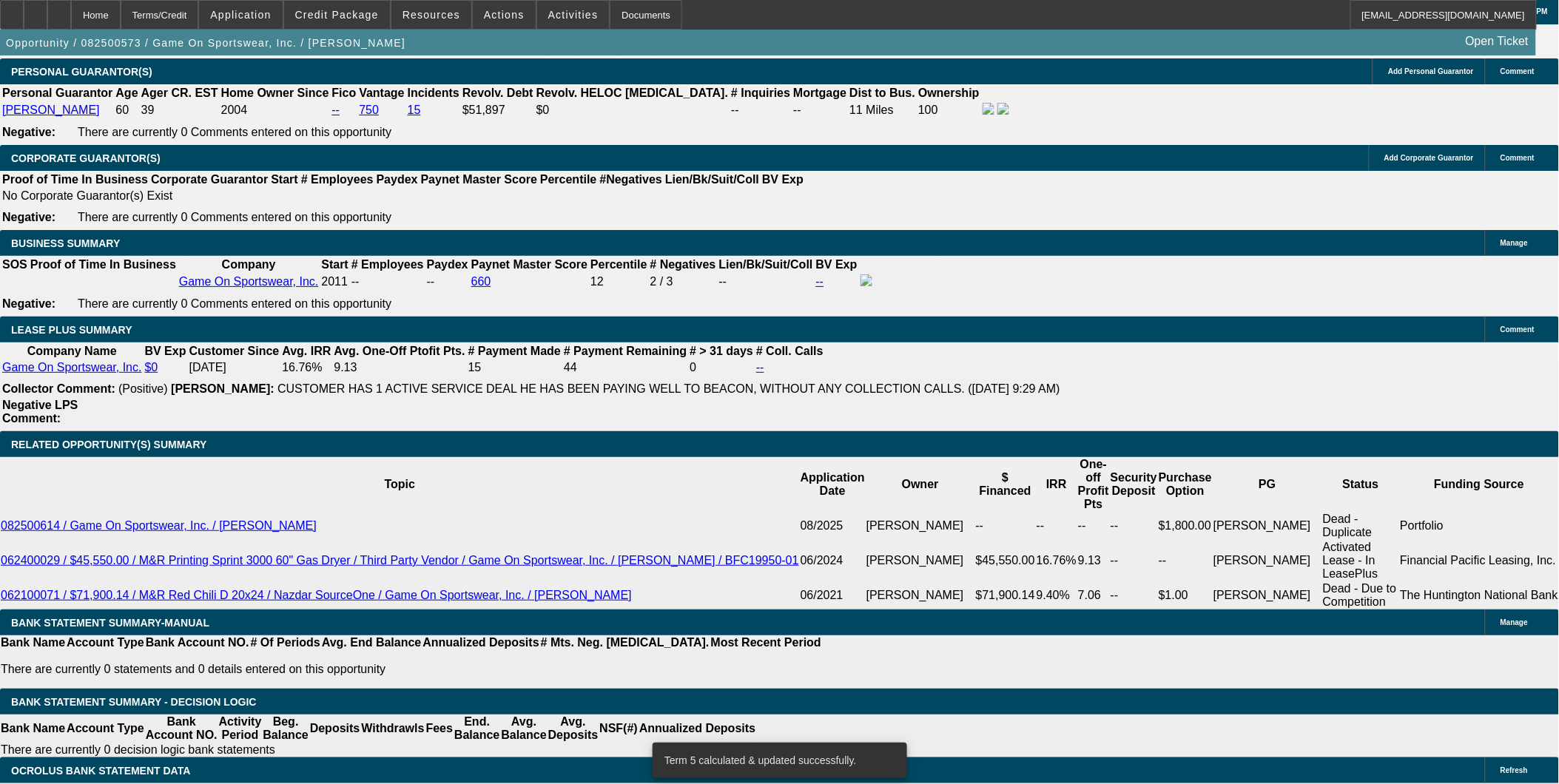
drag, startPoint x: 307, startPoint y: 500, endPoint x: 349, endPoint y: 498, distance: 42.0
type input "36"
type input "UNKNOWN"
type input "$602.16"
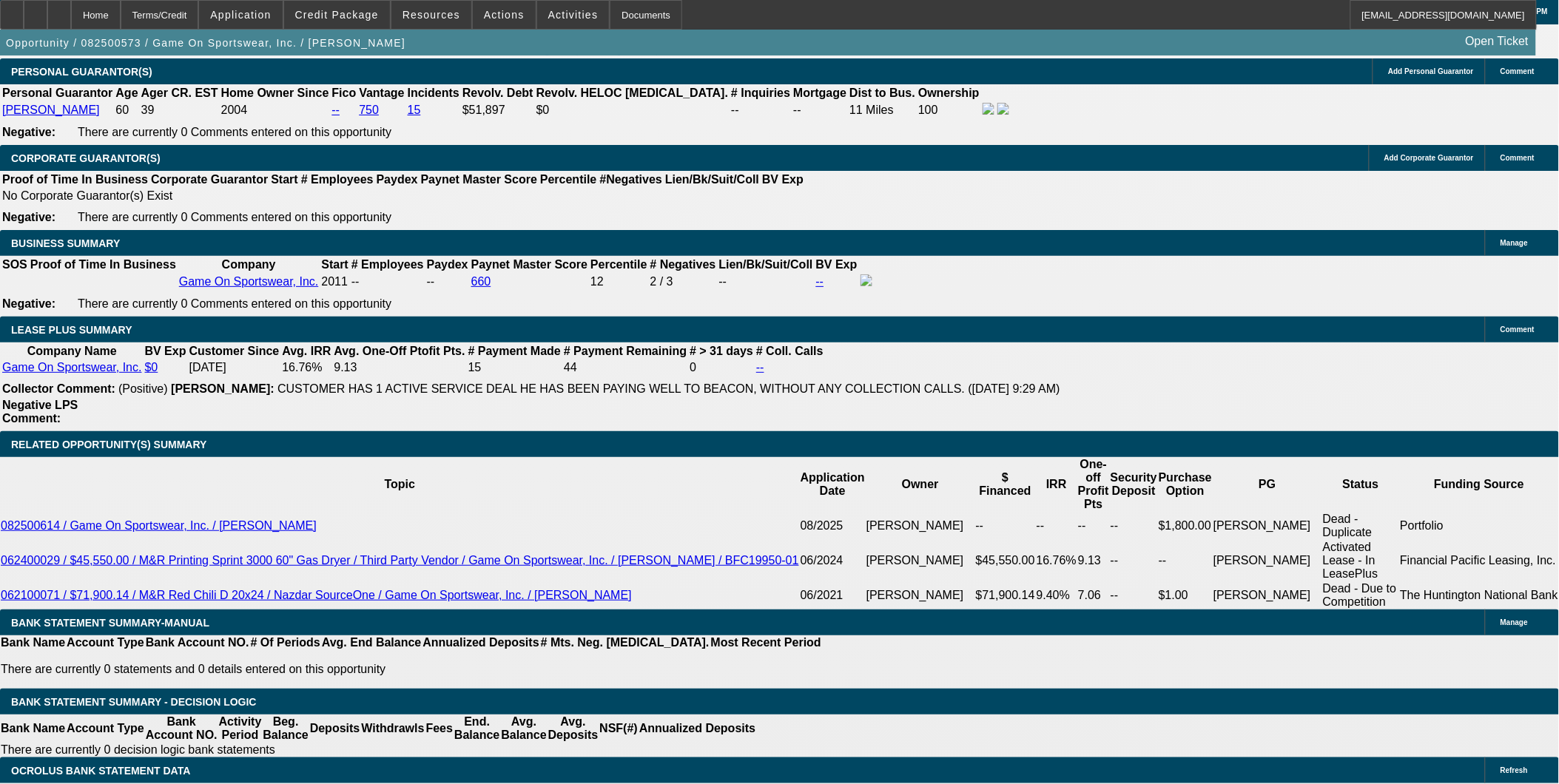
type input "36"
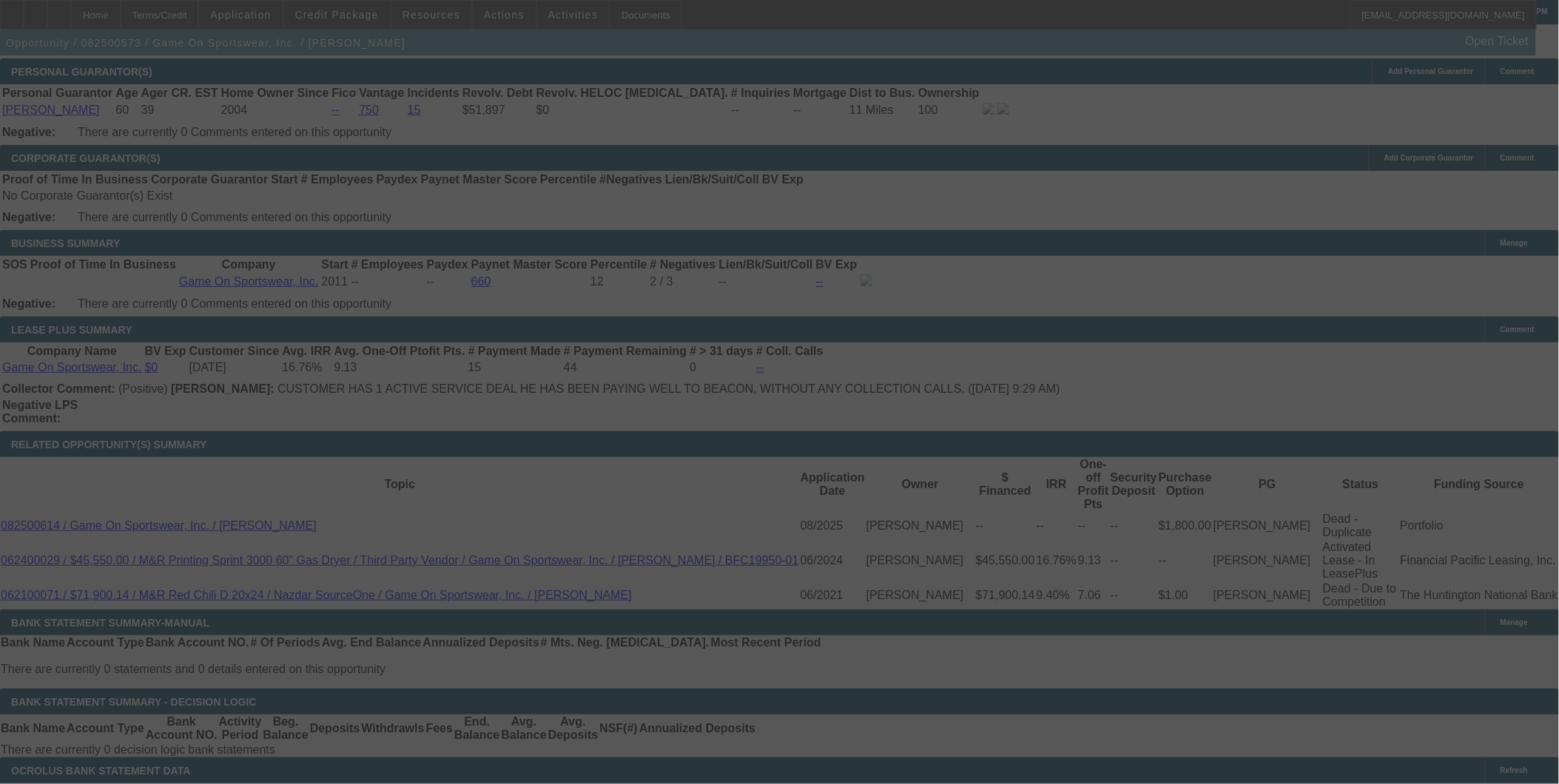
select select "0"
select select "6"
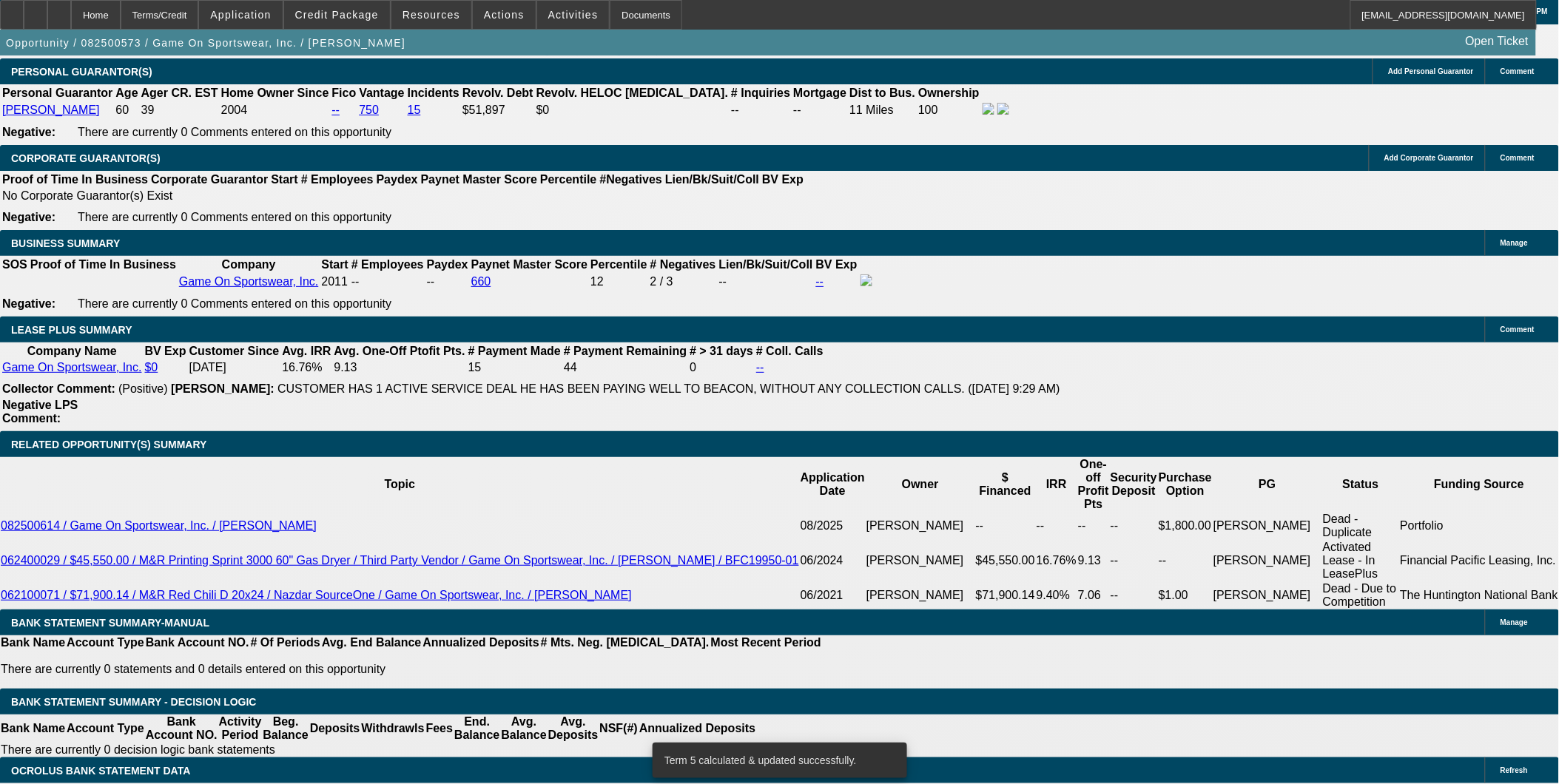
drag, startPoint x: 312, startPoint y: 499, endPoint x: 346, endPoint y: 498, distance: 34.0
type input "UNKNOWN"
type input "48"
type input "$476.65"
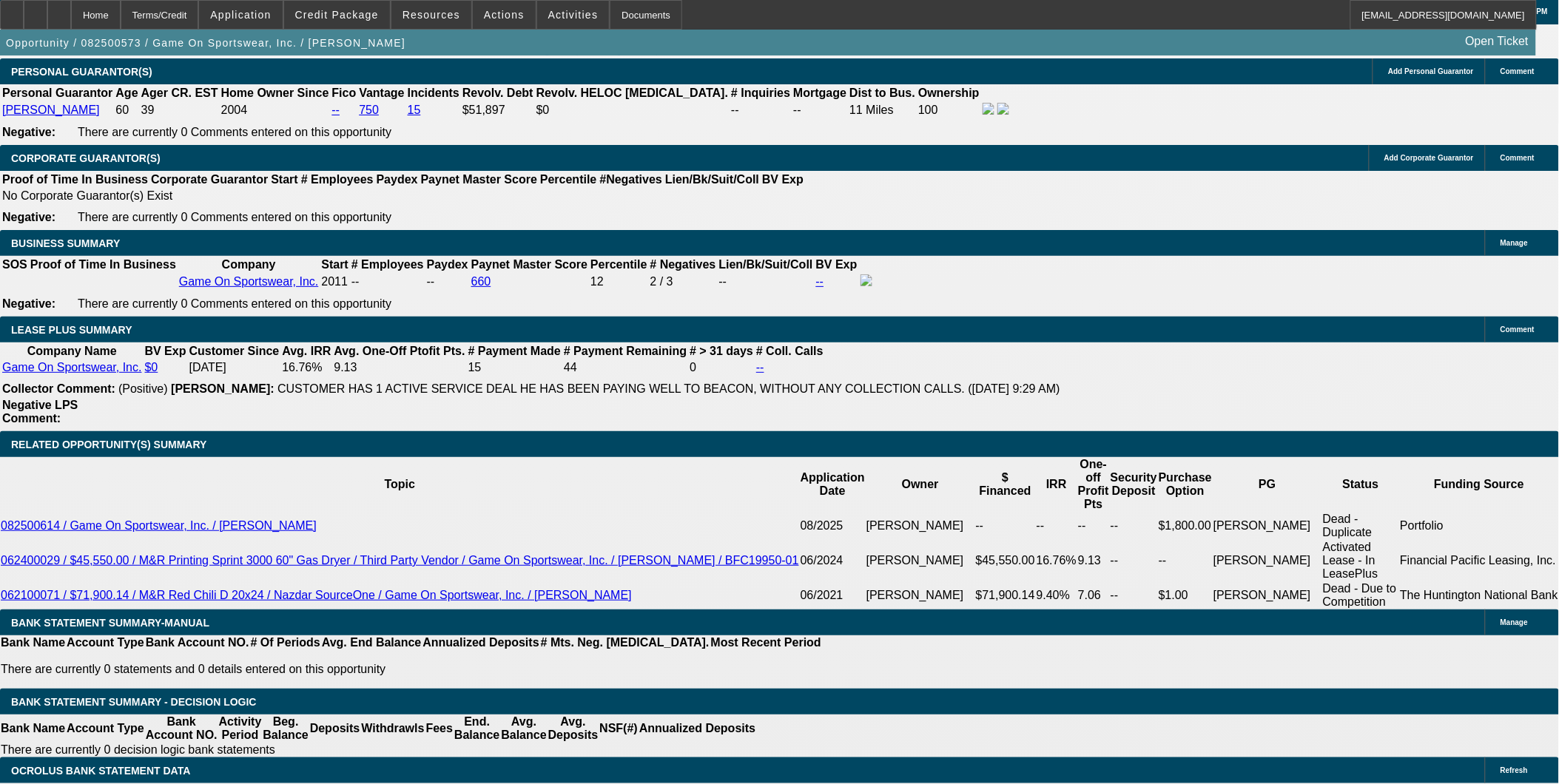
type input "48"
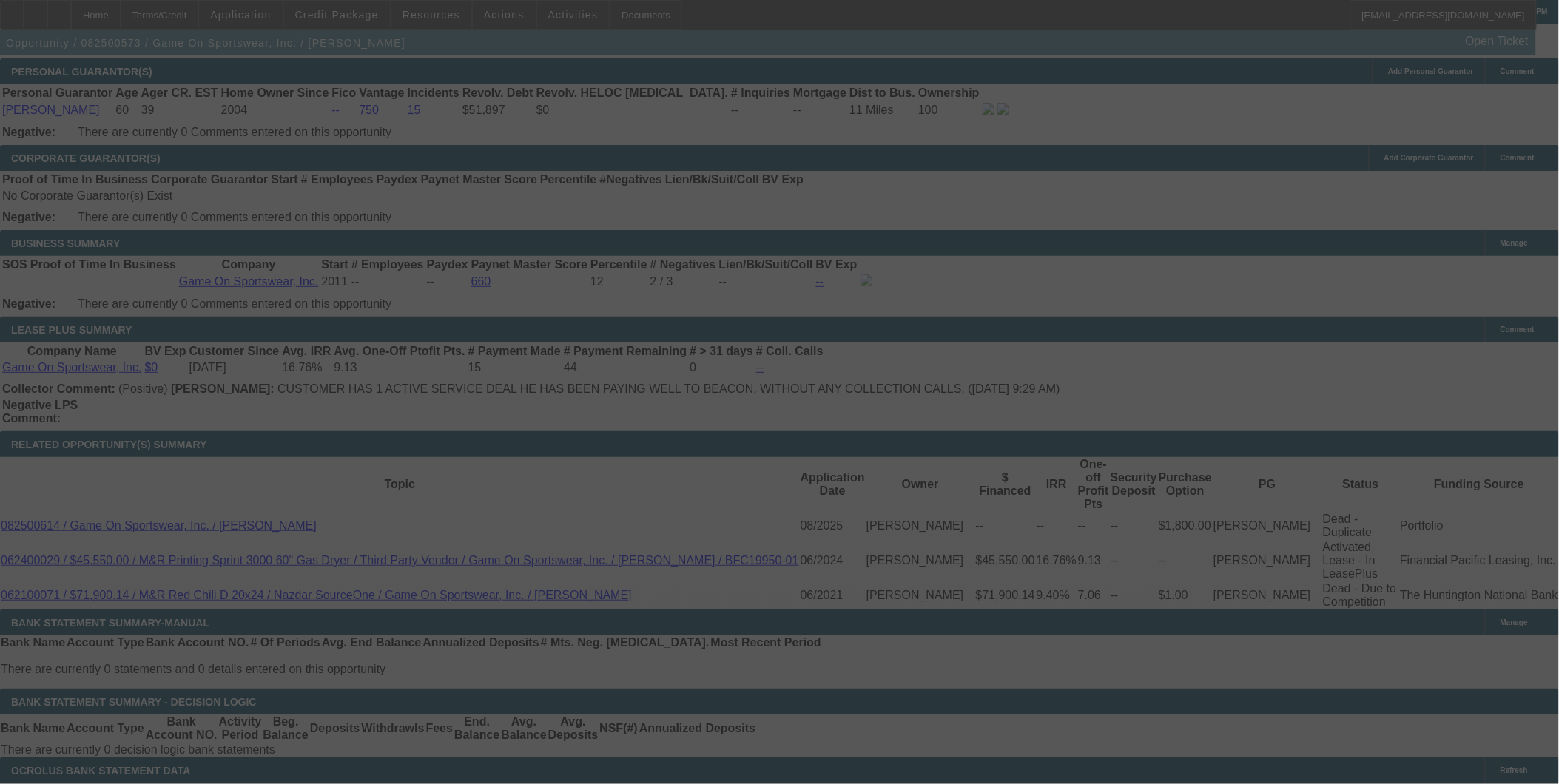
select select "0"
select select "6"
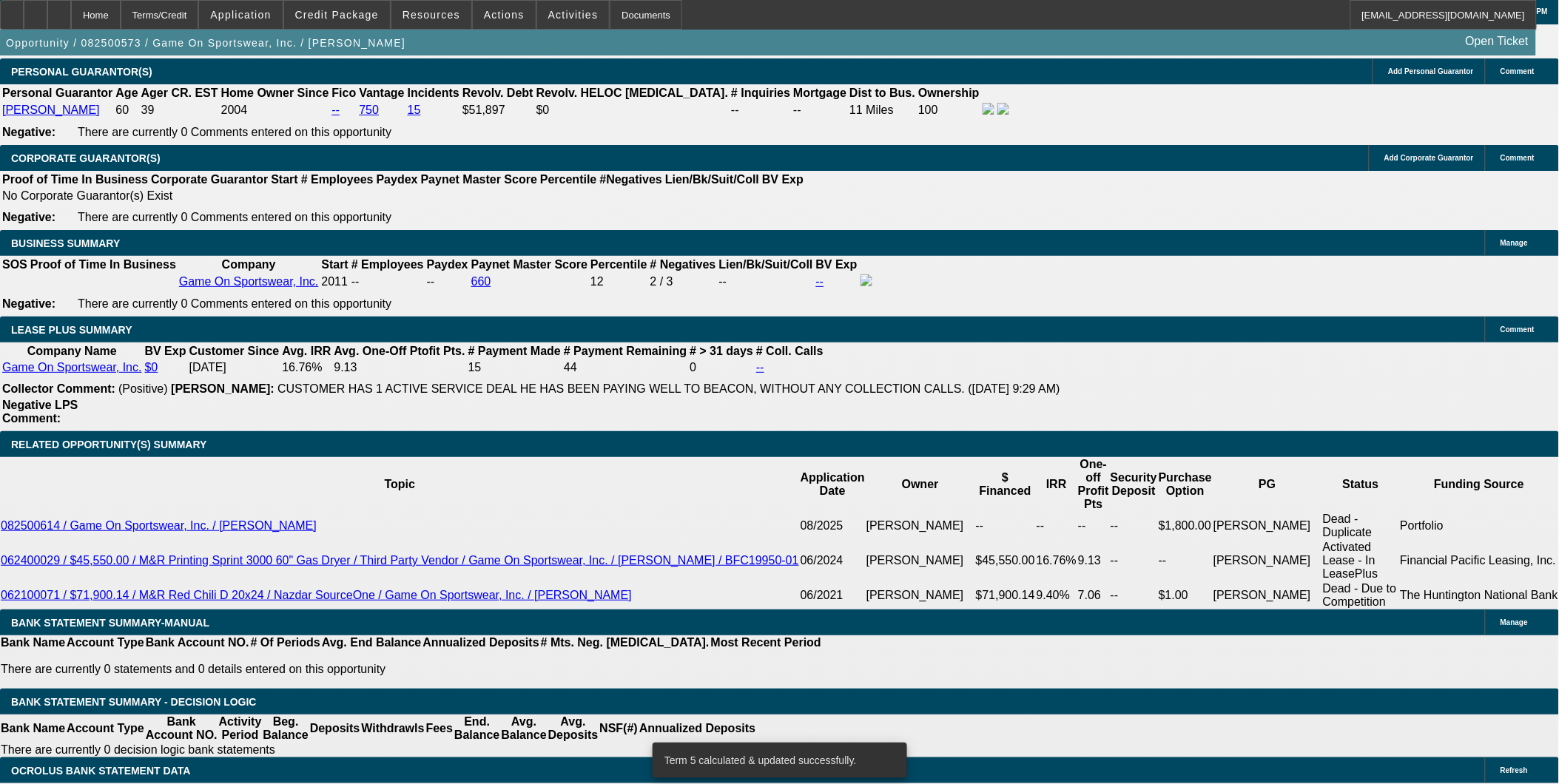
drag, startPoint x: 327, startPoint y: 496, endPoint x: 391, endPoint y: 502, distance: 64.3
type input "UNKNOWN"
type input "60"
type input "$402.01"
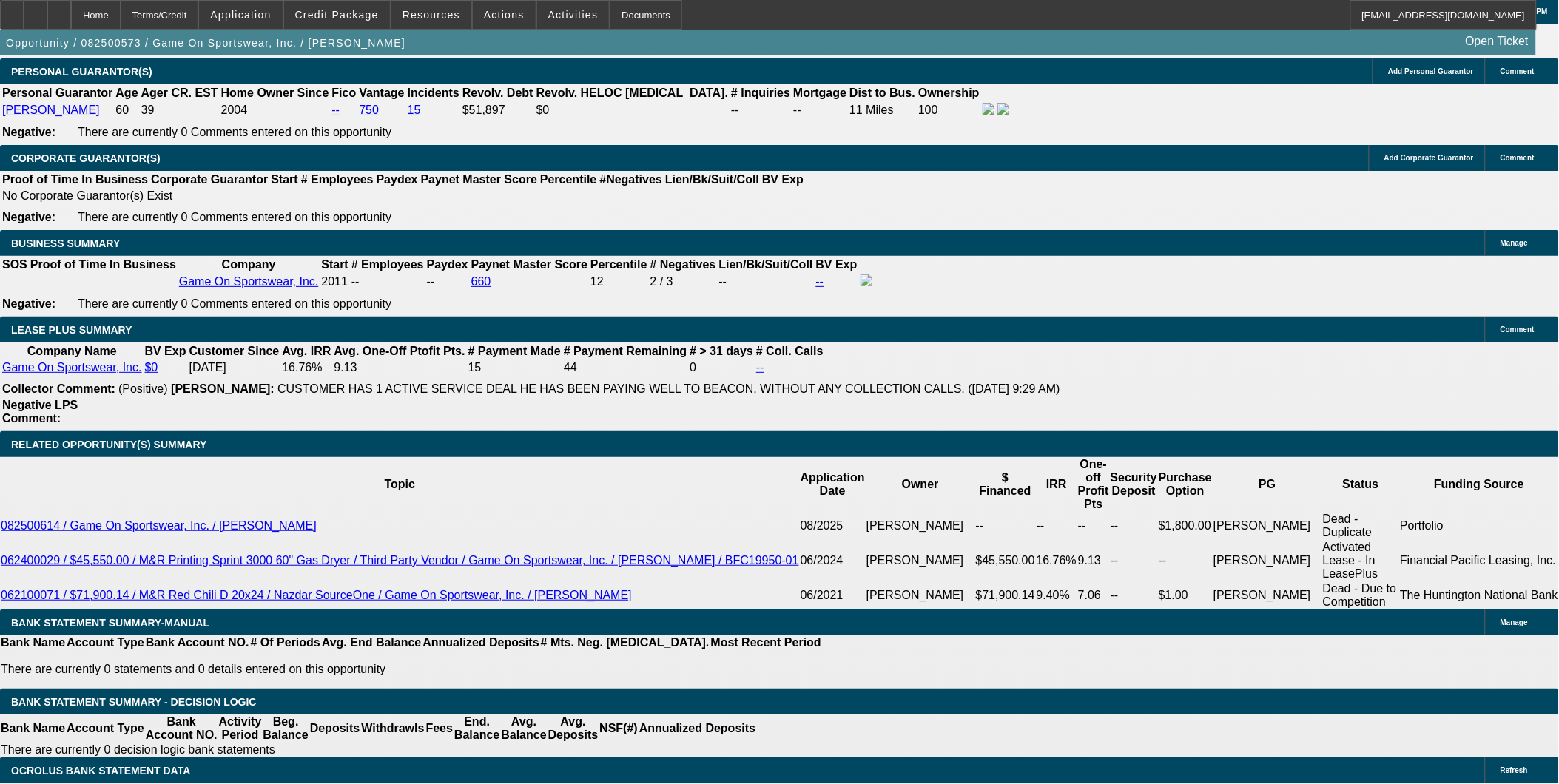
type input "60"
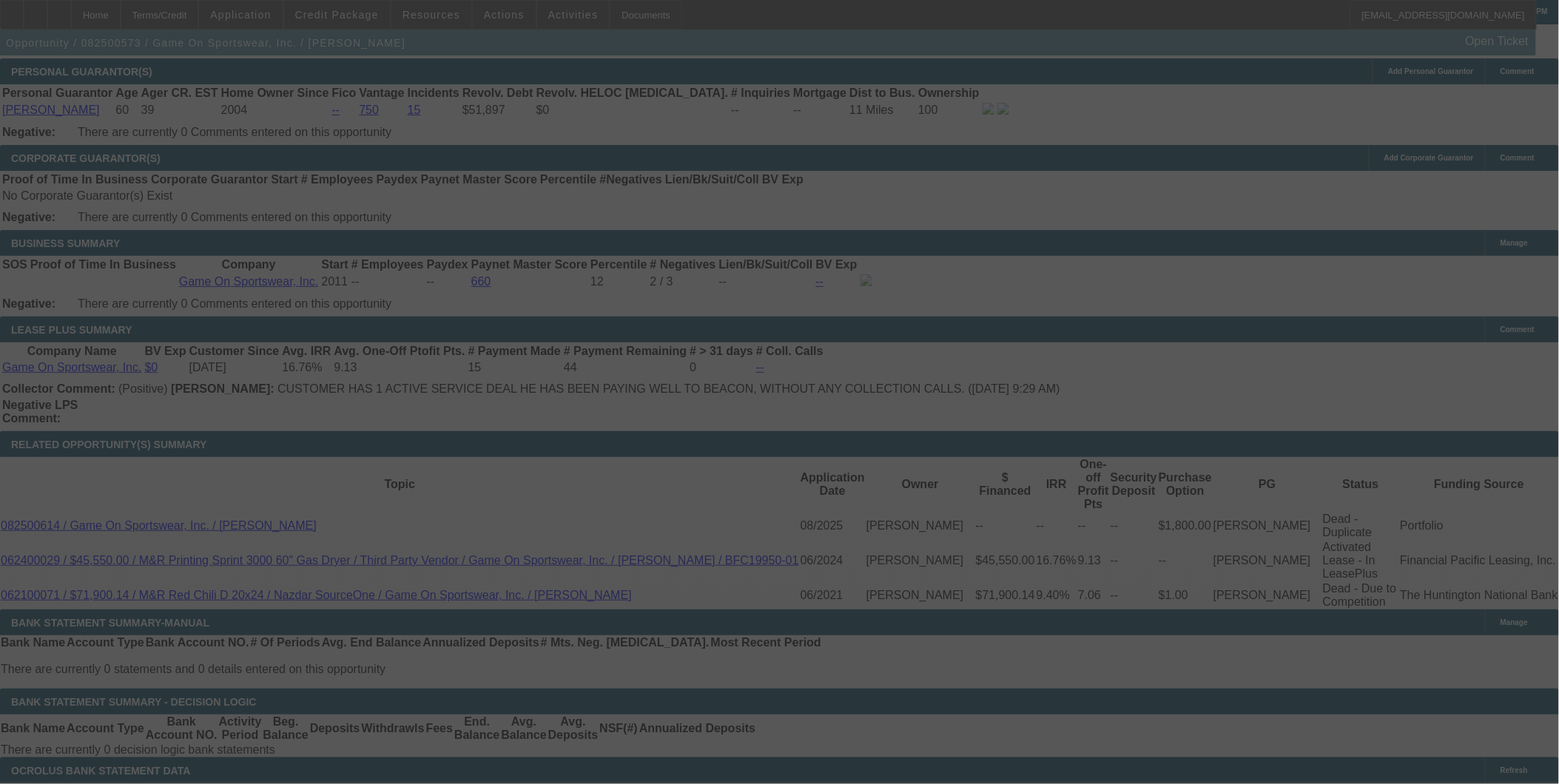
select select "0"
select select "6"
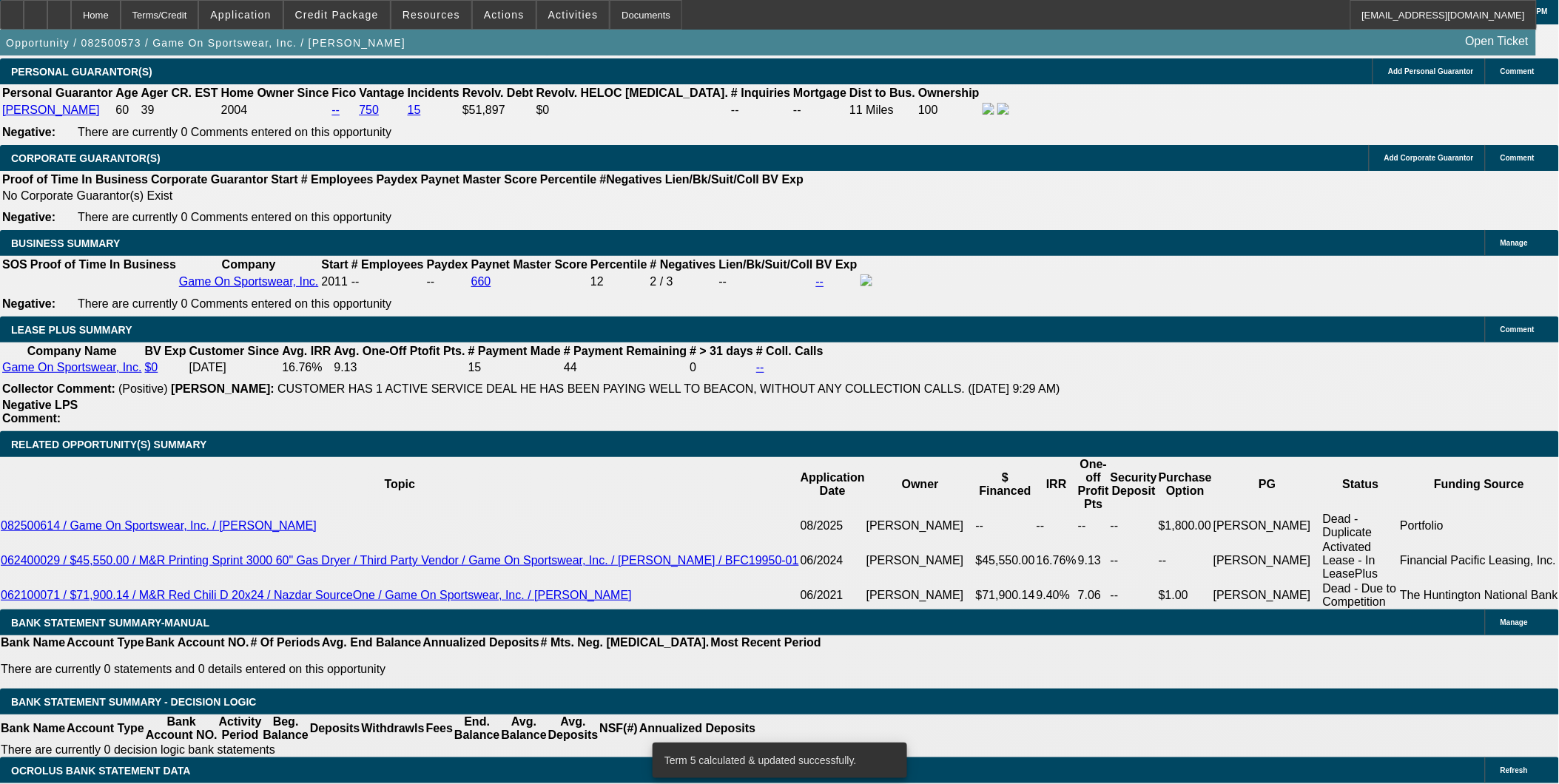
type input "400"
drag, startPoint x: 247, startPoint y: 522, endPoint x: 371, endPoint y: 522, distance: 124.0
type input "UNKNOWN"
type input "402"
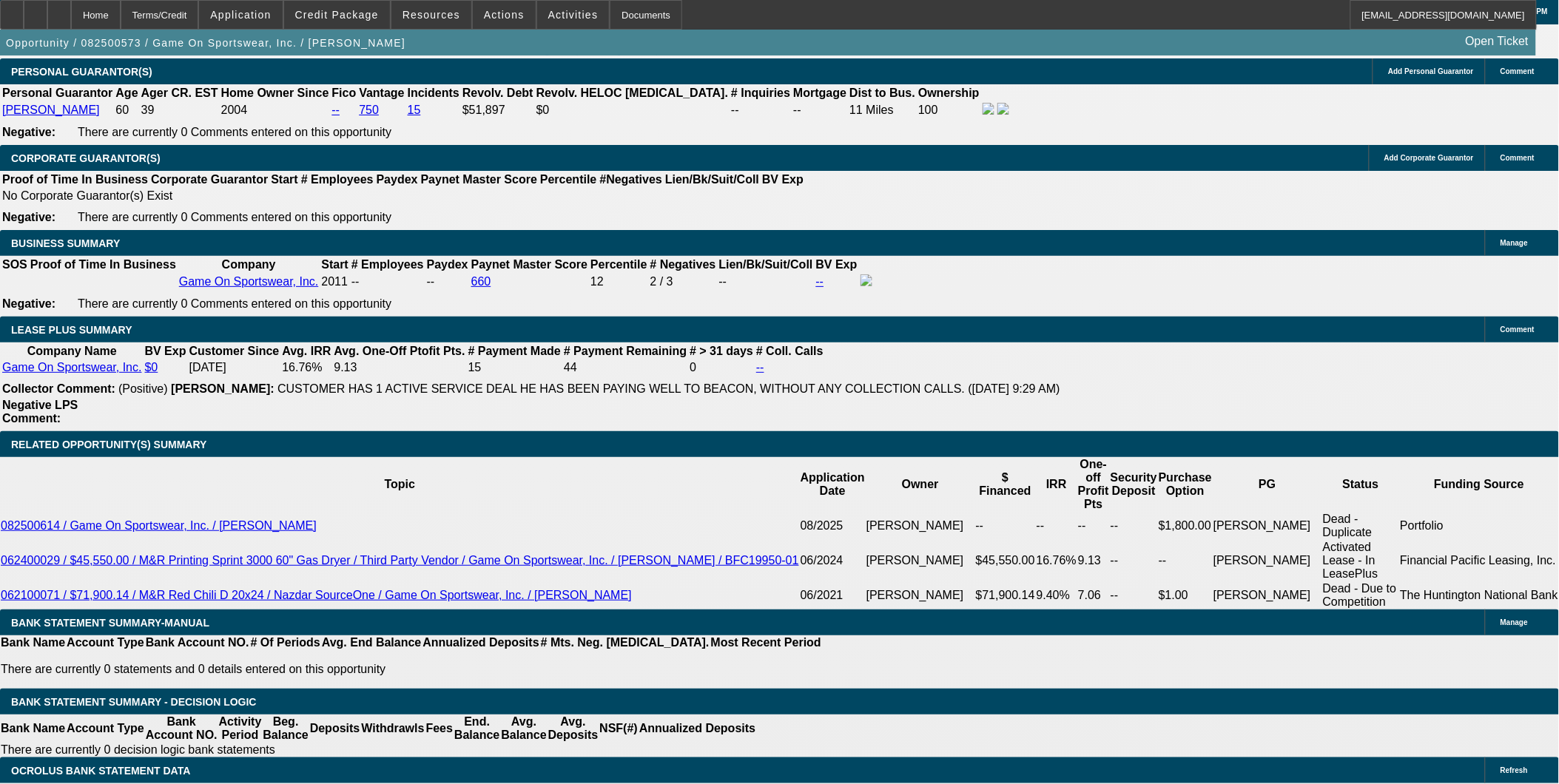
type input "402.01"
type input "$402.00"
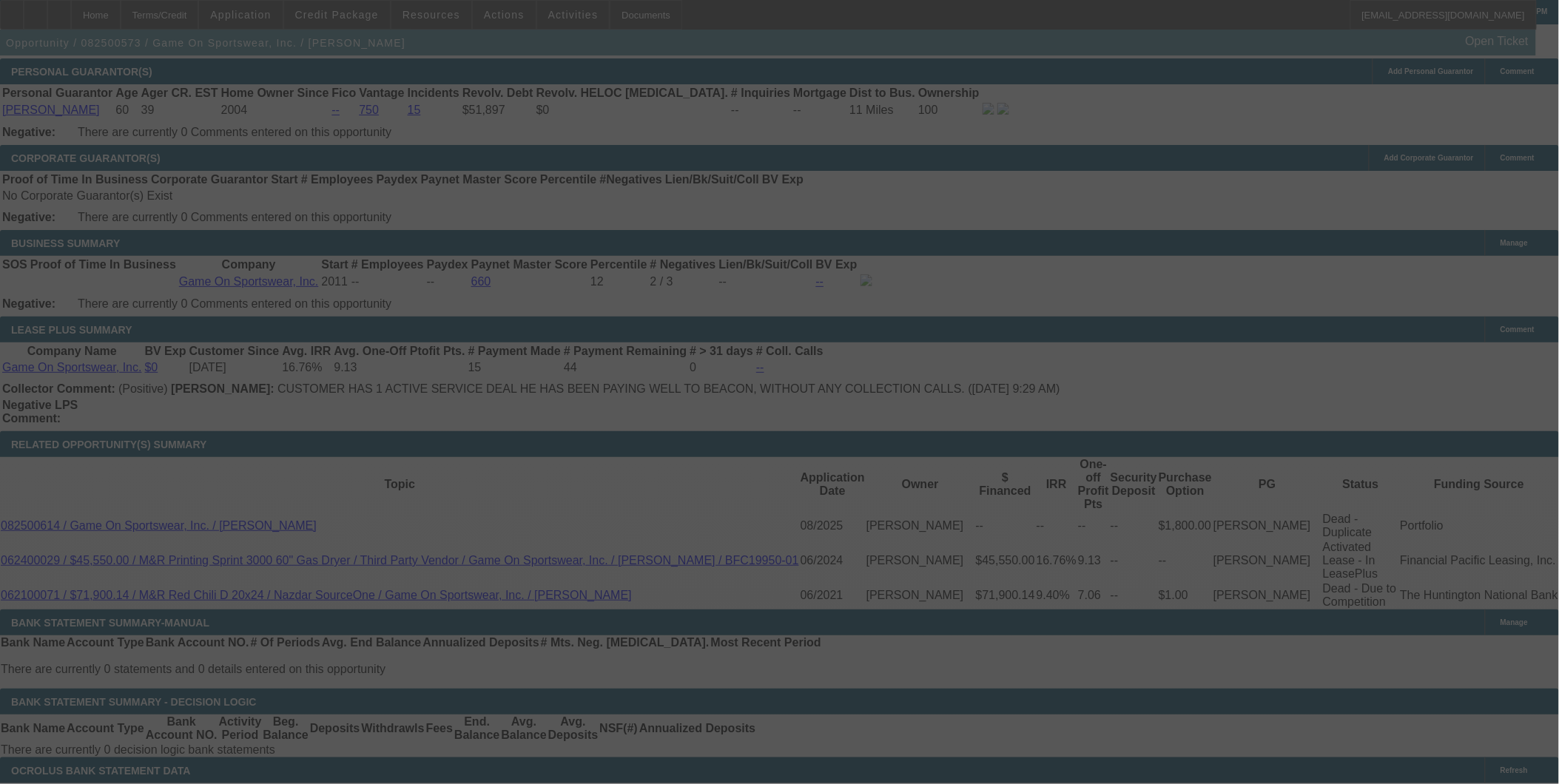
select select "0"
select select "6"
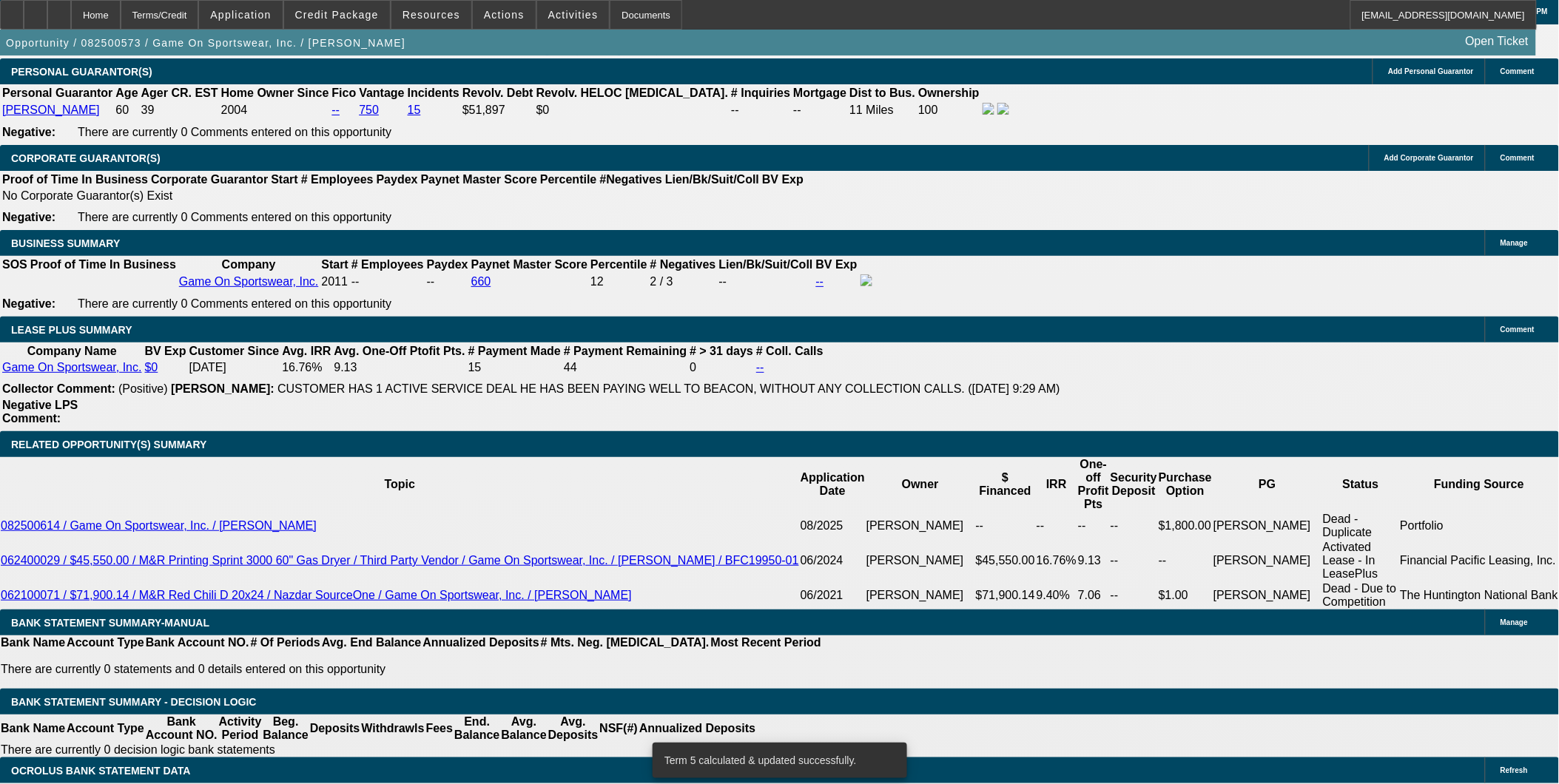
drag, startPoint x: 247, startPoint y: 497, endPoint x: 361, endPoint y: 498, distance: 114.0
type input "4"
type input "UNKNOWN"
type input "405"
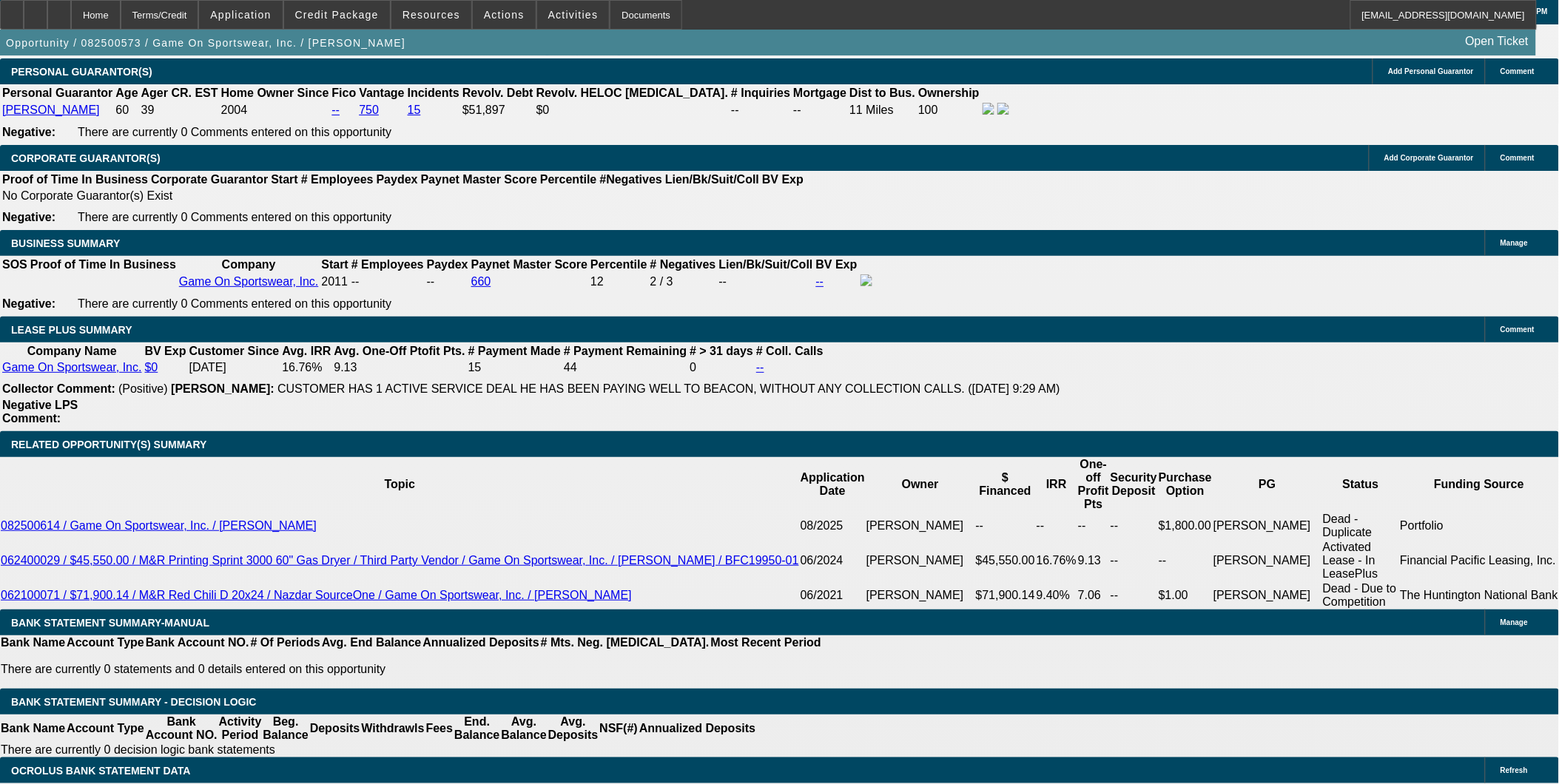
type input "11.9"
type input "$405.00"
type input "402"
drag, startPoint x: 257, startPoint y: 520, endPoint x: 355, endPoint y: 515, distance: 98.1
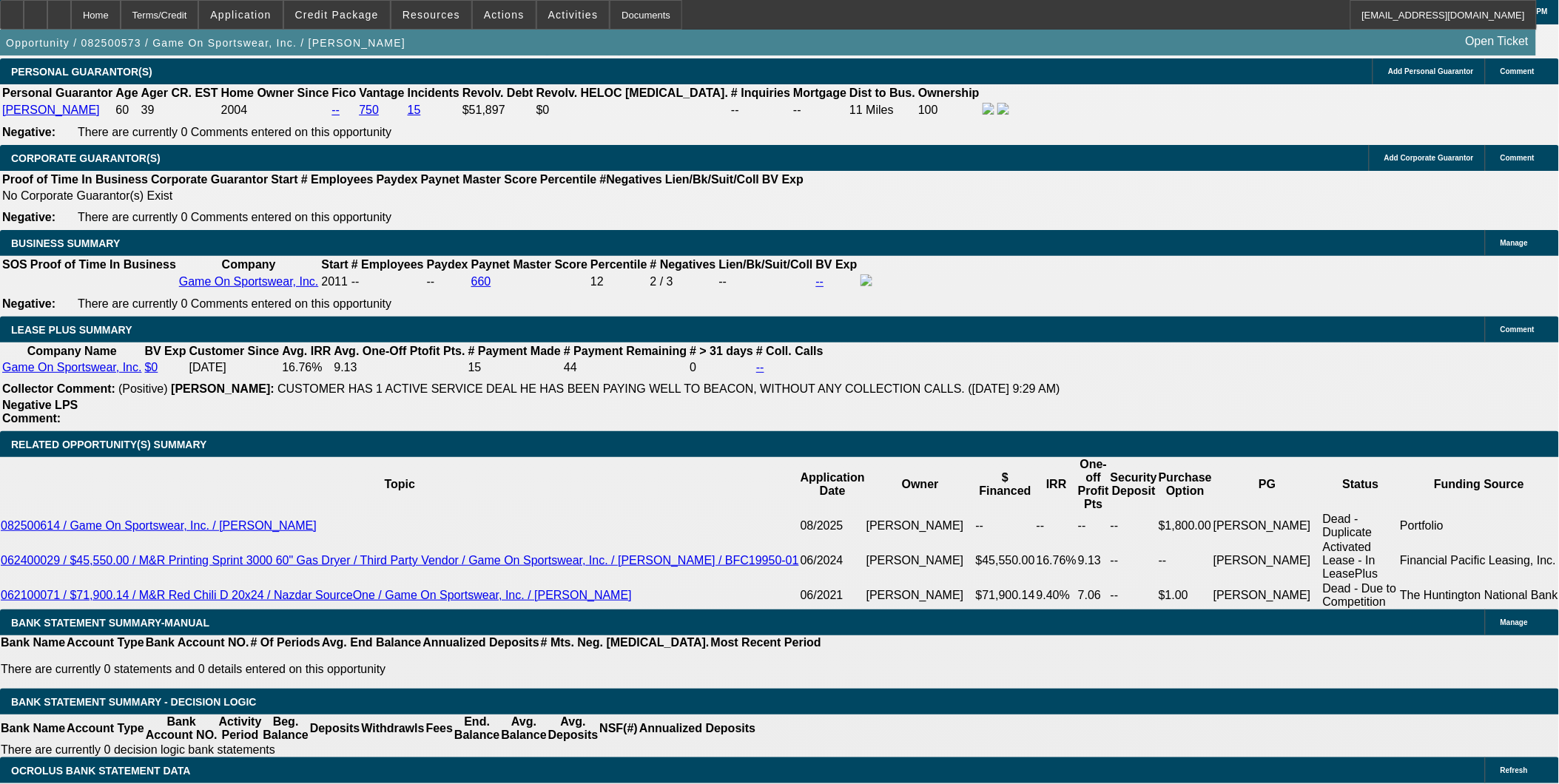
type input "405"
type input "$402.00"
type input "40"
type input "403"
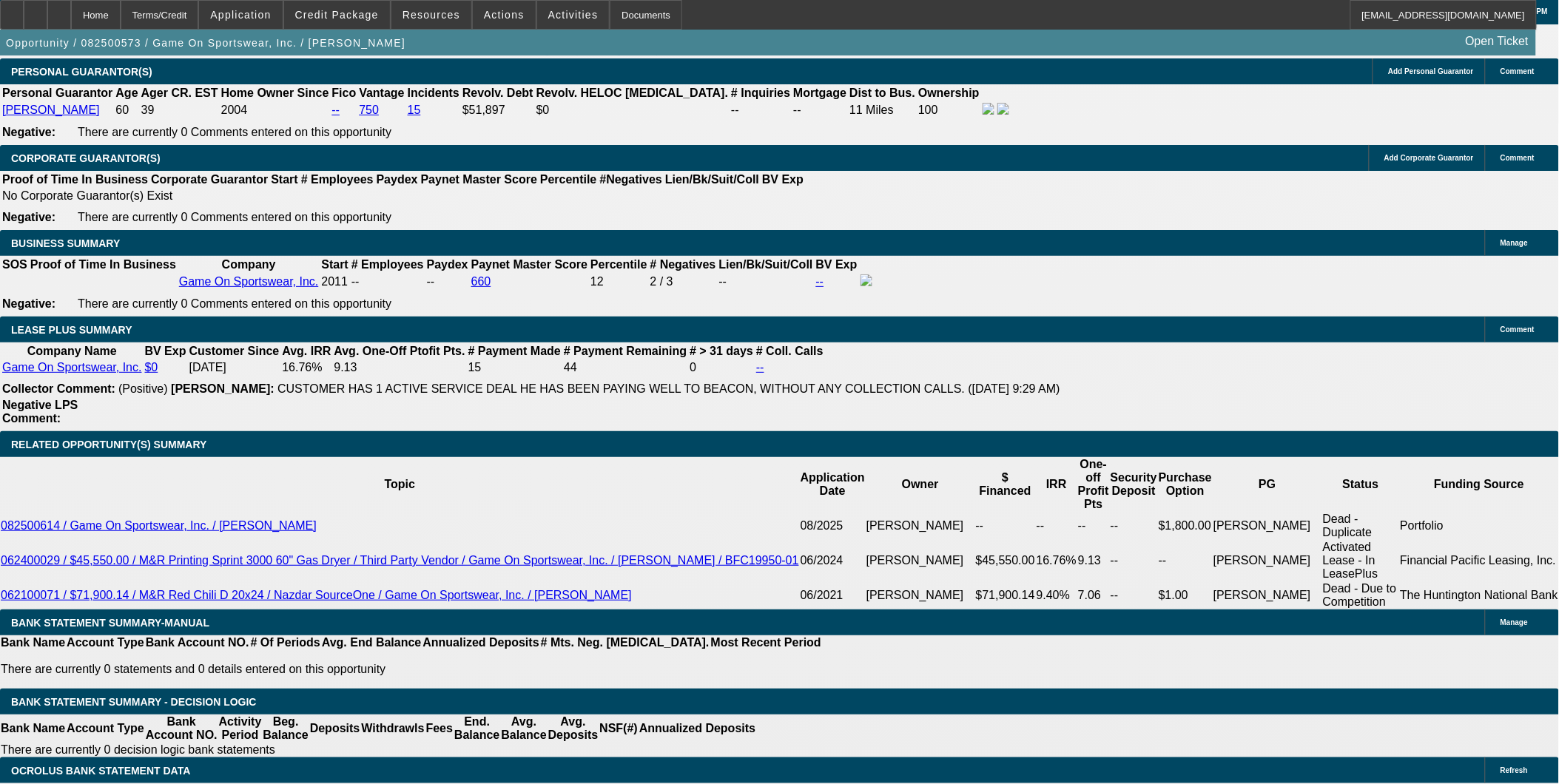
type input "11.7"
type input "$403.00"
drag, startPoint x: 249, startPoint y: 518, endPoint x: 356, endPoint y: 523, distance: 107.1
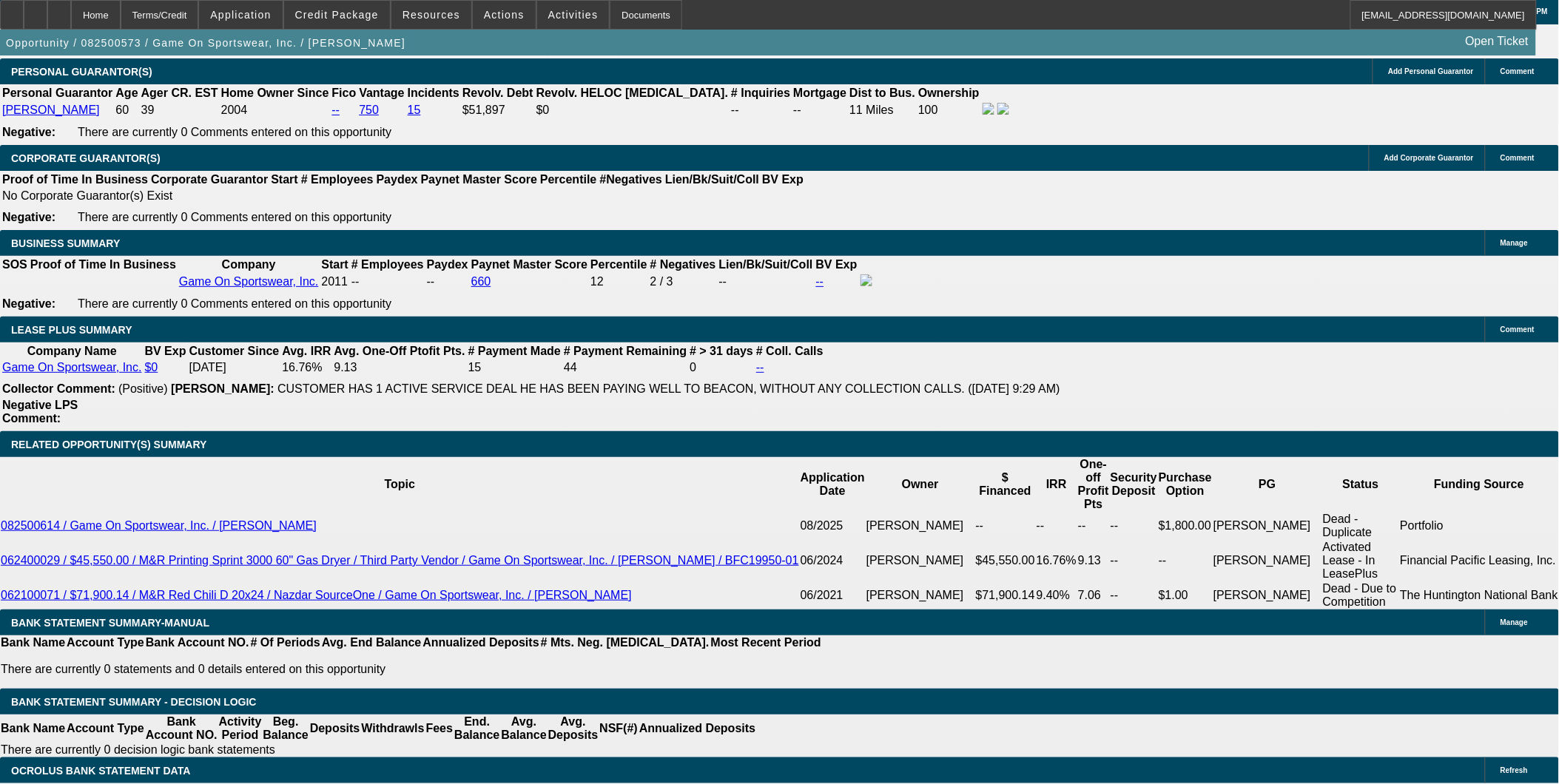
type input "$403.00"
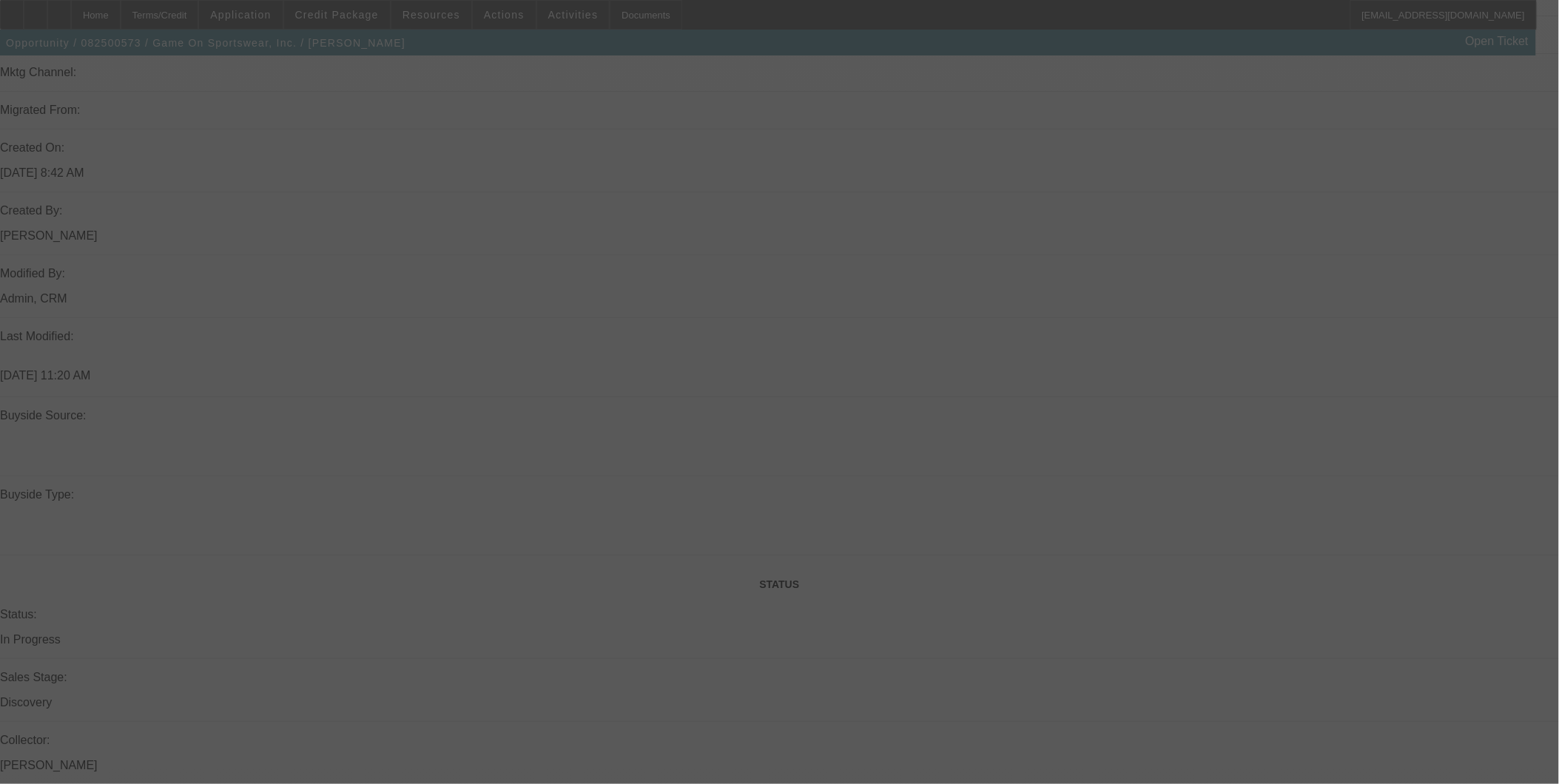
scroll to position [913, 0]
select select "0"
select select "6"
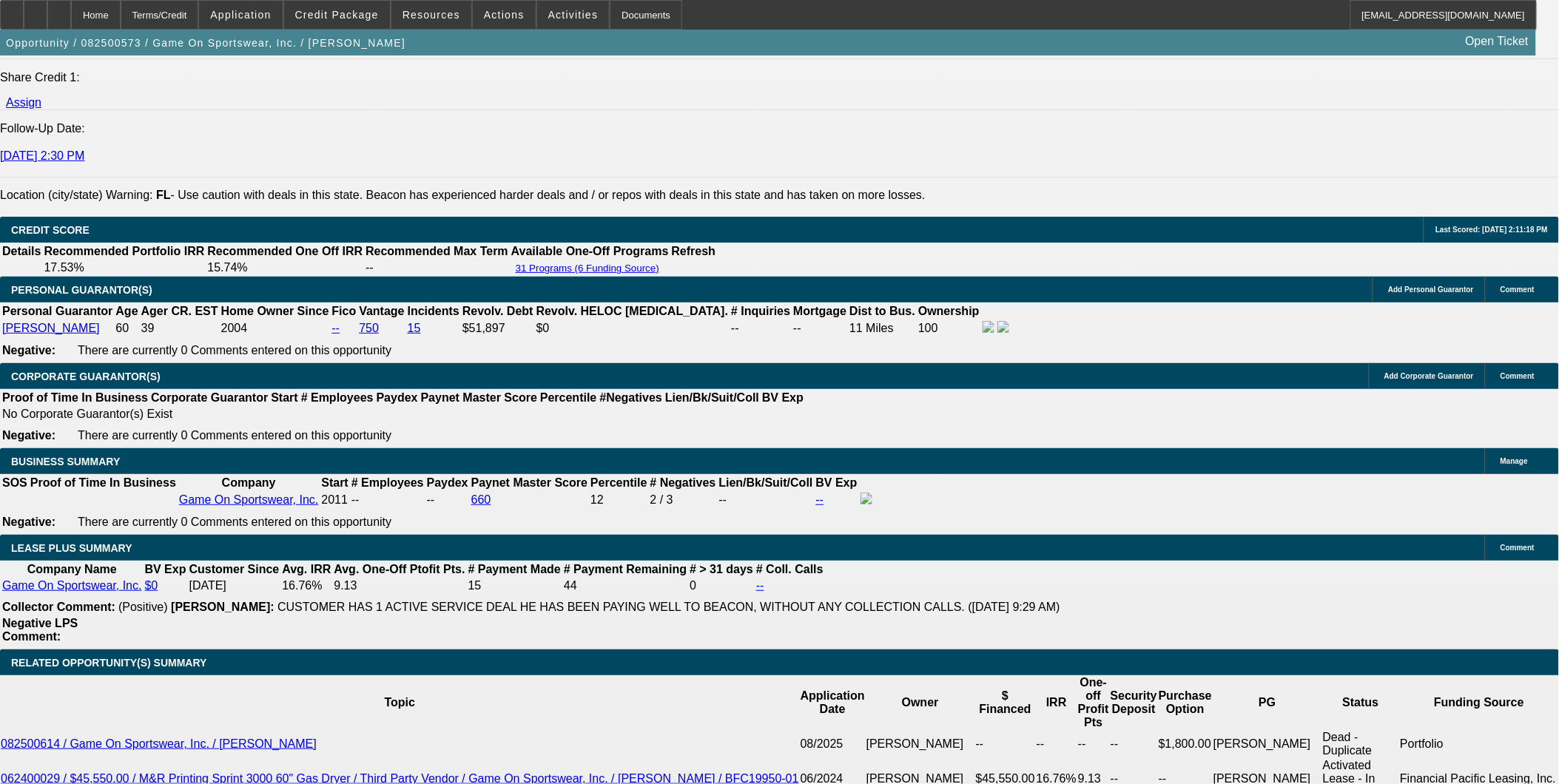
scroll to position [1982, 0]
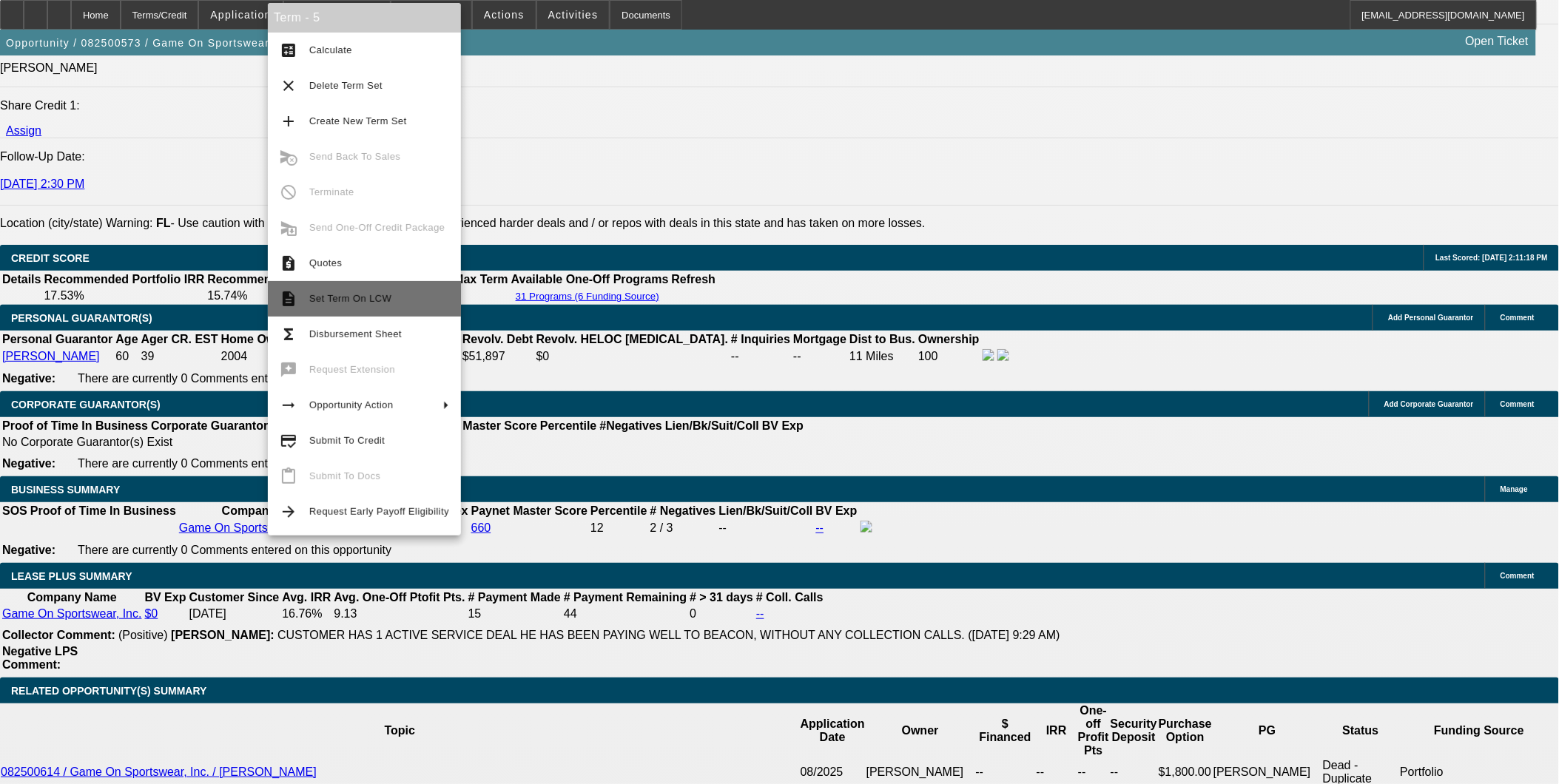
click at [382, 293] on span "Set Term On LCW" at bounding box center [350, 298] width 82 height 11
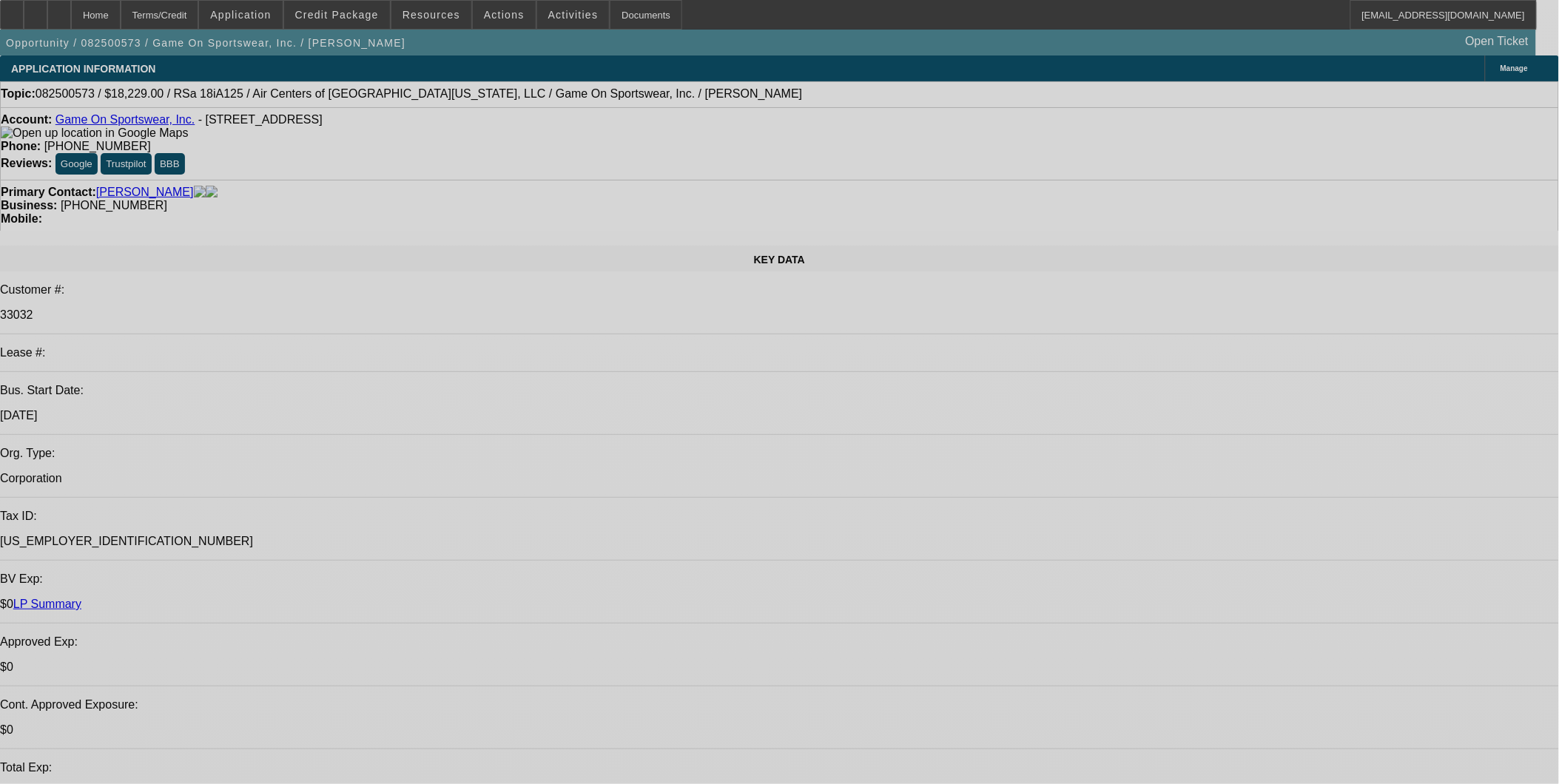
select select "0"
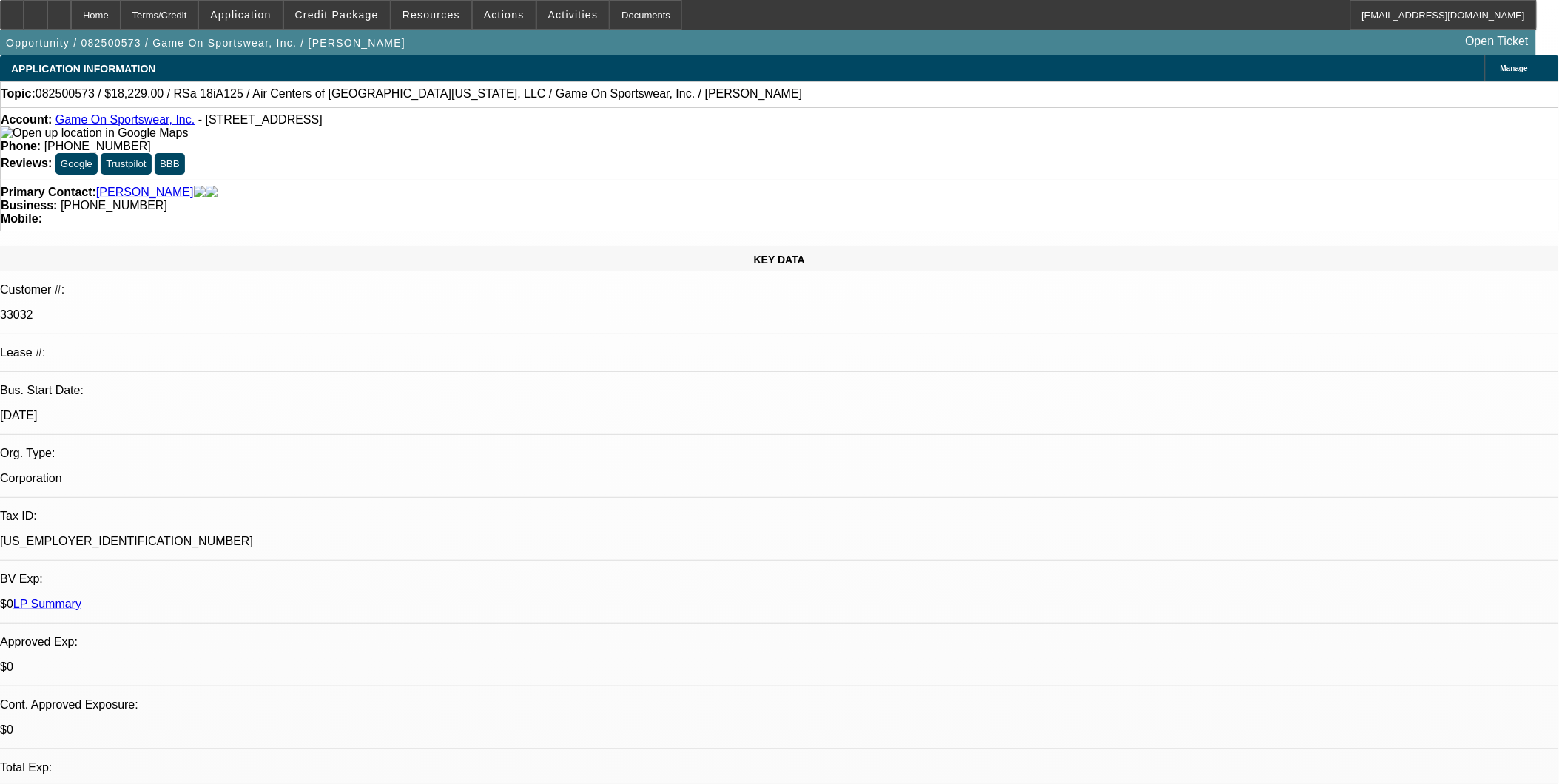
select select "0"
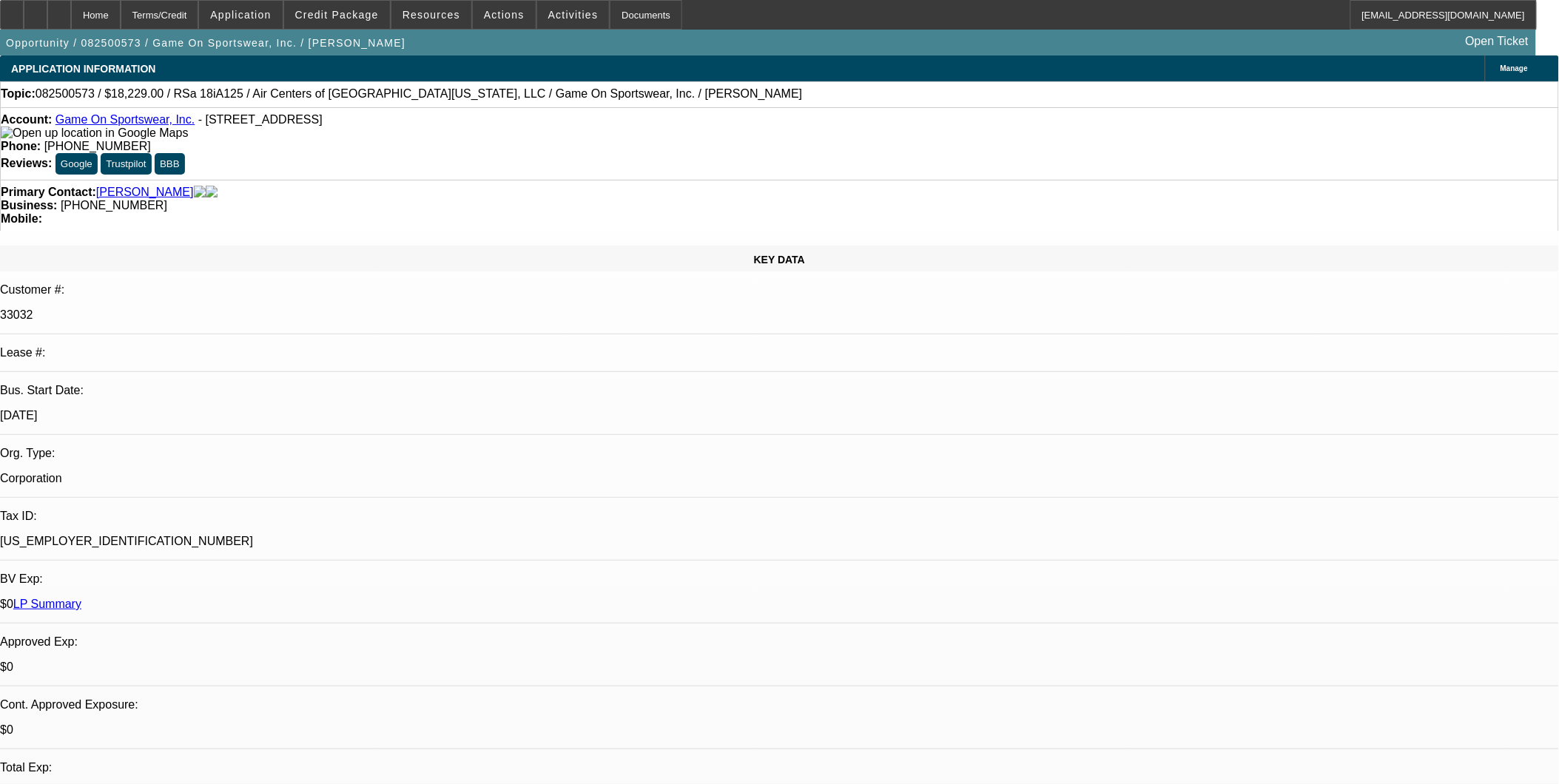
select select "0"
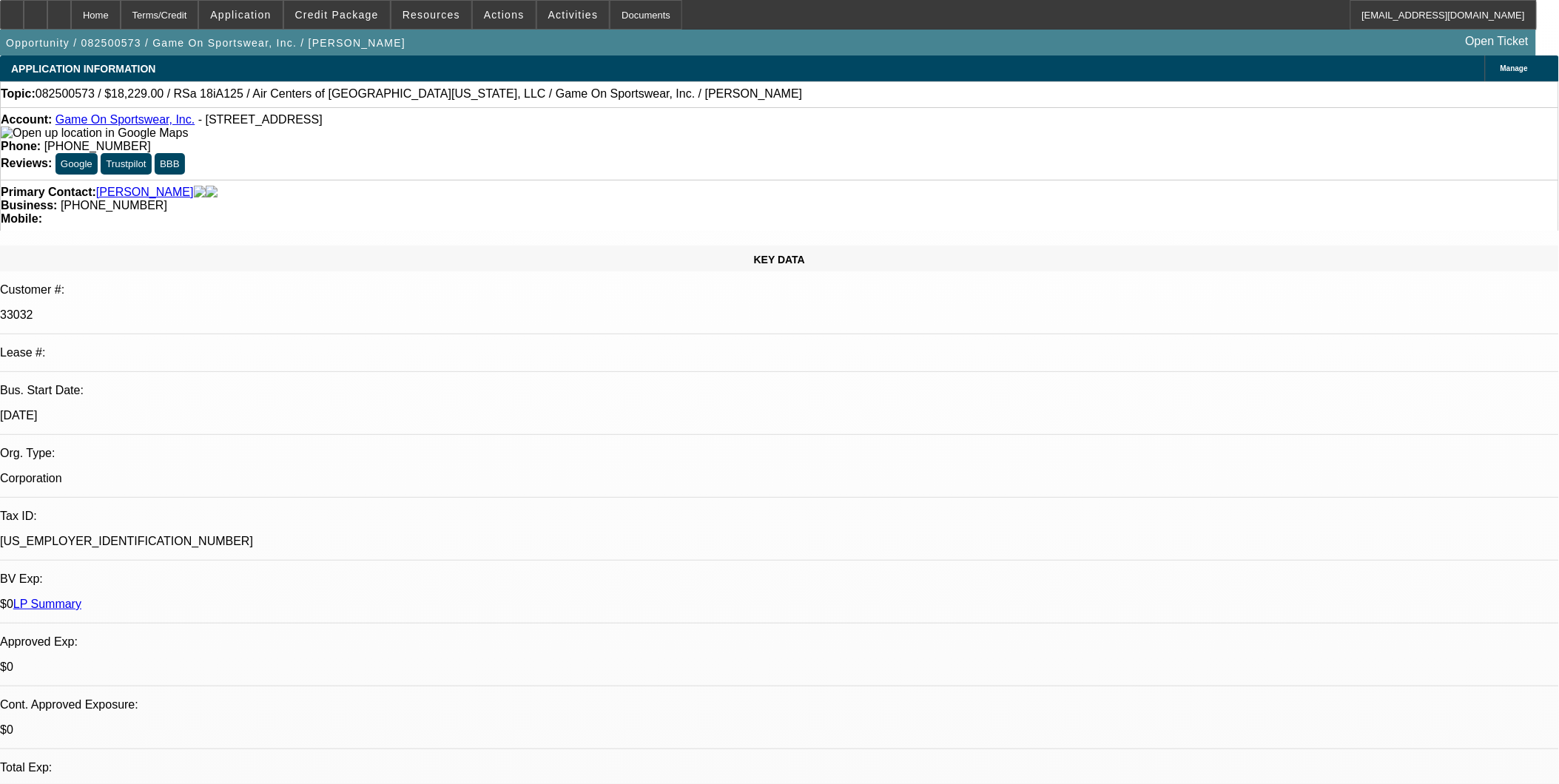
select select "0"
select select "1"
select select "6"
select select "1"
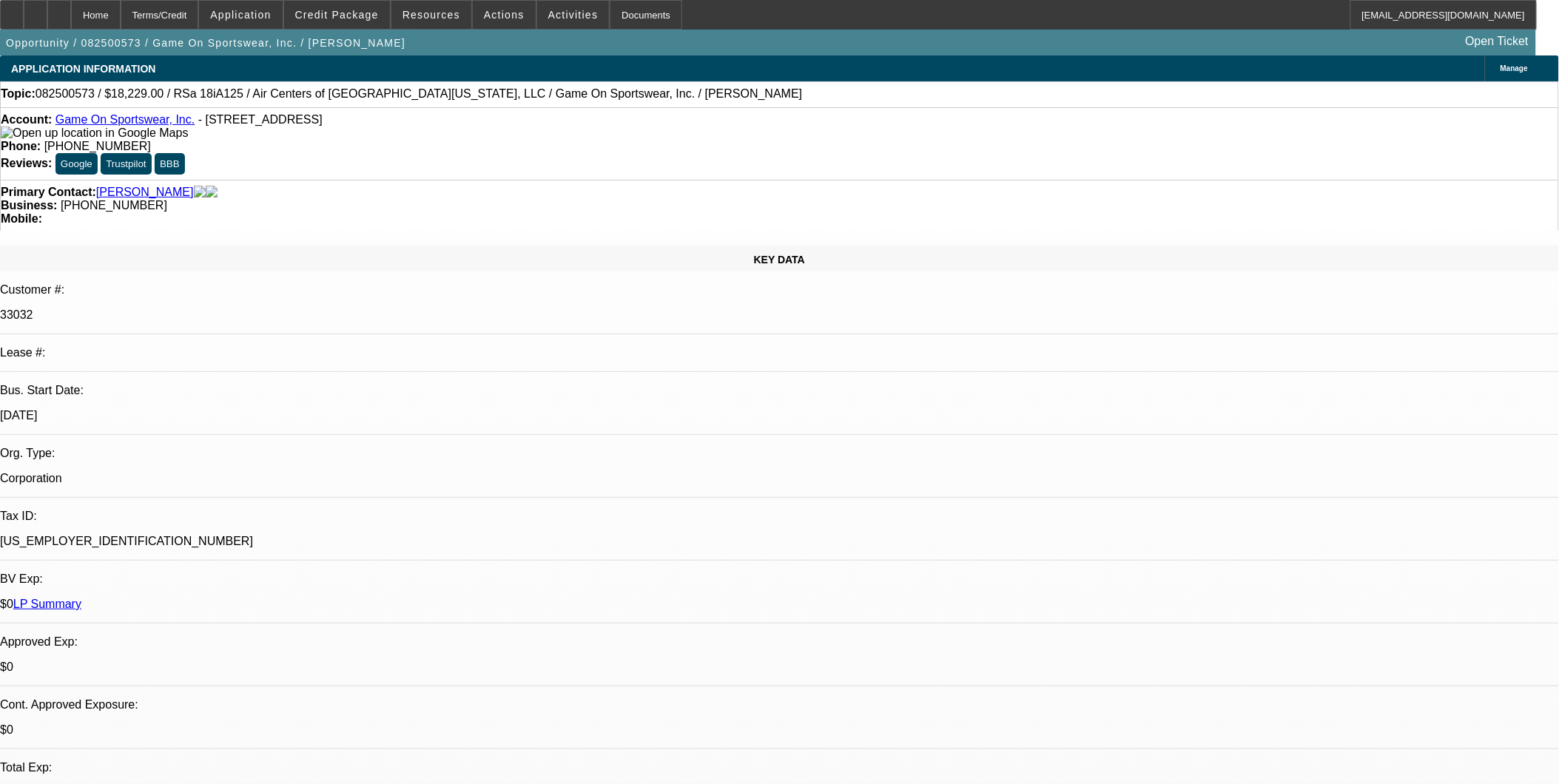
select select "1"
select select "6"
select select "1"
select select "6"
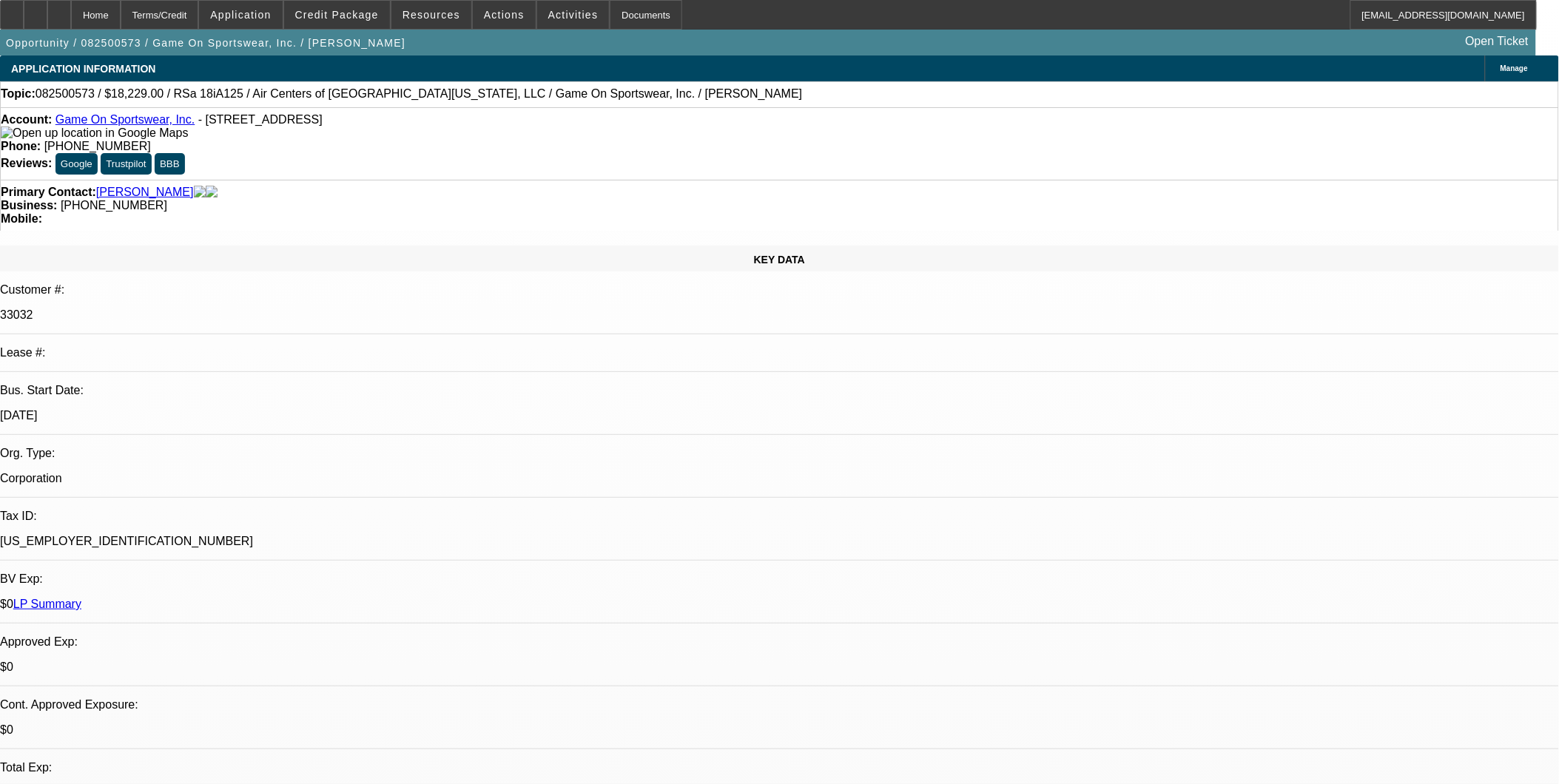
select select "1"
select select "6"
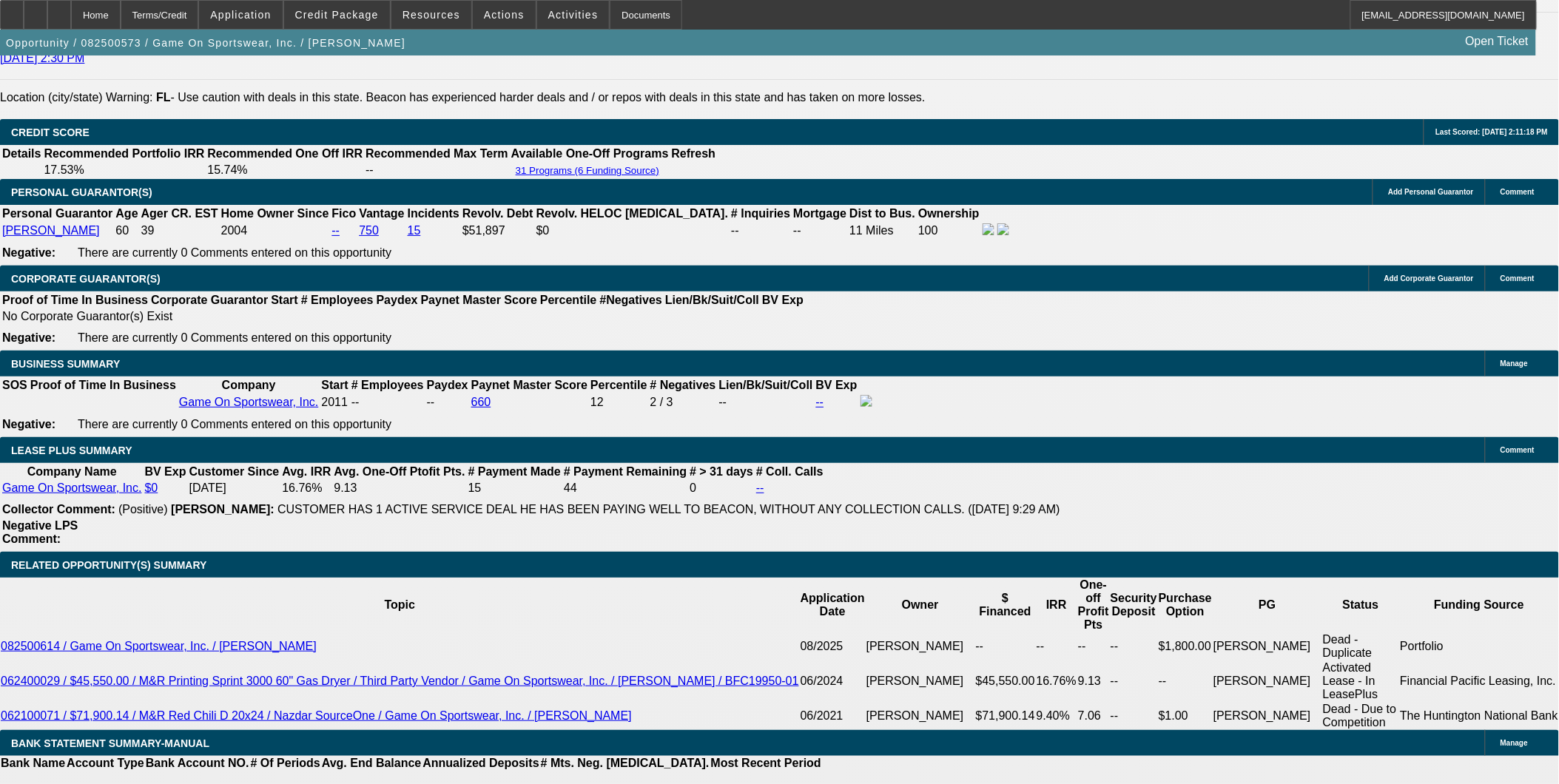
scroll to position [2054, 0]
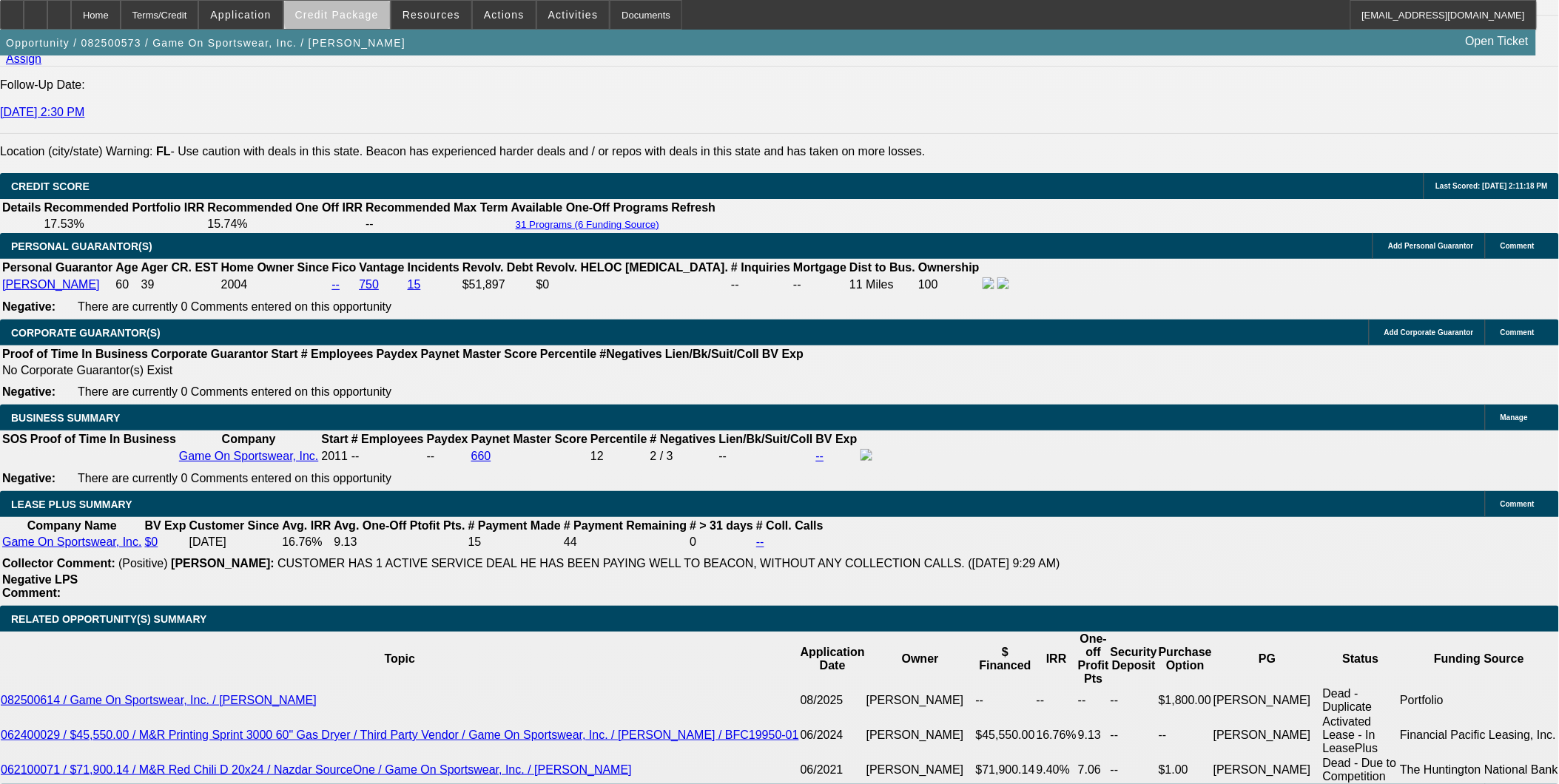
click at [379, 10] on span "Credit Package" at bounding box center [337, 14] width 84 height 12
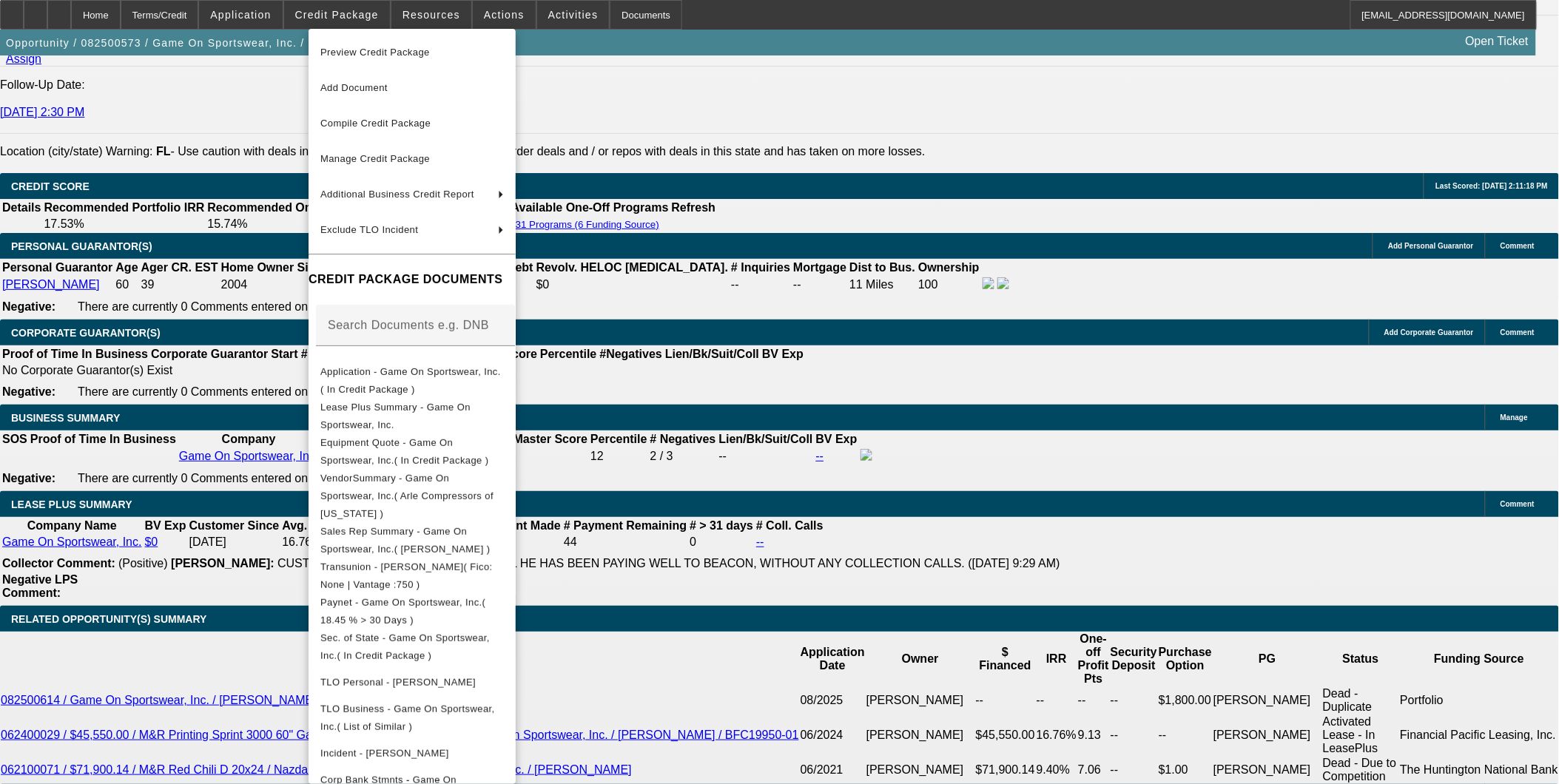
click at [78, 364] on div at bounding box center [780, 392] width 1559 height 784
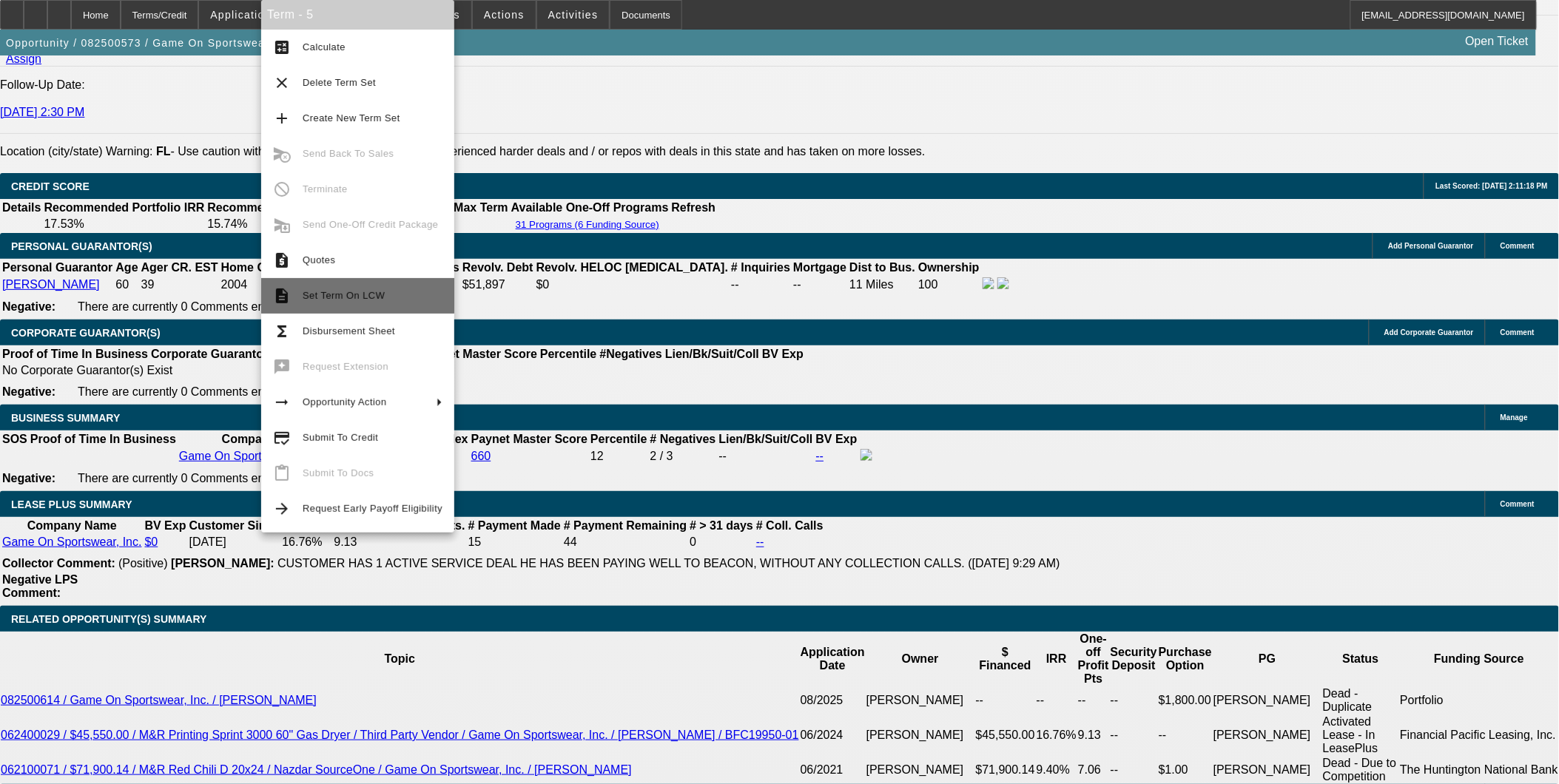
click at [357, 294] on span "Set Term On LCW" at bounding box center [343, 295] width 82 height 11
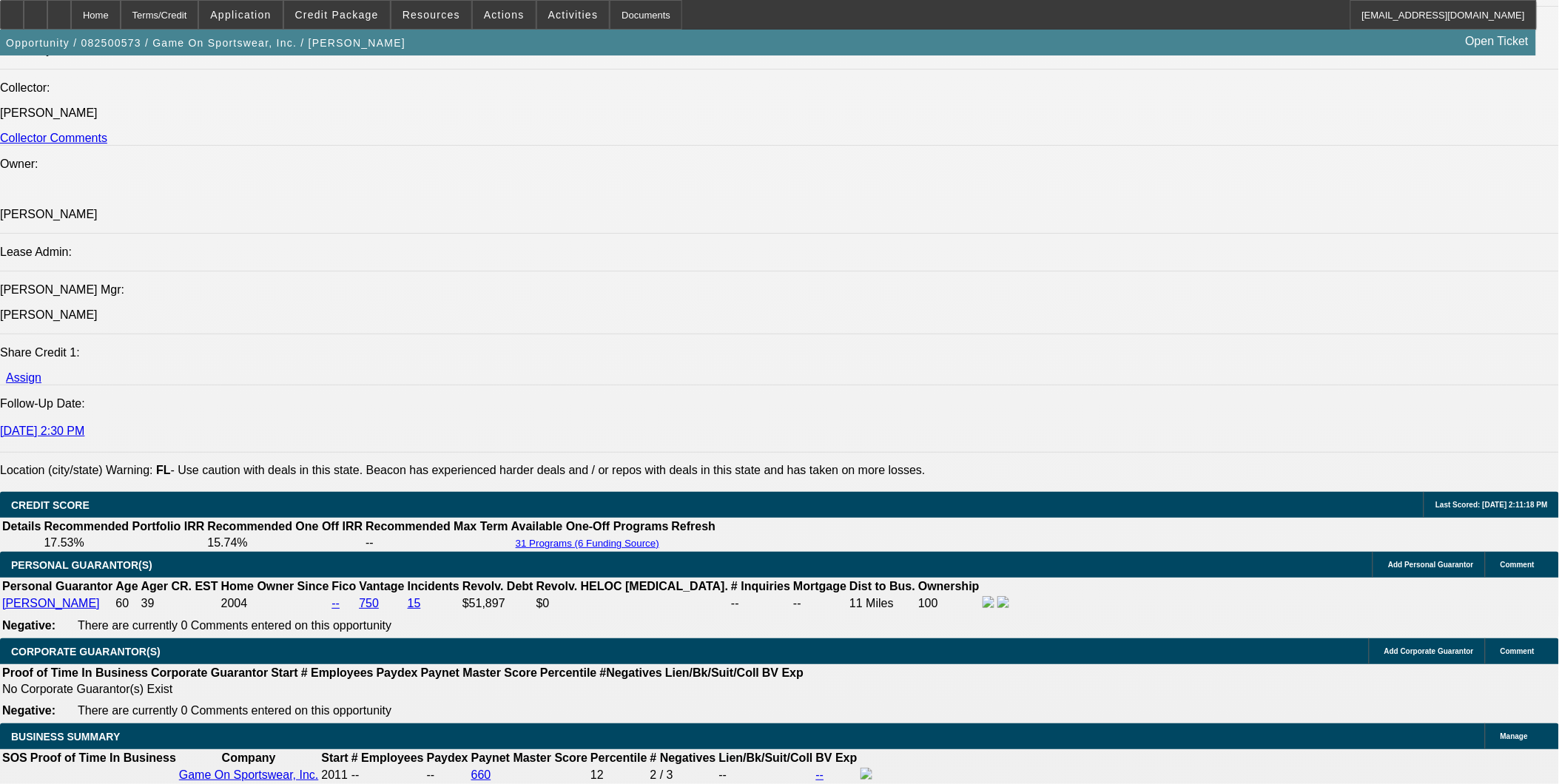
select select "0"
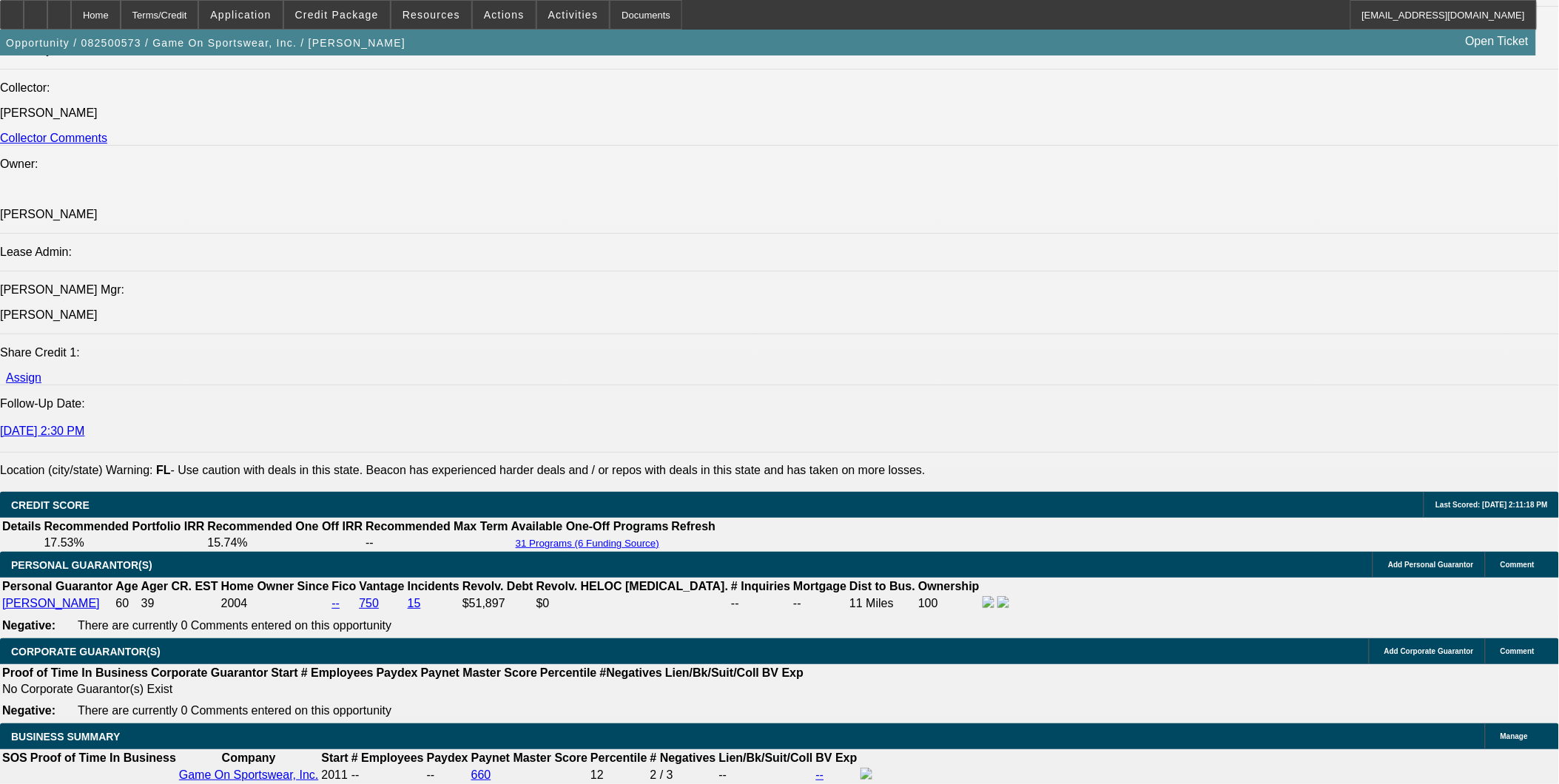
select select "0"
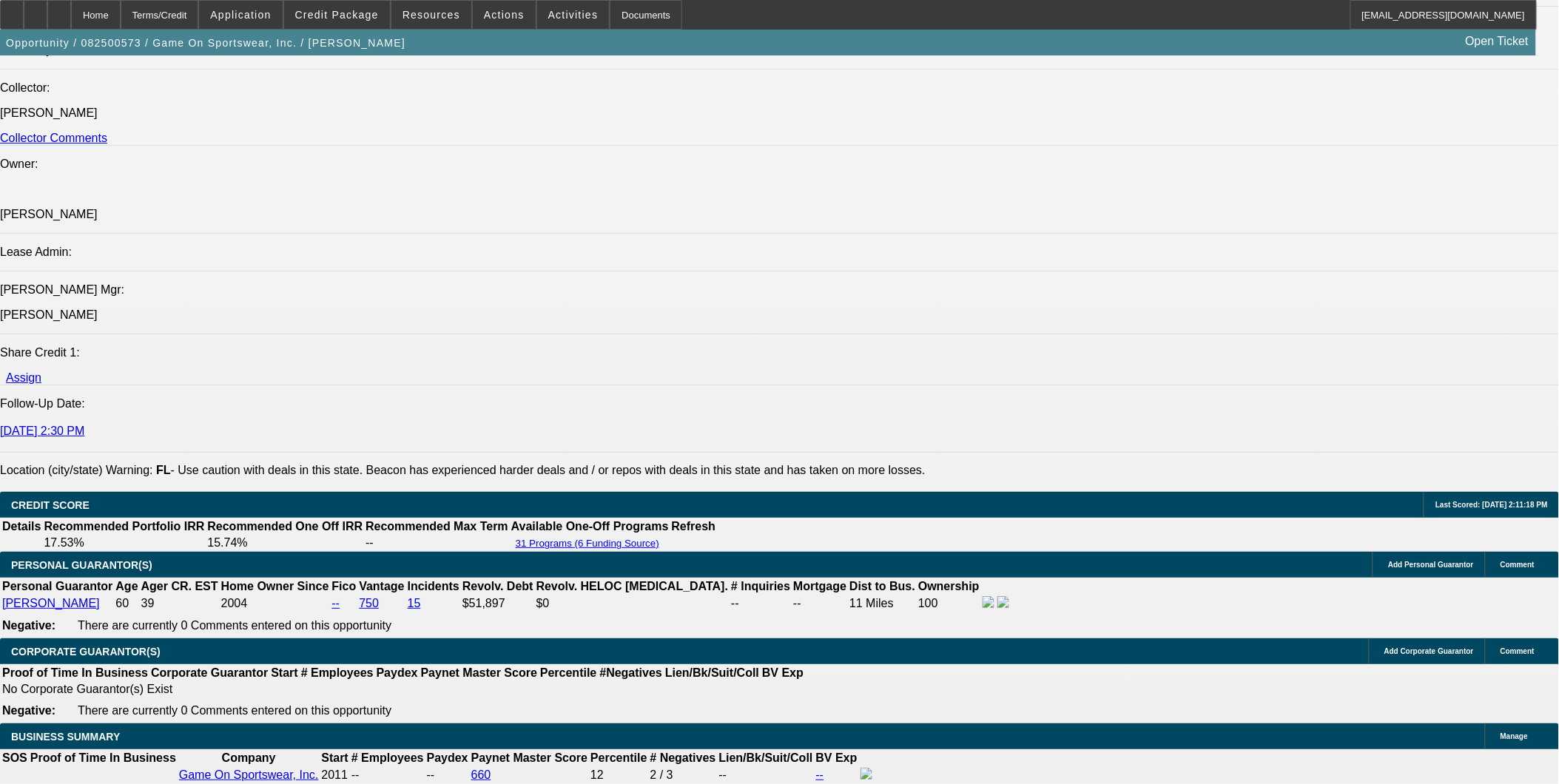
select select "0"
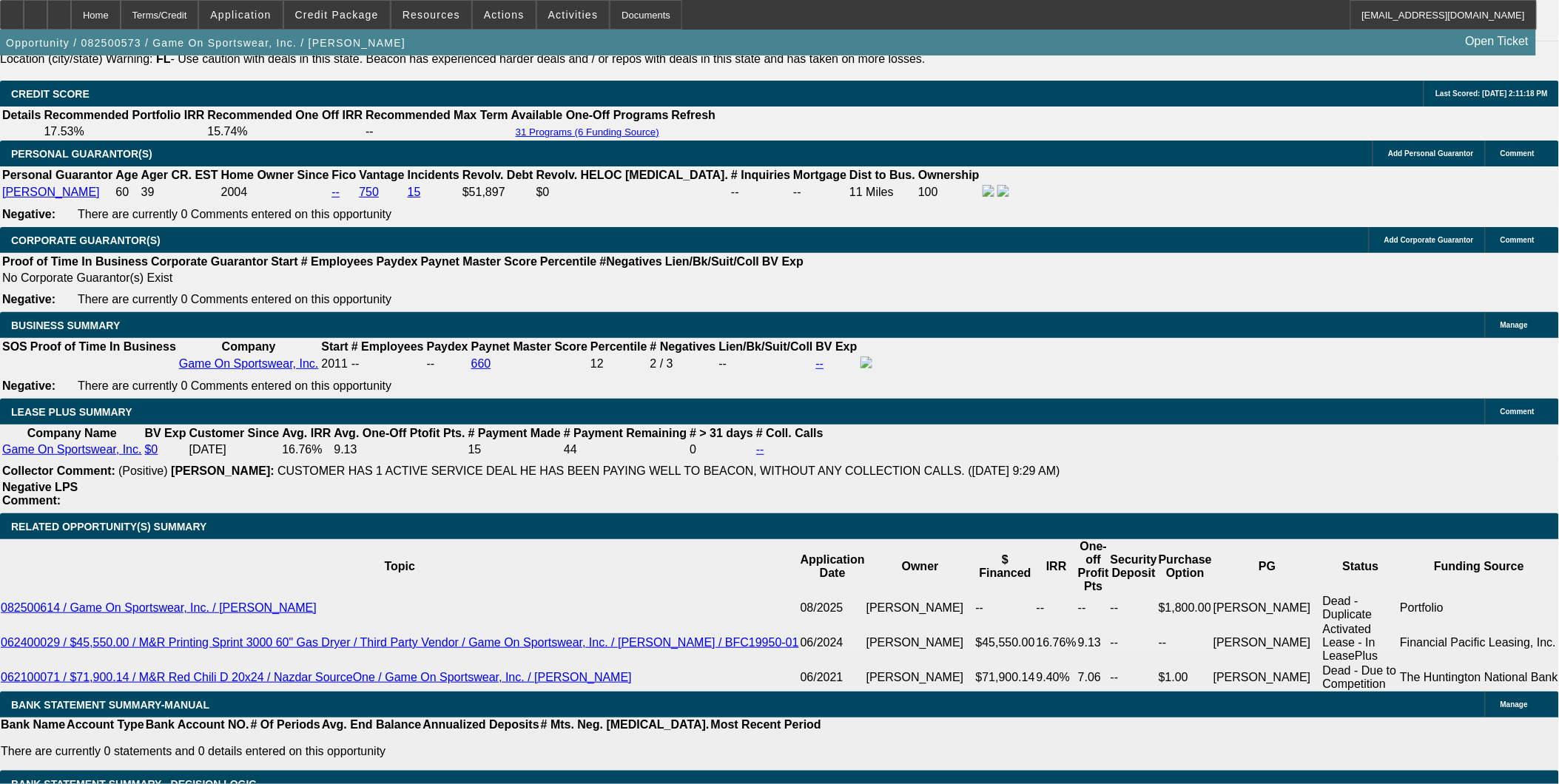
select select "1"
select select "6"
select select "1"
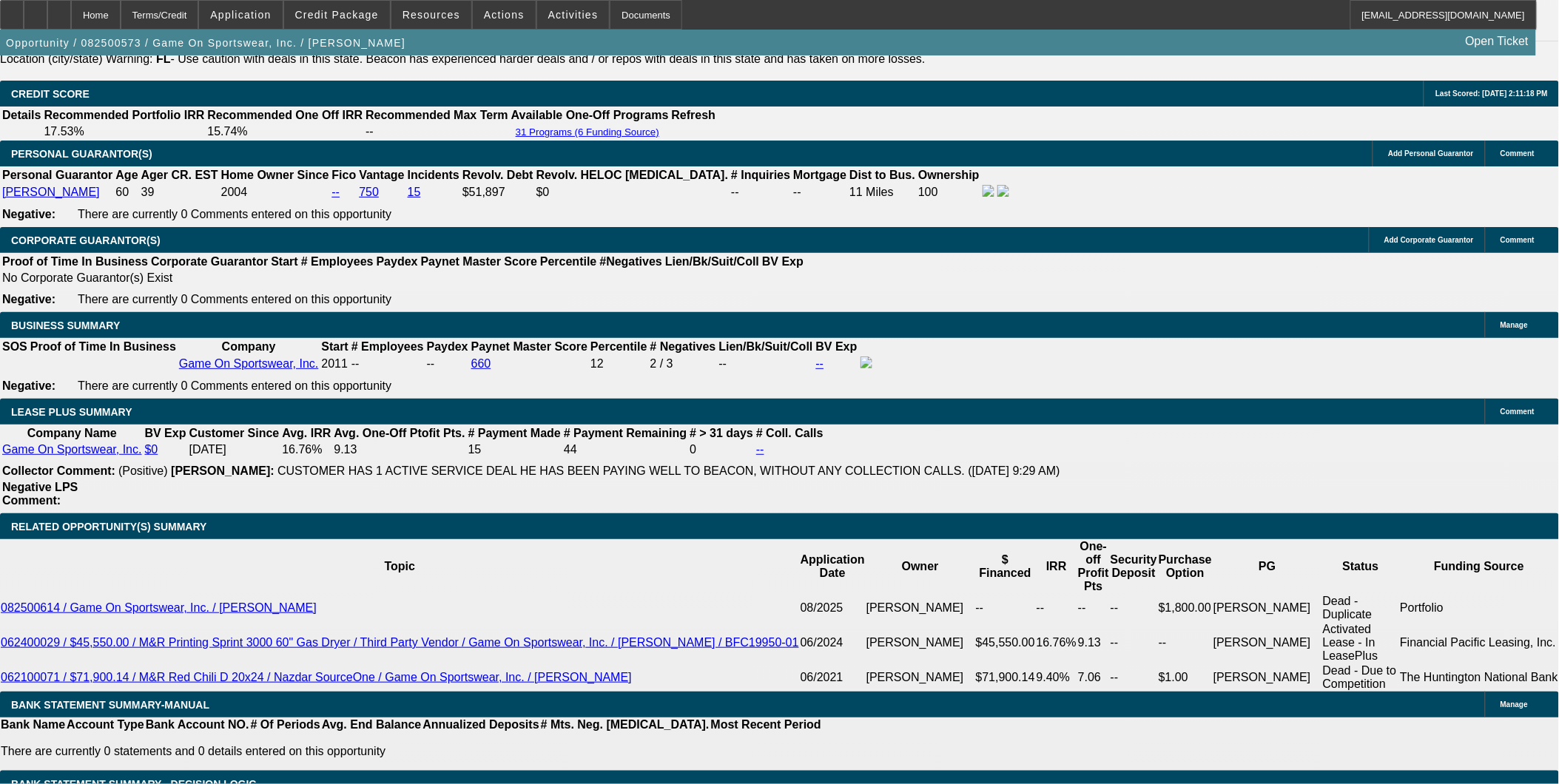
select select "6"
select select "1"
select select "6"
select select "1"
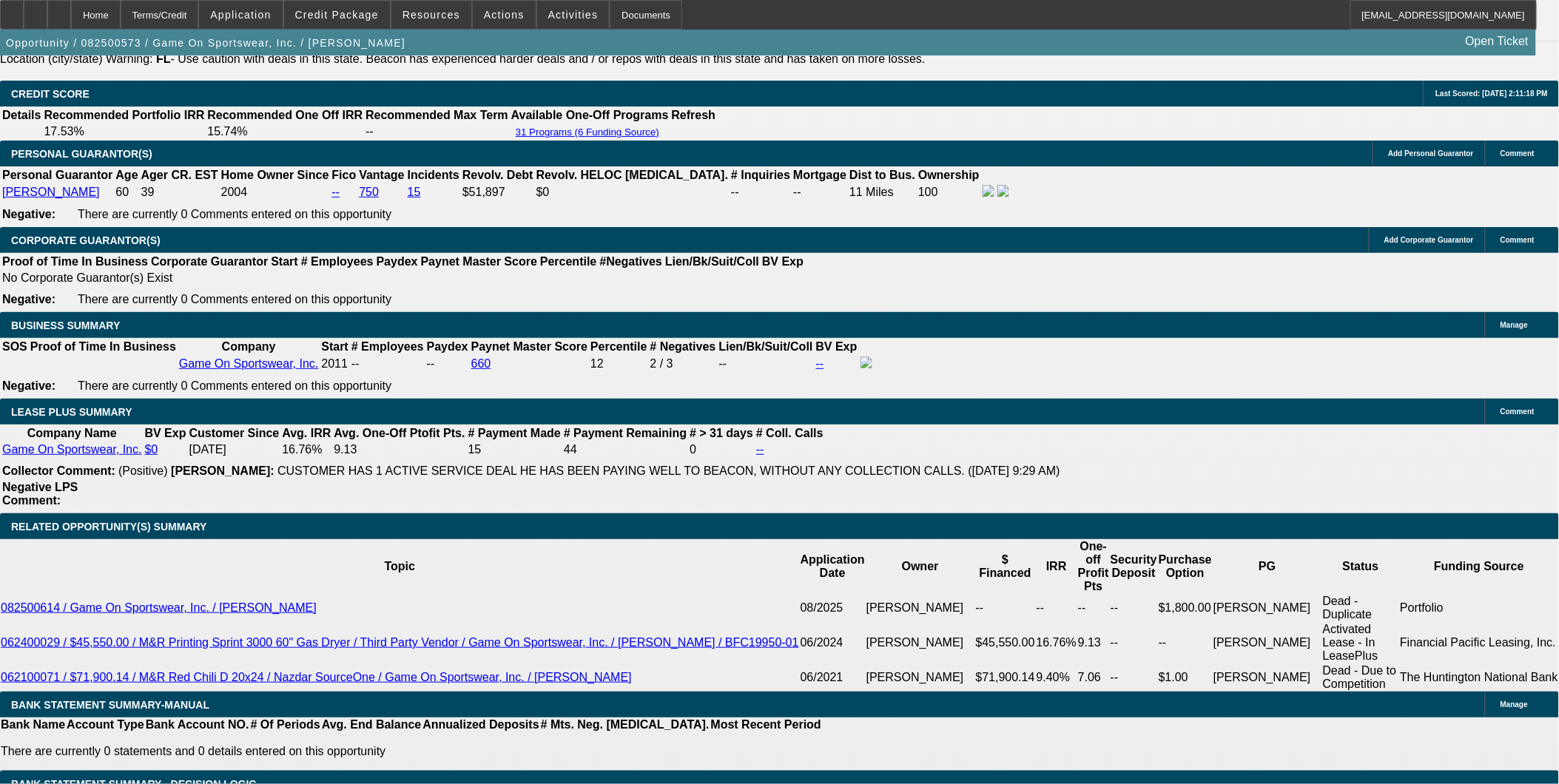
select select "1"
select select "6"
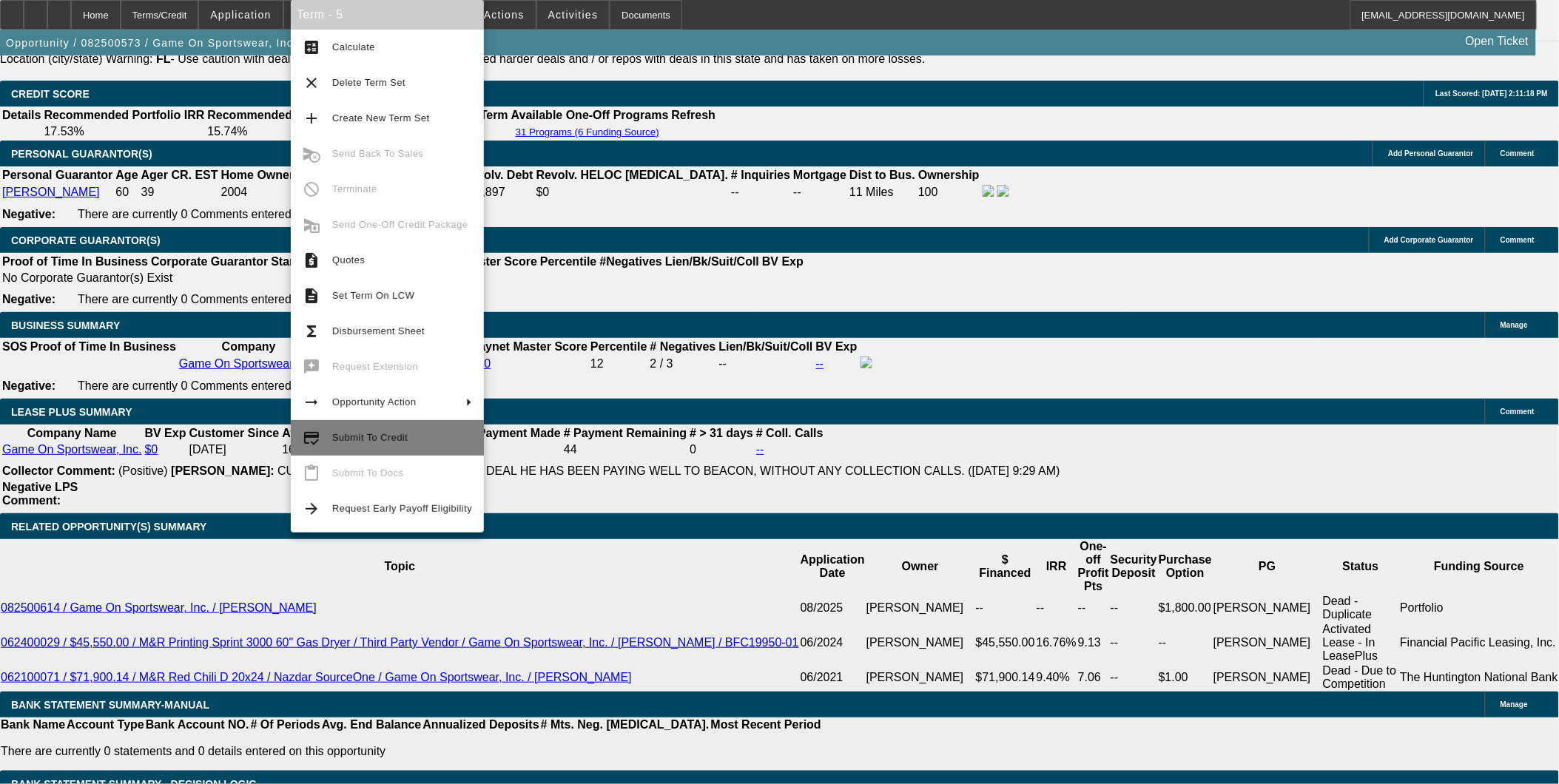
click at [371, 442] on span "Submit To Credit" at bounding box center [401, 438] width 140 height 18
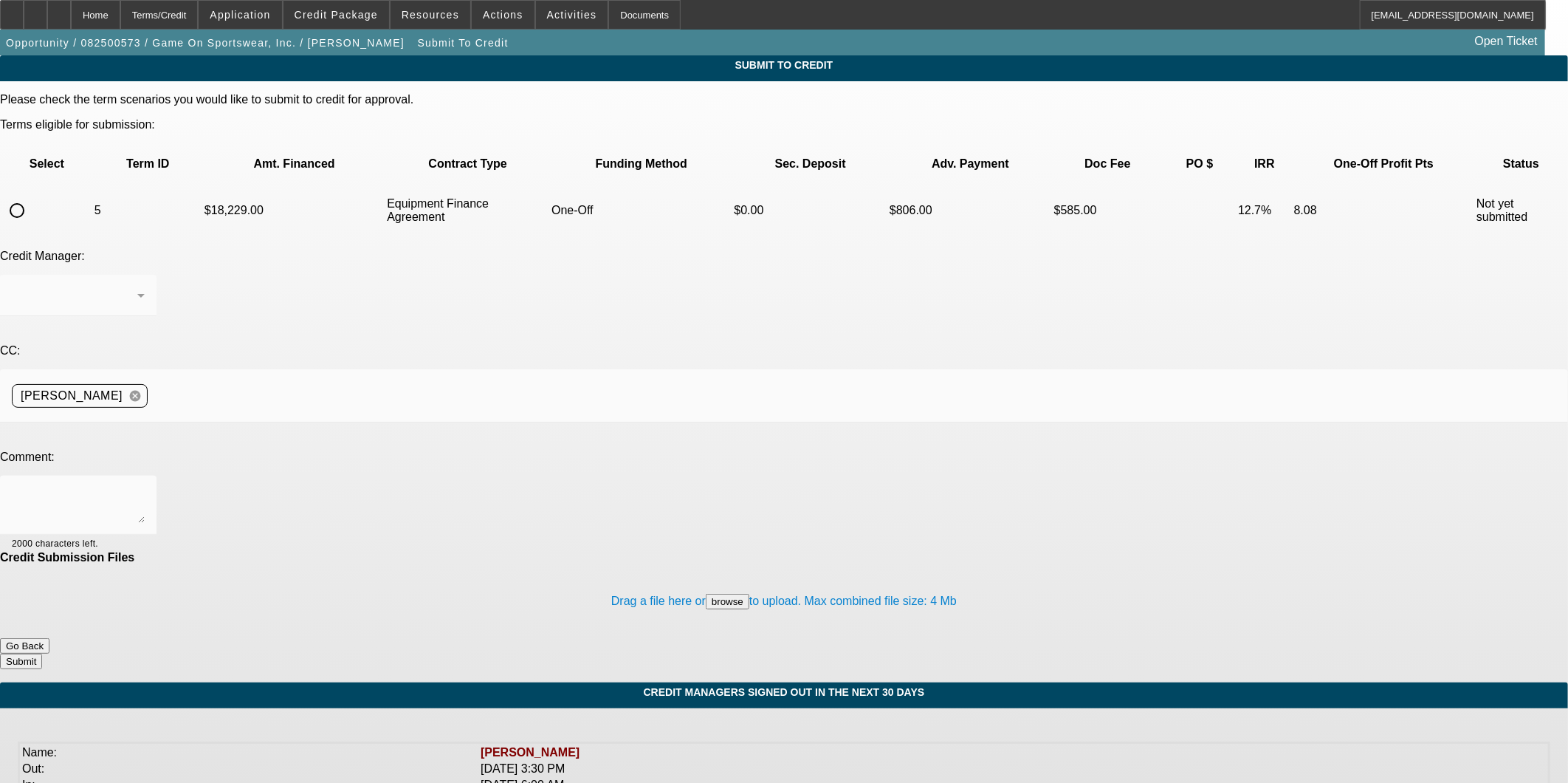
click at [35, 193] on div at bounding box center [17, 210] width 36 height 36
radio input "true"
click at [145, 487] on textarea at bounding box center [78, 505] width 133 height 36
type textarea "Can we please try Channel?"
click at [42, 654] on button "Submit" at bounding box center [21, 661] width 42 height 15
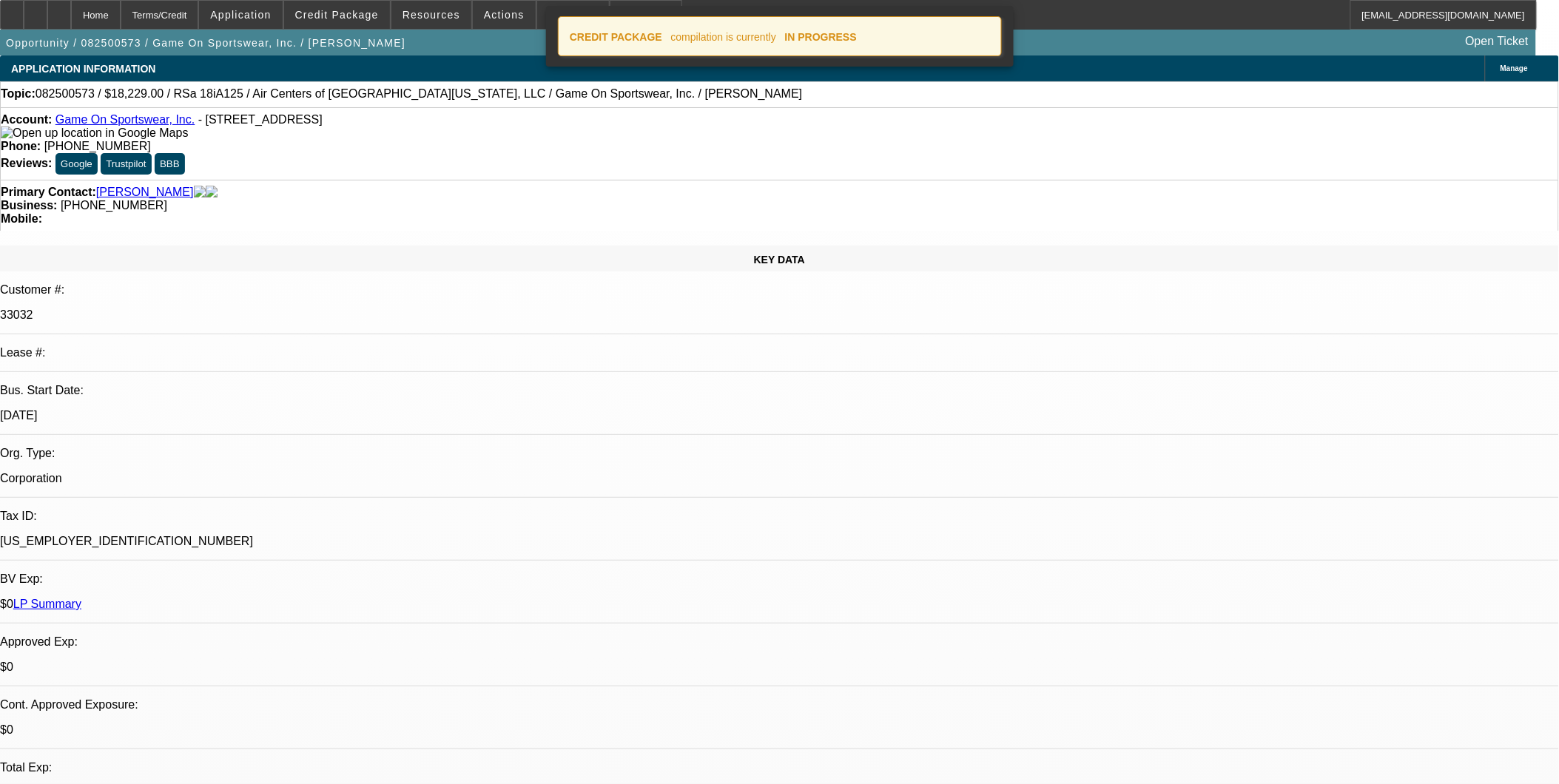
select select "0"
select select "6"
select select "0"
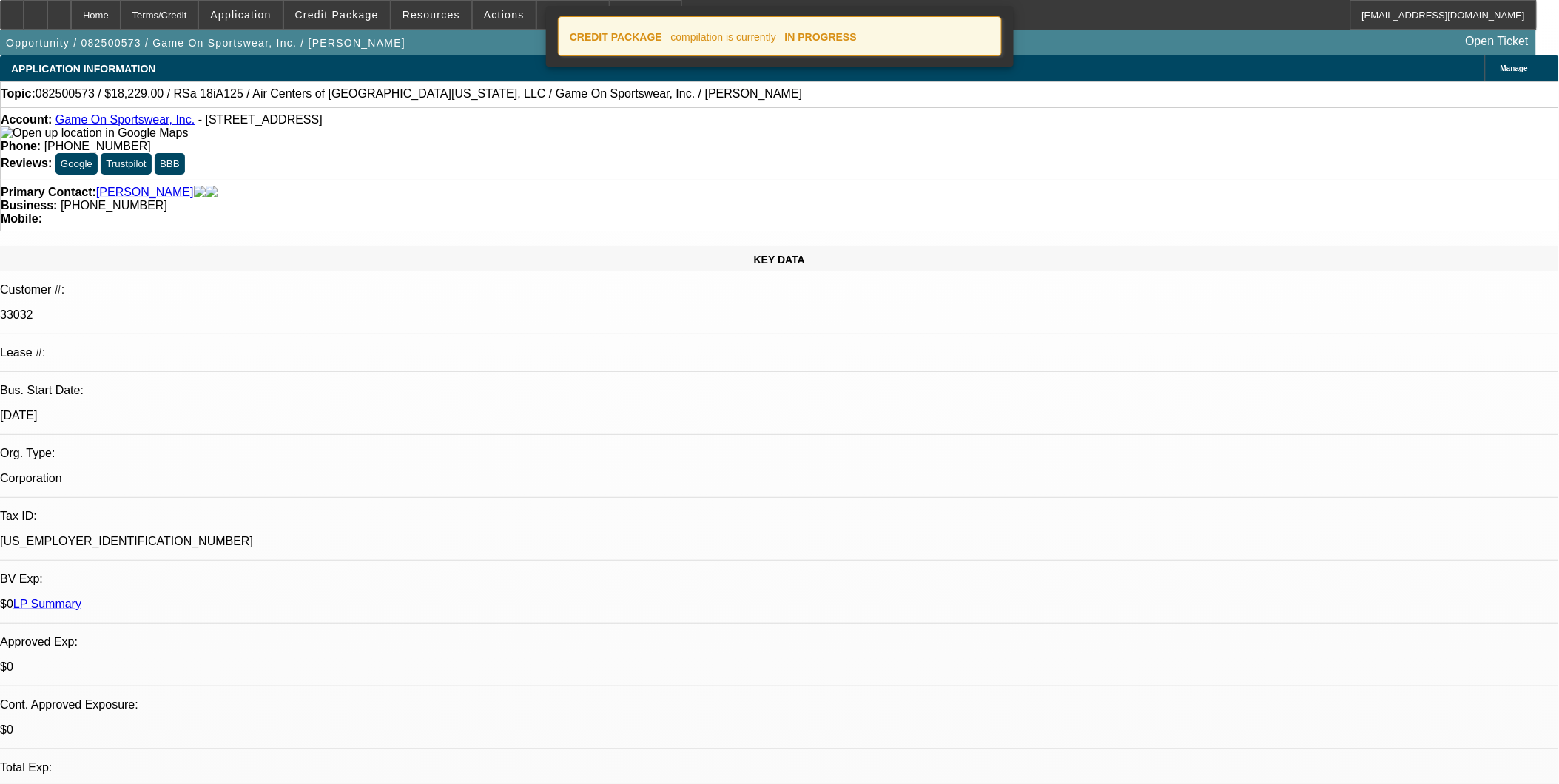
select select "0"
select select "6"
select select "0"
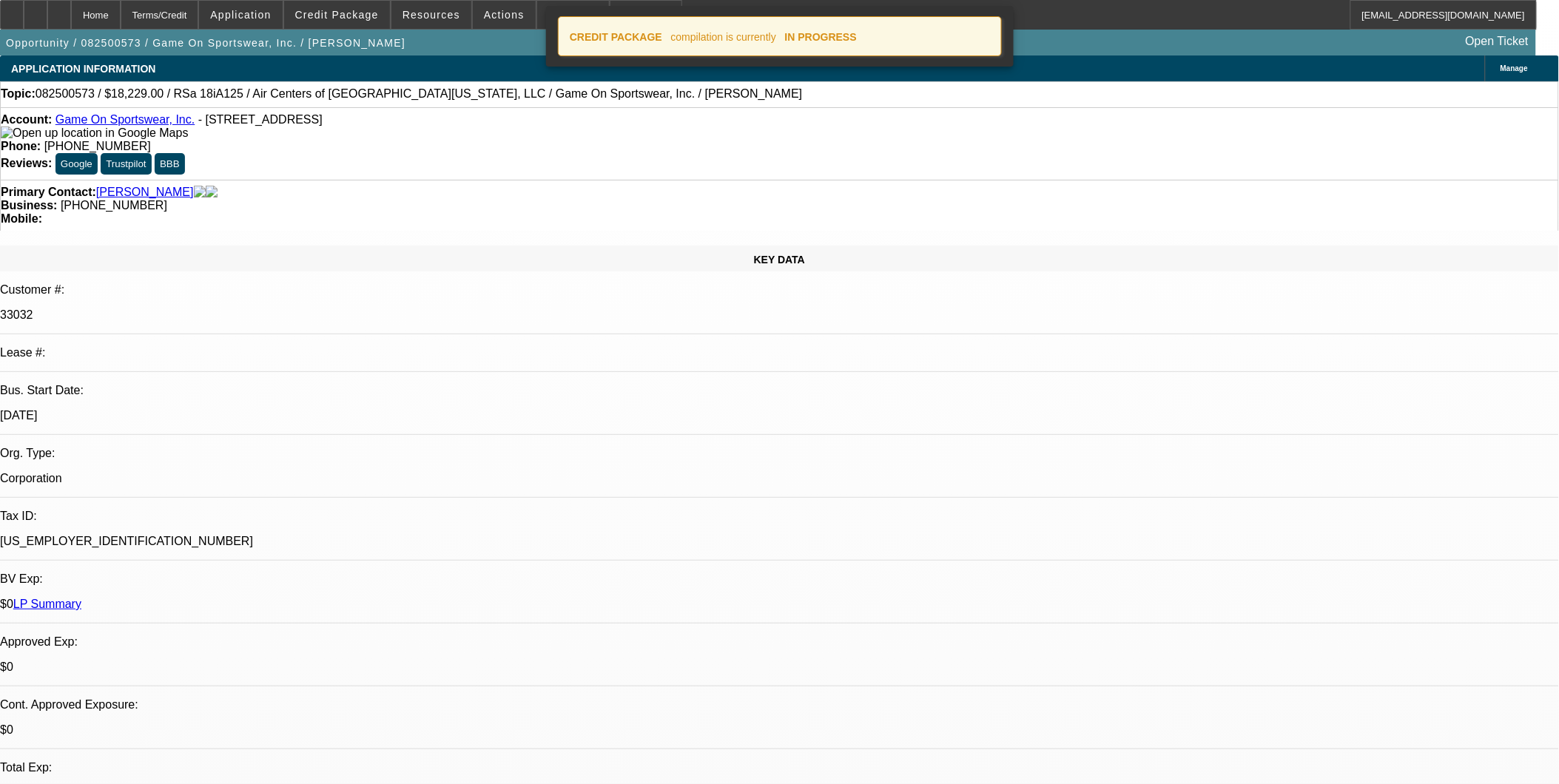
select select "0"
select select "6"
select select "0"
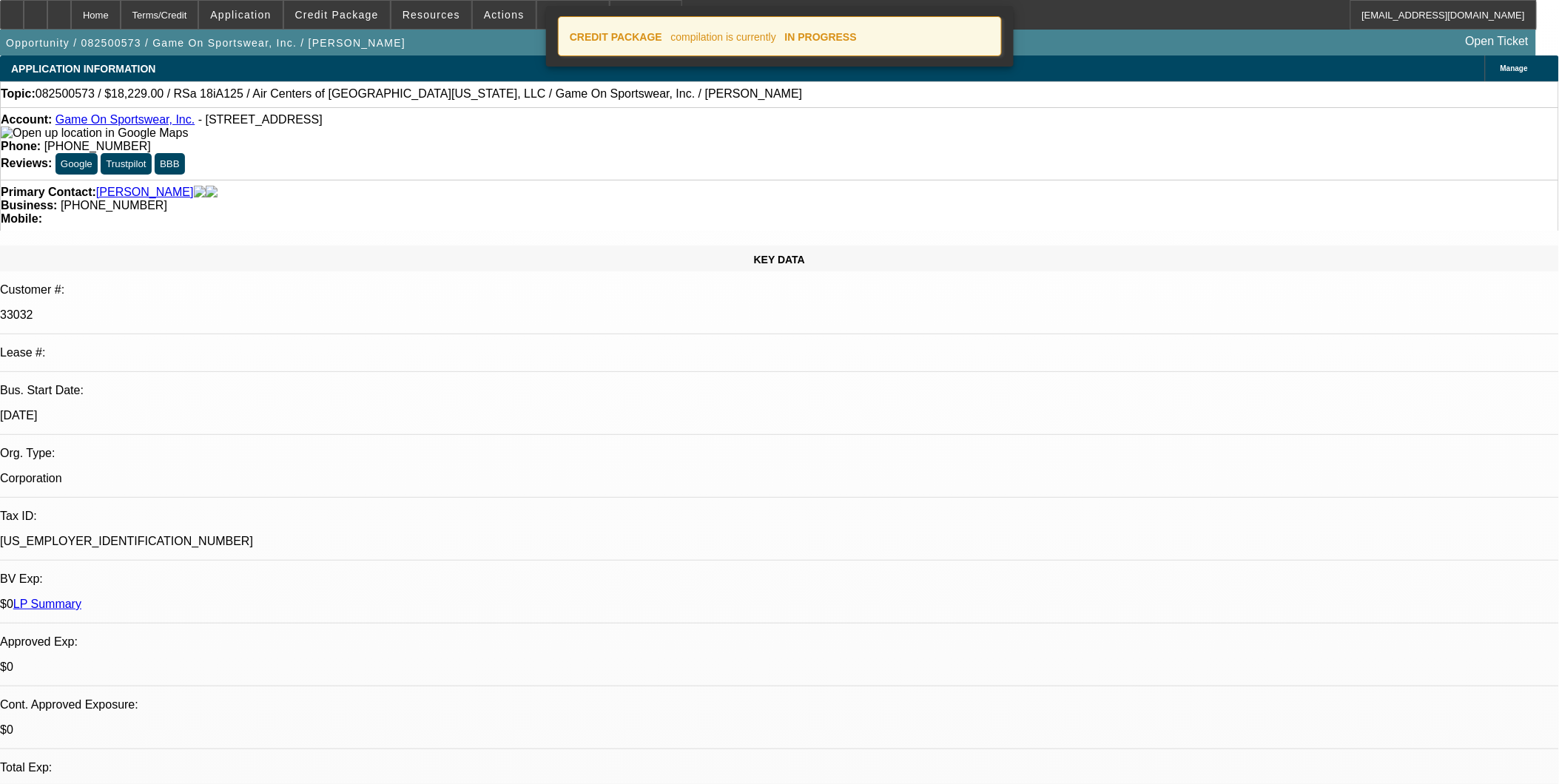
select select "6"
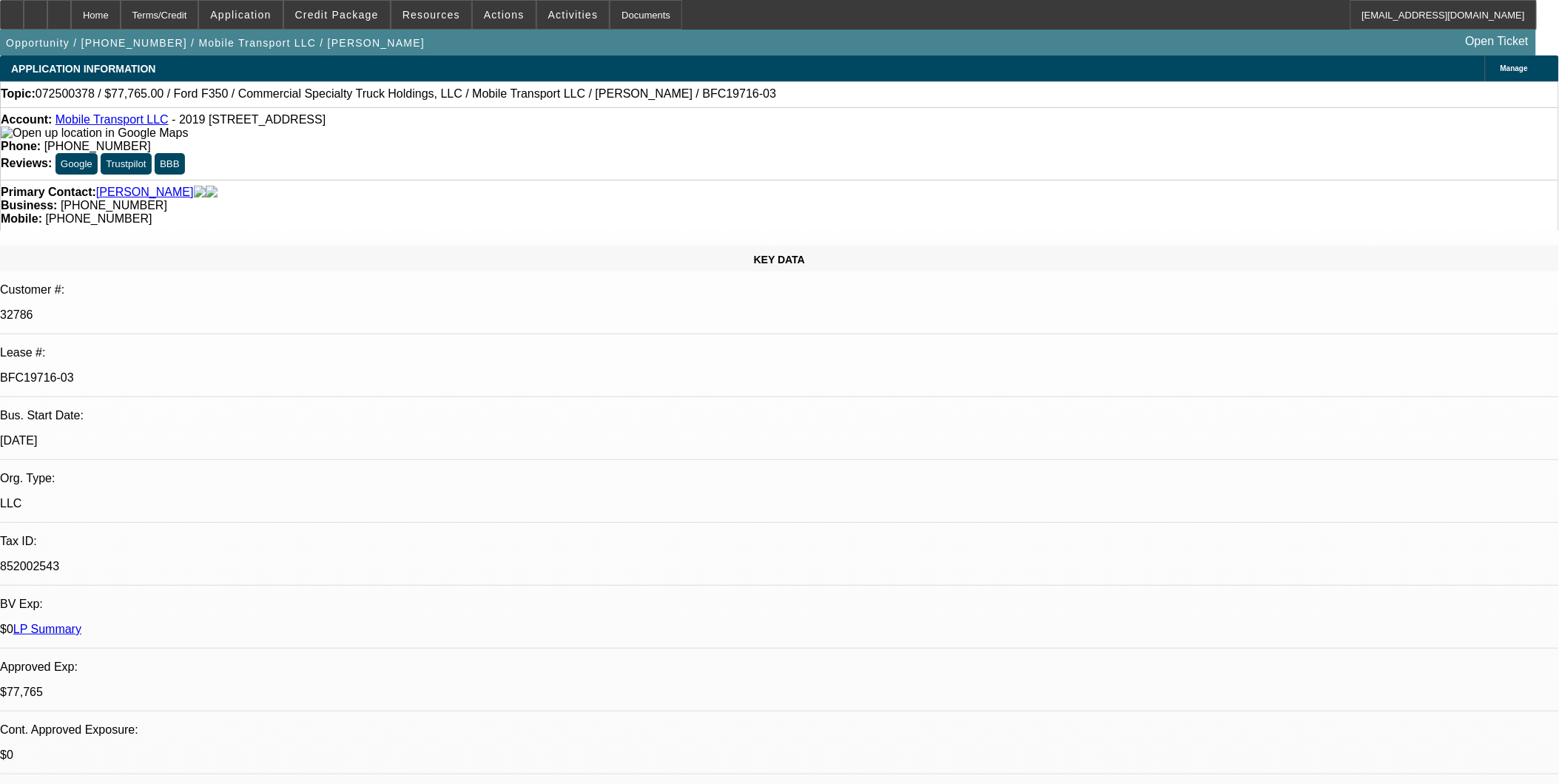
select select "0"
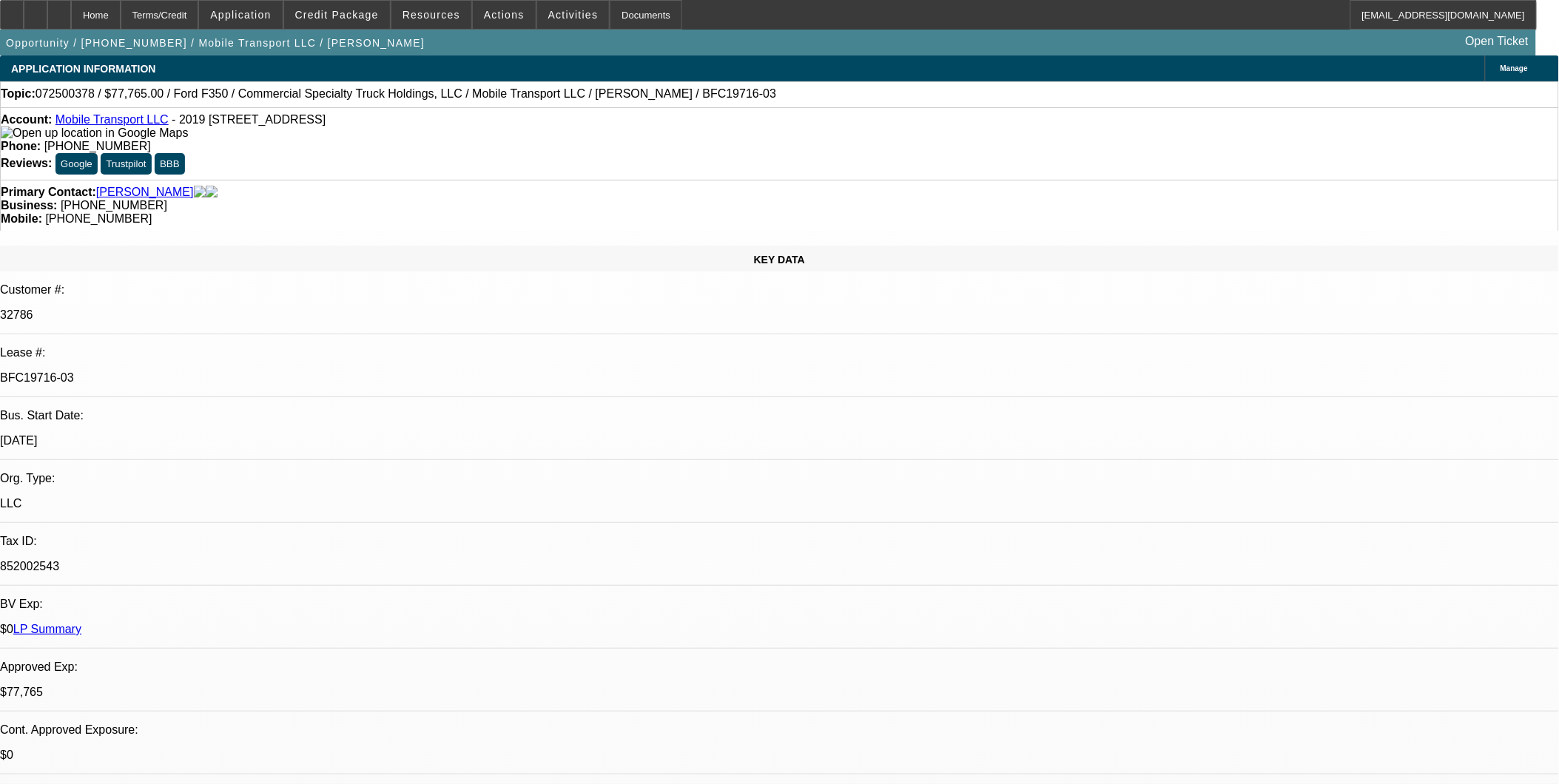
select select "0"
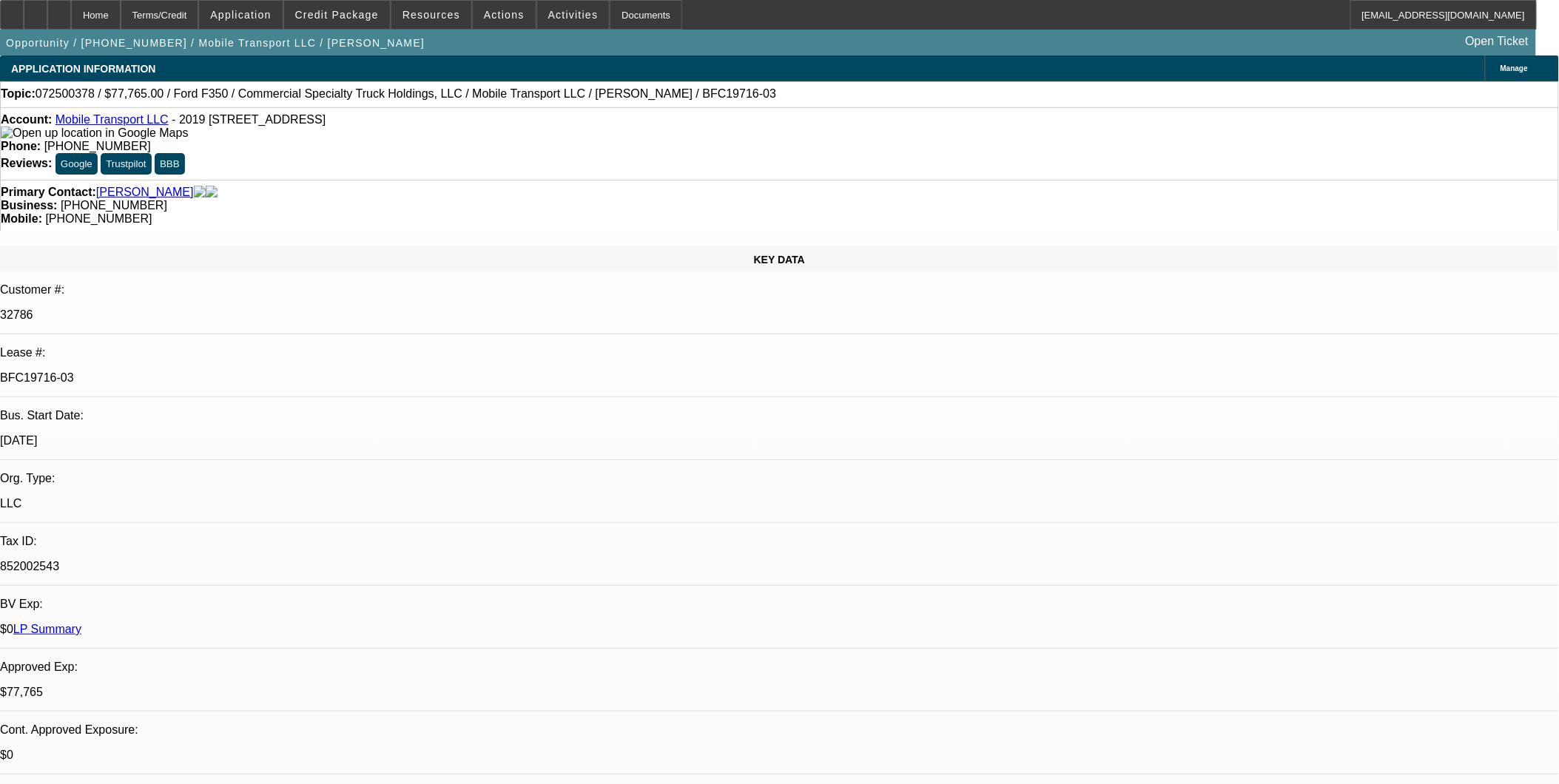
select select "0"
select select "1"
select select "2"
select select "6"
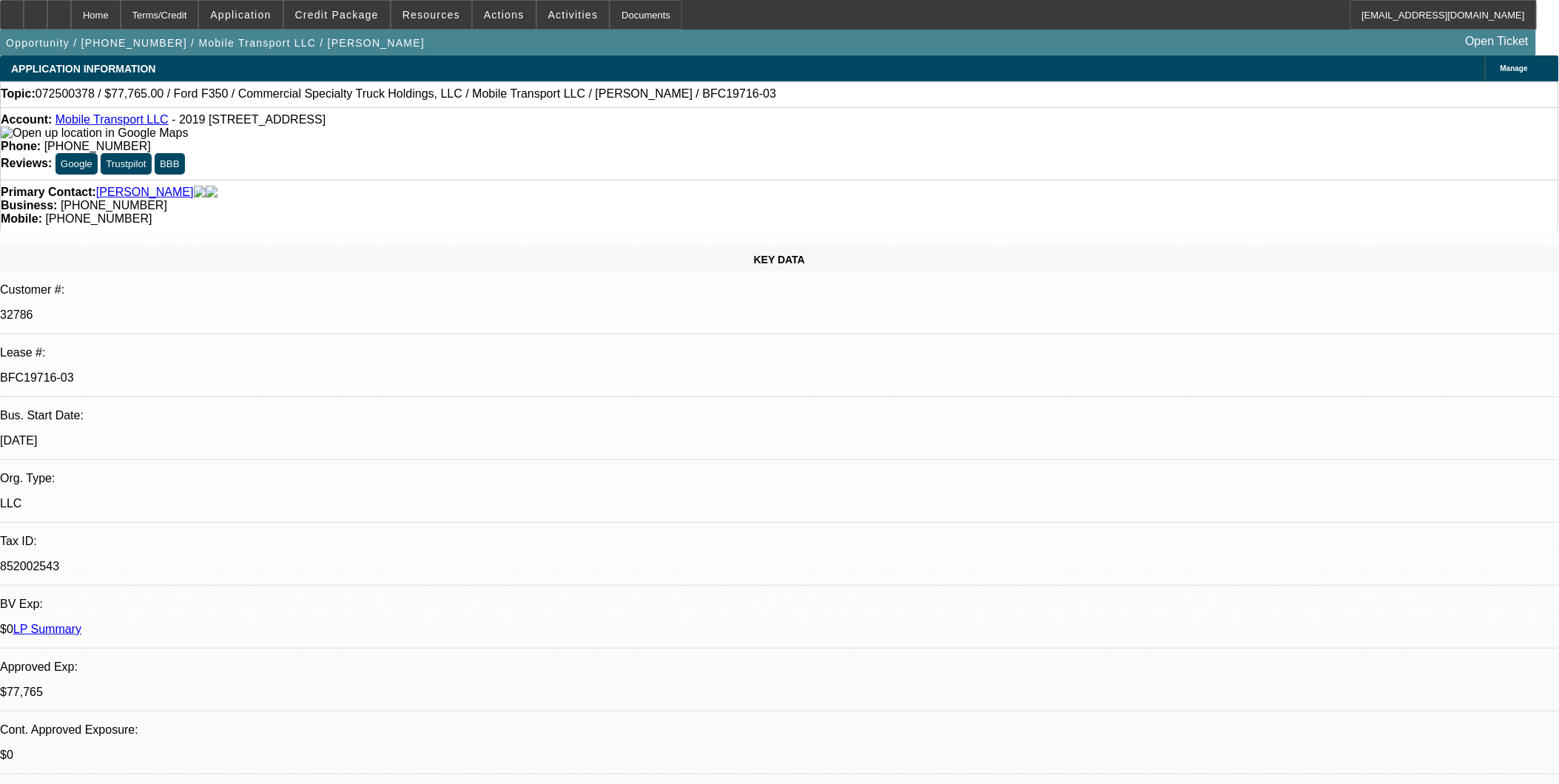
select select "1"
select select "2"
select select "6"
select select "1"
select select "2"
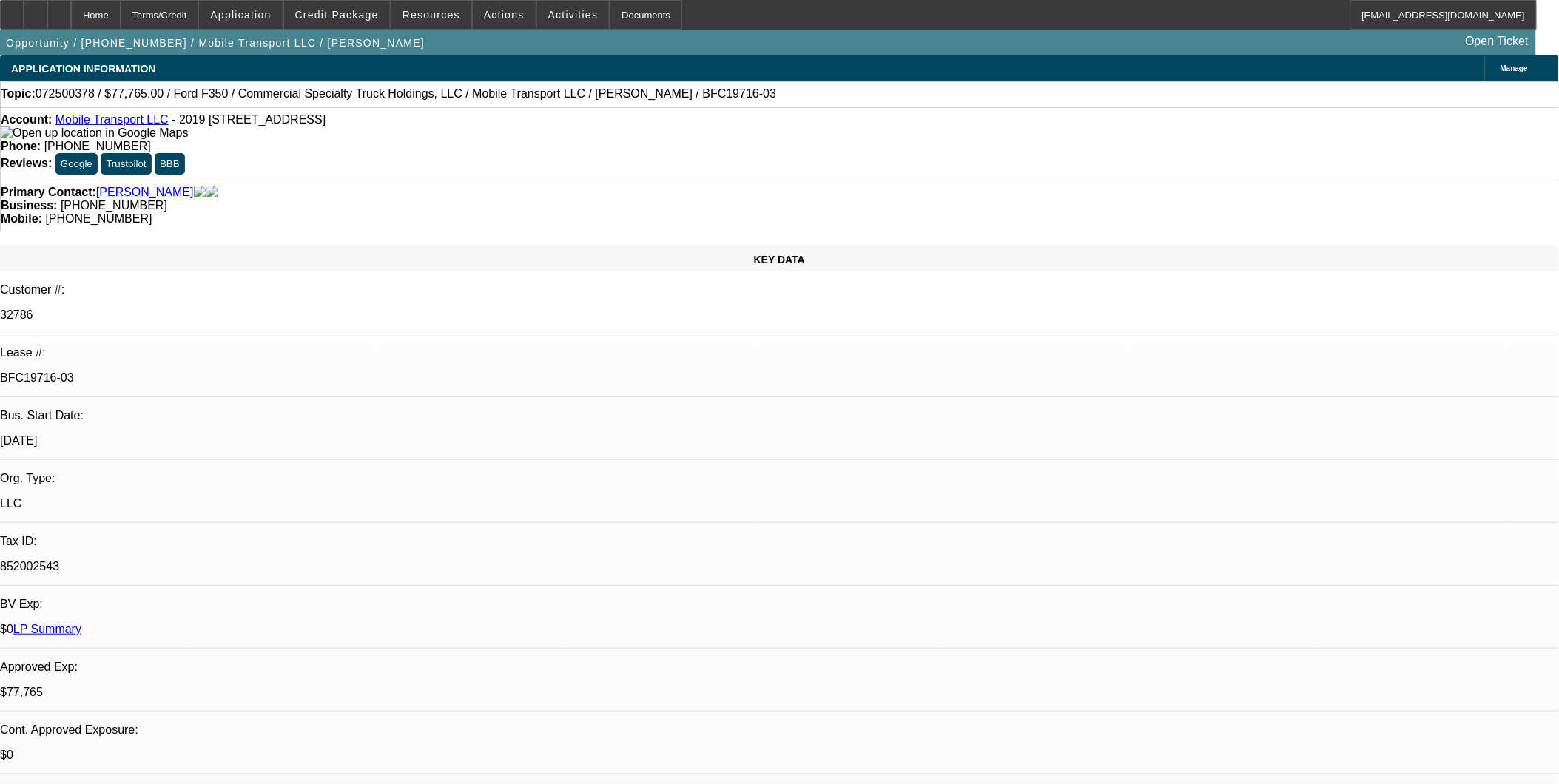
select select "6"
select select "1"
select select "2"
select select "6"
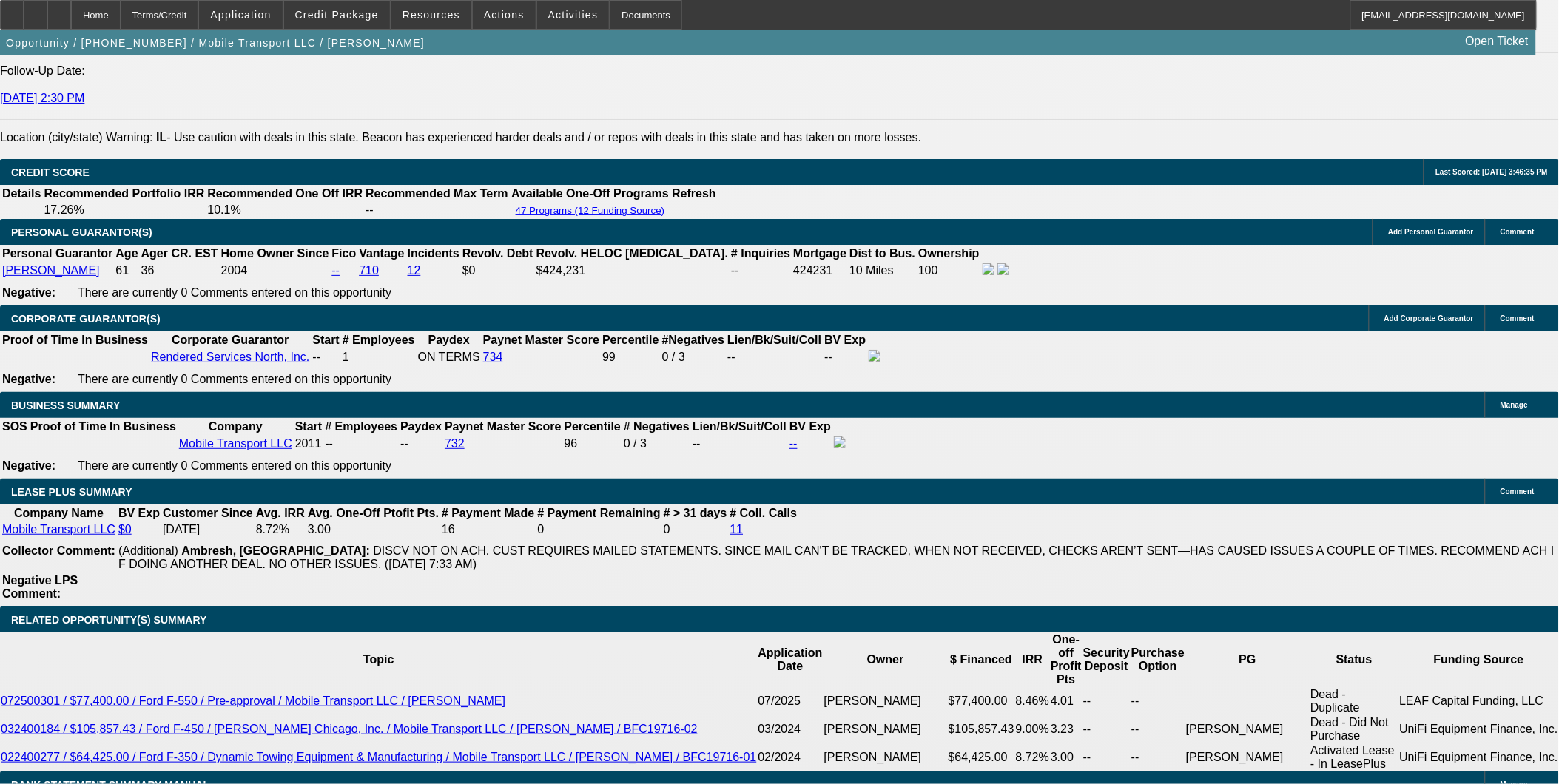
scroll to position [2136, 0]
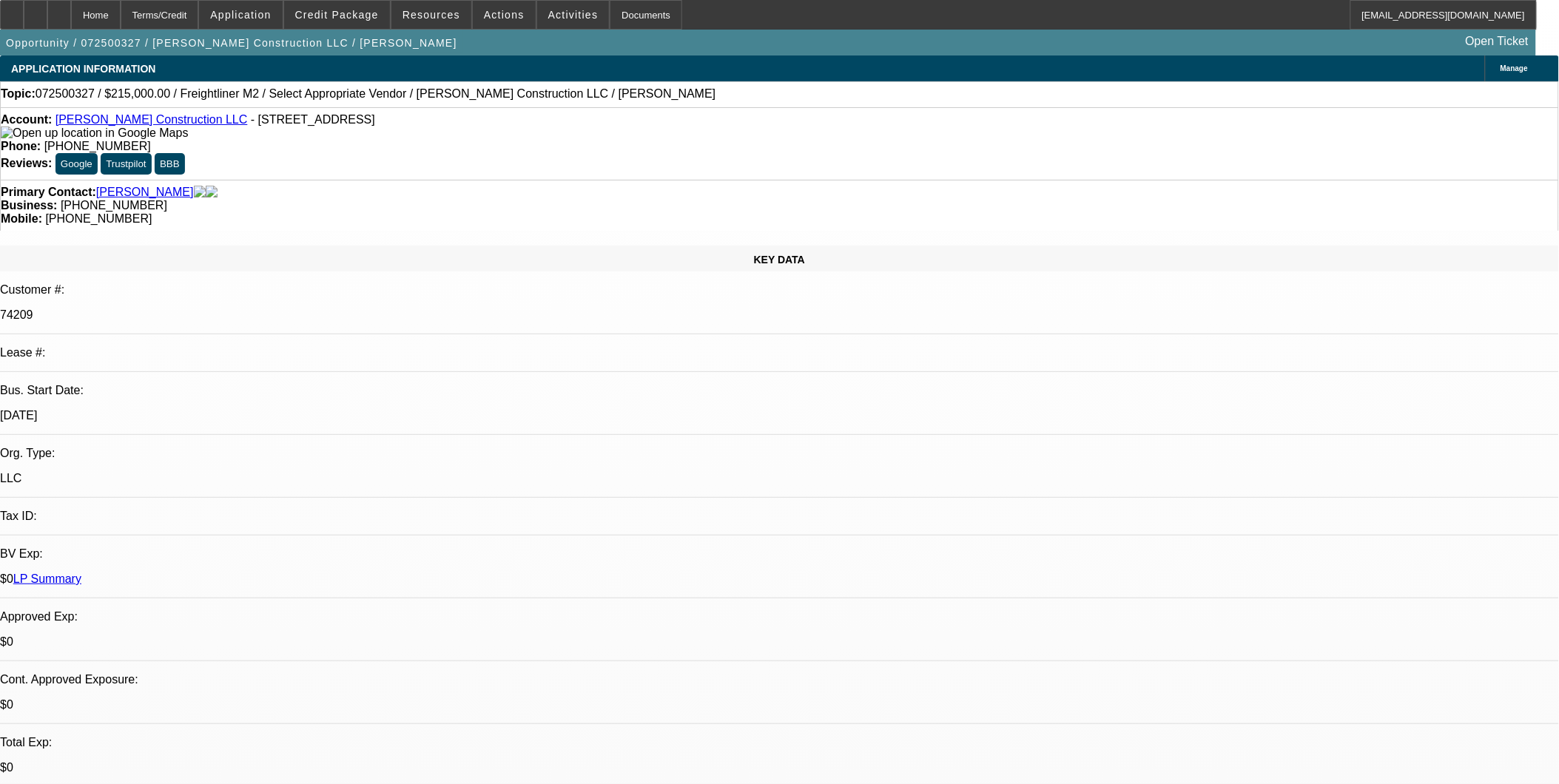
select select "0"
select select "2"
select select "0.1"
select select "1"
select select "2"
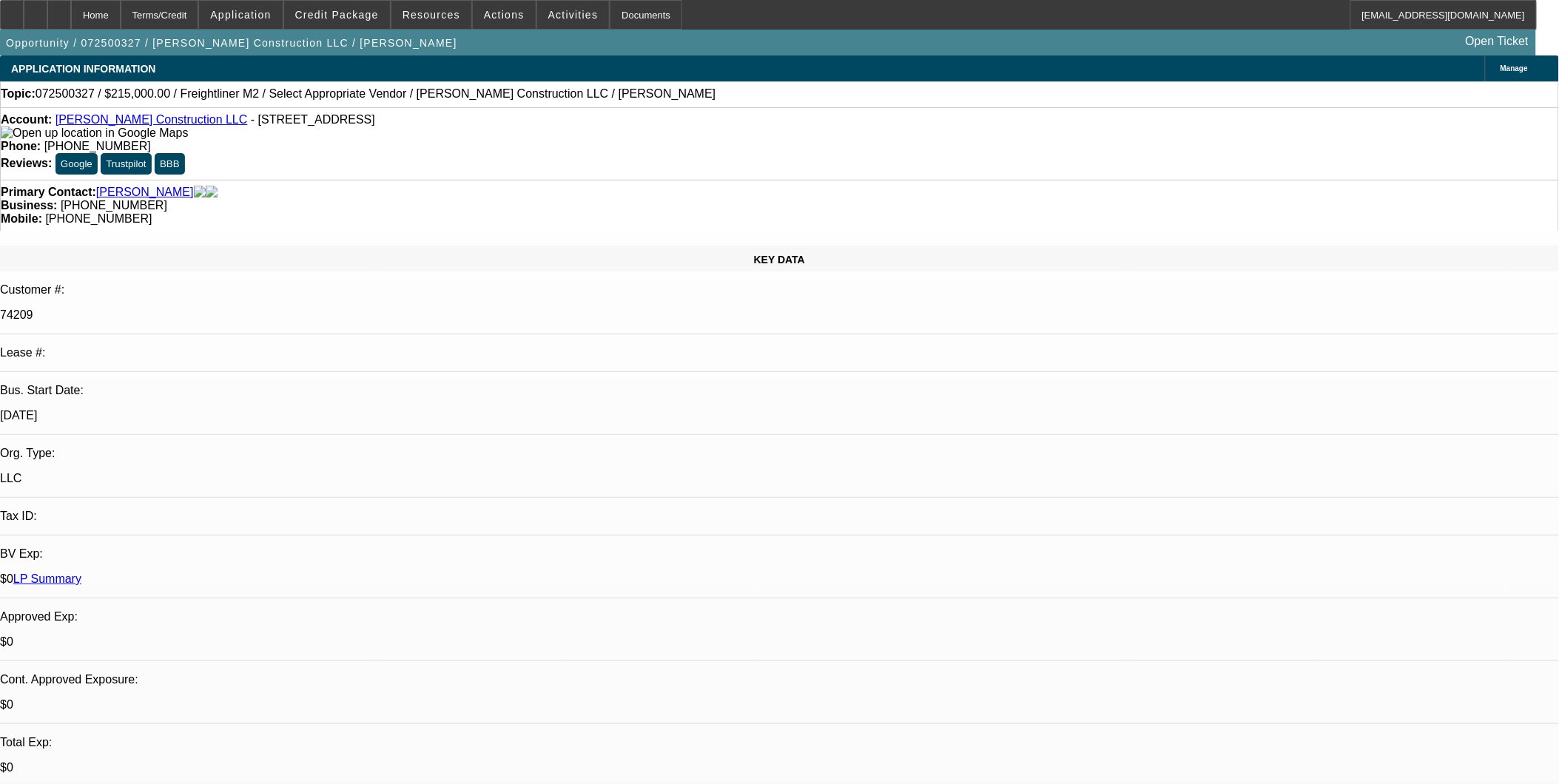
select select "4"
